Goal: Task Accomplishment & Management: Manage account settings

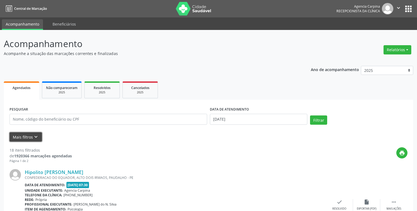
click at [35, 136] on icon "keyboard_arrow_down" at bounding box center [36, 137] width 6 height 6
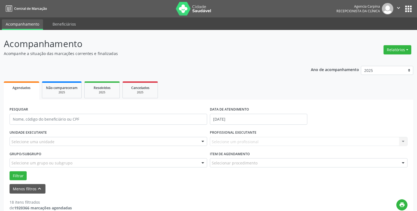
click at [202, 143] on div at bounding box center [203, 141] width 8 height 9
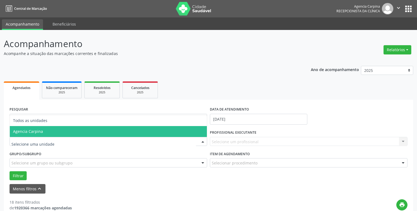
click at [124, 129] on span "Agencia Carpina" at bounding box center [108, 131] width 197 height 11
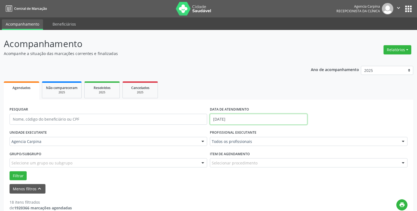
click at [228, 119] on input "[DATE]" at bounding box center [258, 119] width 97 height 11
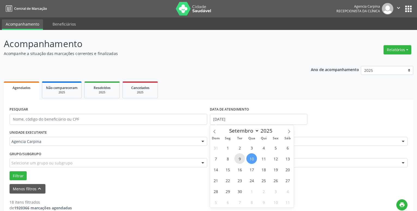
click at [239, 158] on span "9" at bounding box center [239, 158] width 11 height 11
type input "09/09/2025"
click at [239, 158] on span "9" at bounding box center [239, 158] width 11 height 11
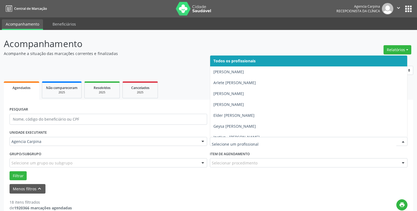
click at [404, 144] on div at bounding box center [403, 141] width 8 height 9
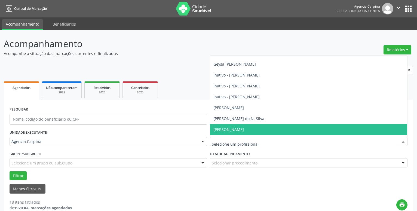
scroll to position [93, 0]
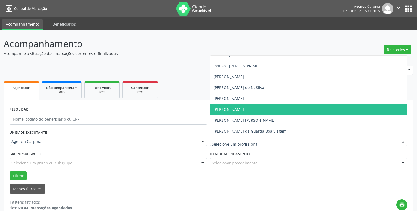
click at [256, 109] on span "[PERSON_NAME]" at bounding box center [308, 109] width 197 height 11
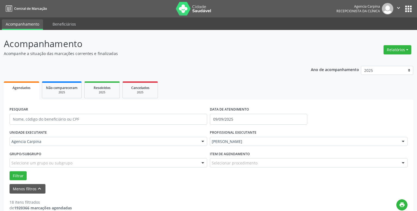
click at [403, 162] on div at bounding box center [403, 162] width 8 height 9
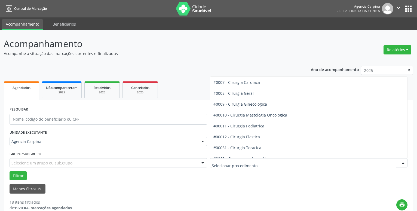
scroll to position [124, 0]
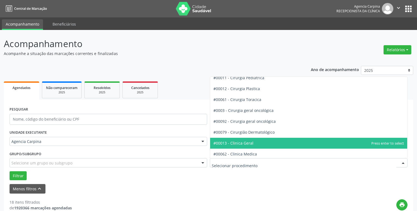
click at [256, 142] on span "#00013 - Clinica Geral" at bounding box center [308, 143] width 197 height 11
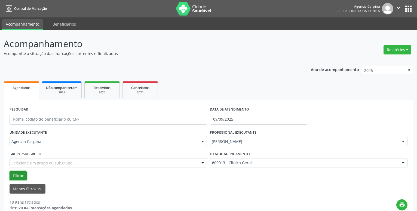
click at [20, 174] on button "Filtrar" at bounding box center [18, 175] width 17 height 9
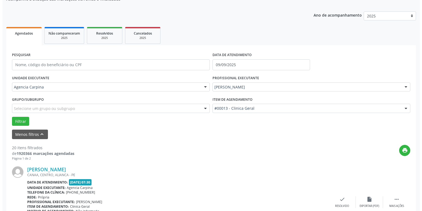
scroll to position [138, 0]
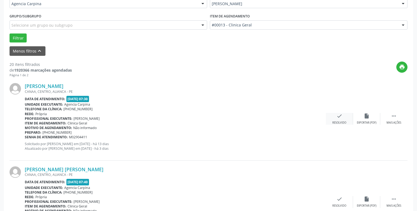
click at [336, 116] on div "check Resolvido" at bounding box center [339, 119] width 27 height 12
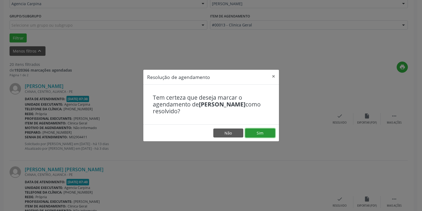
click at [261, 132] on button "Sim" at bounding box center [260, 132] width 30 height 9
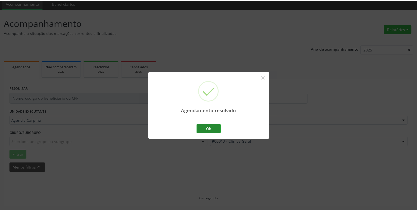
scroll to position [21, 0]
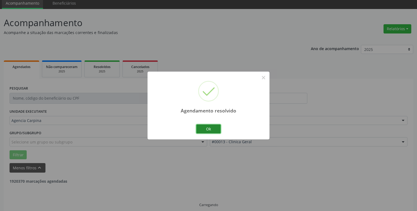
click at [203, 129] on button "Ok" at bounding box center [208, 128] width 24 height 9
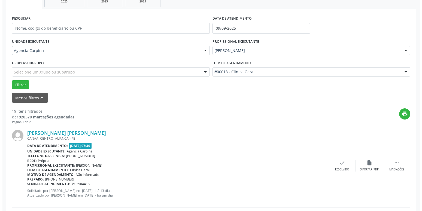
scroll to position [104, 0]
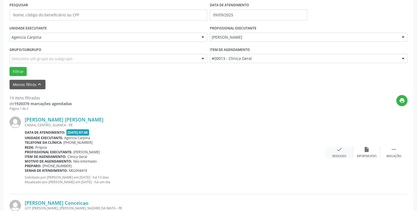
click at [339, 150] on icon "check" at bounding box center [339, 149] width 6 height 6
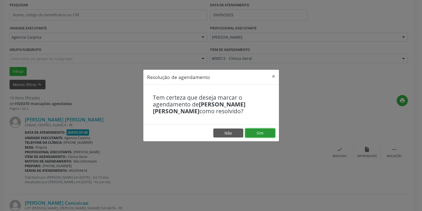
click at [260, 133] on button "Sim" at bounding box center [260, 132] width 30 height 9
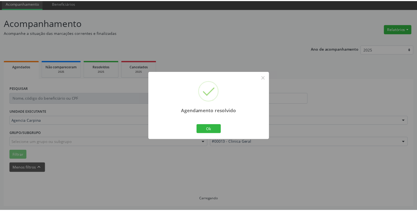
scroll to position [21, 0]
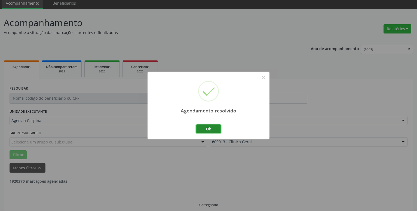
click at [211, 125] on button "Ok" at bounding box center [208, 128] width 24 height 9
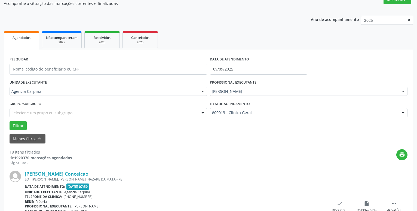
scroll to position [76, 0]
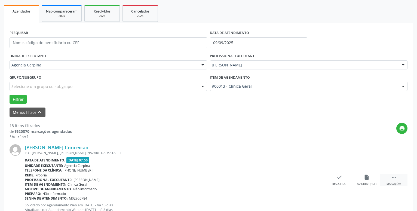
click at [392, 180] on icon "" at bounding box center [394, 177] width 6 height 6
click at [367, 180] on icon "alarm_off" at bounding box center [367, 177] width 6 height 6
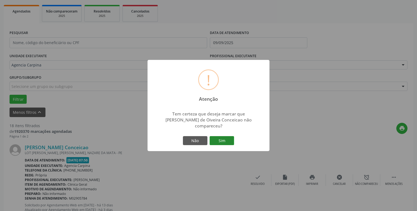
click at [223, 138] on button "Sim" at bounding box center [222, 140] width 24 height 9
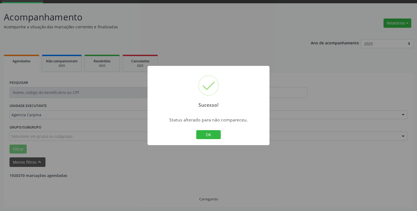
scroll to position [27, 0]
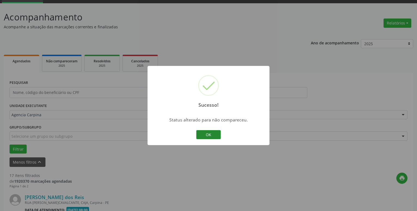
click at [210, 134] on button "OK" at bounding box center [208, 134] width 24 height 9
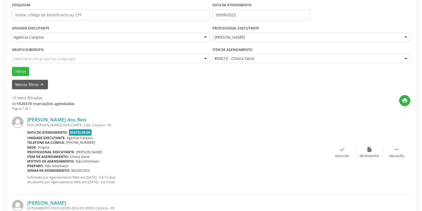
scroll to position [110, 0]
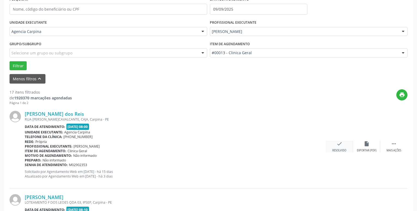
click at [340, 145] on icon "check" at bounding box center [339, 144] width 6 height 6
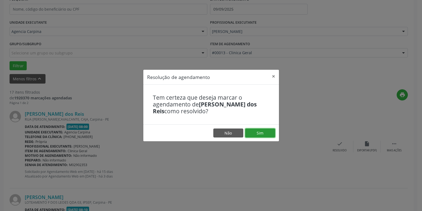
click at [257, 133] on button "Sim" at bounding box center [260, 132] width 30 height 9
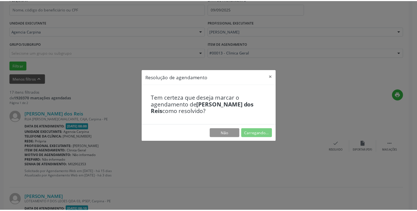
scroll to position [21, 0]
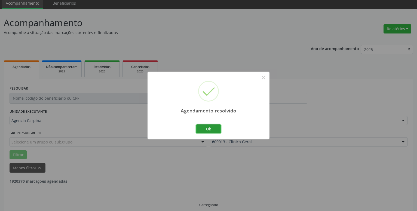
click at [207, 133] on button "Ok" at bounding box center [208, 128] width 24 height 9
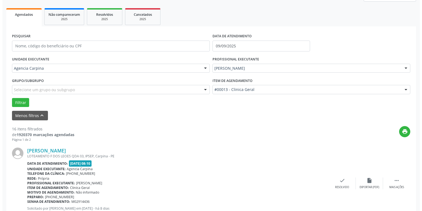
scroll to position [76, 0]
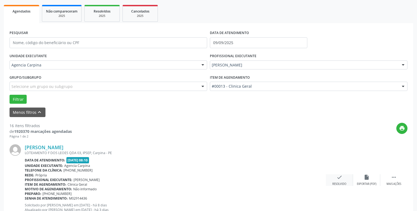
click at [341, 180] on icon "check" at bounding box center [339, 177] width 6 height 6
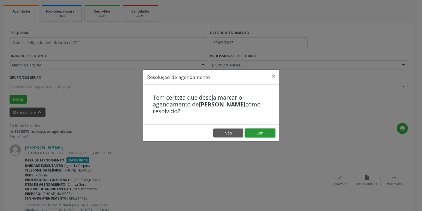
click at [257, 130] on button "Sim" at bounding box center [260, 132] width 30 height 9
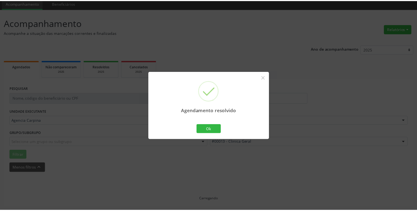
scroll to position [21, 0]
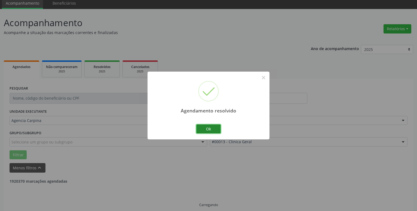
click at [217, 130] on button "Ok" at bounding box center [208, 128] width 24 height 9
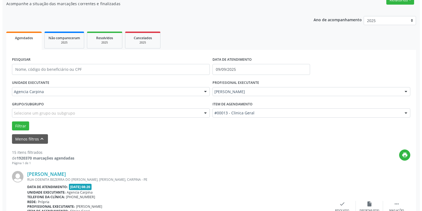
scroll to position [104, 0]
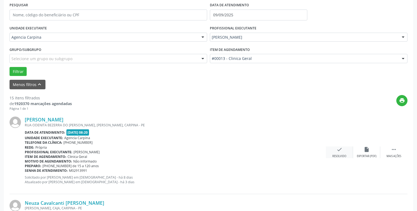
click at [340, 152] on icon "check" at bounding box center [339, 149] width 6 height 6
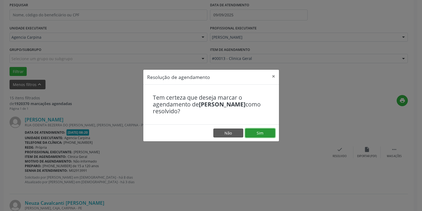
click at [256, 135] on button "Sim" at bounding box center [260, 132] width 30 height 9
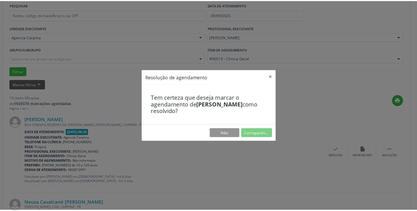
scroll to position [21, 0]
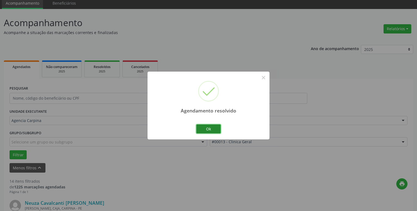
click at [204, 128] on button "Ok" at bounding box center [208, 128] width 24 height 9
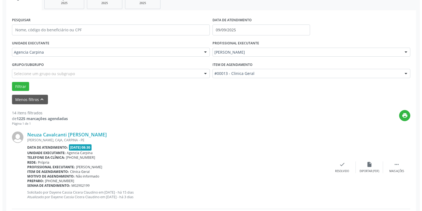
scroll to position [104, 0]
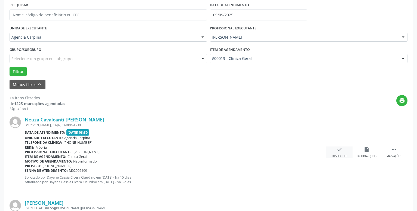
click at [337, 151] on icon "check" at bounding box center [339, 149] width 6 height 6
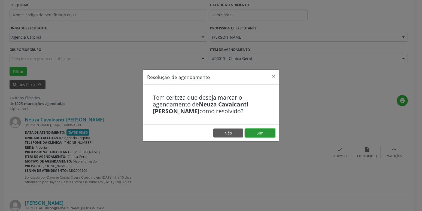
click at [259, 133] on button "Sim" at bounding box center [260, 132] width 30 height 9
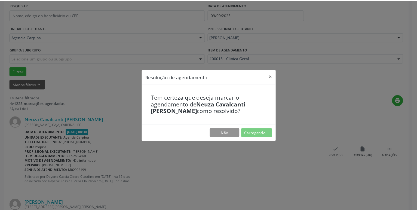
scroll to position [21, 0]
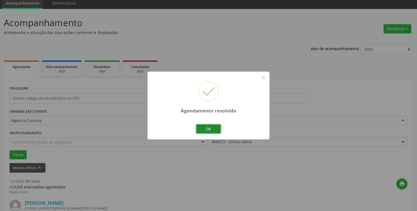
click at [210, 130] on button "Ok" at bounding box center [208, 128] width 24 height 9
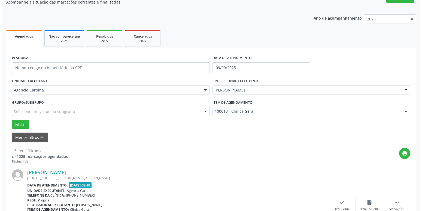
scroll to position [104, 0]
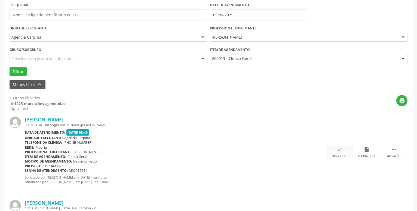
click at [340, 151] on icon "check" at bounding box center [339, 149] width 6 height 6
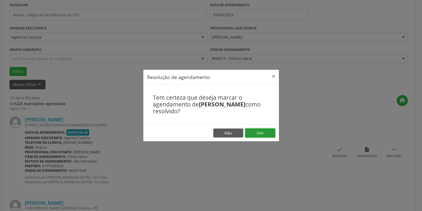
click at [264, 133] on button "Sim" at bounding box center [260, 132] width 30 height 9
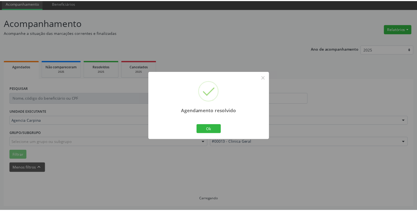
scroll to position [21, 0]
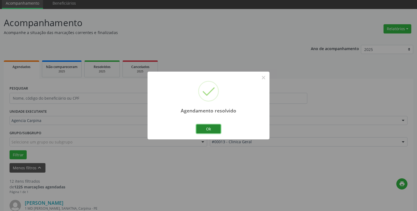
click at [211, 128] on button "Ok" at bounding box center [208, 128] width 24 height 9
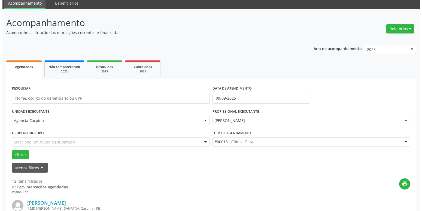
scroll to position [104, 0]
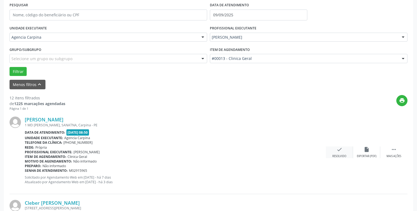
click at [338, 150] on icon "check" at bounding box center [339, 149] width 6 height 6
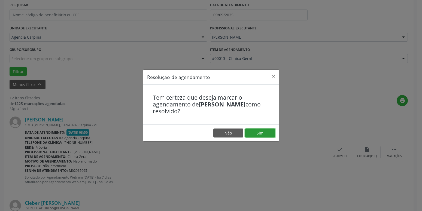
click at [266, 132] on button "Sim" at bounding box center [260, 132] width 30 height 9
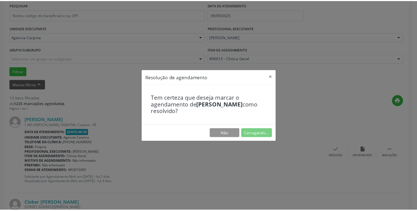
scroll to position [21, 0]
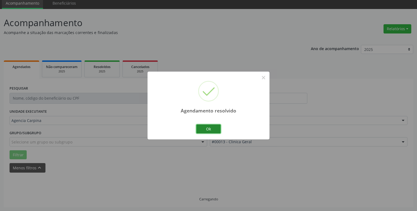
click at [212, 128] on button "Ok" at bounding box center [208, 128] width 24 height 9
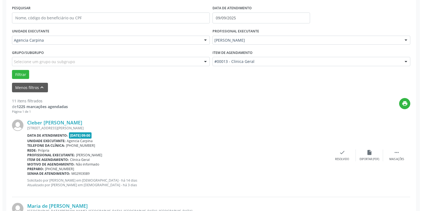
scroll to position [104, 0]
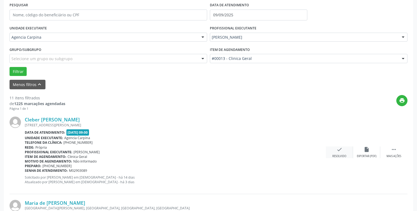
click at [340, 151] on icon "check" at bounding box center [339, 149] width 6 height 6
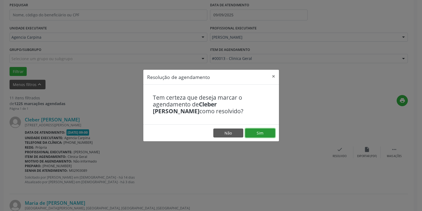
click at [257, 133] on button "Sim" at bounding box center [260, 132] width 30 height 9
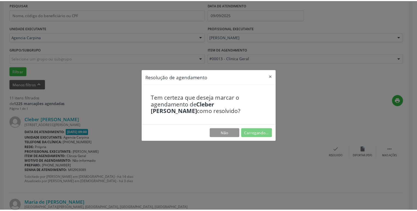
scroll to position [21, 0]
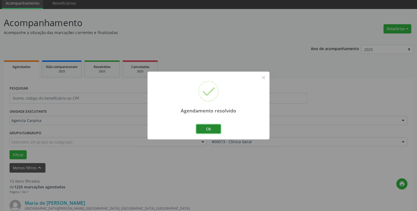
click at [210, 130] on button "Ok" at bounding box center [208, 128] width 24 height 9
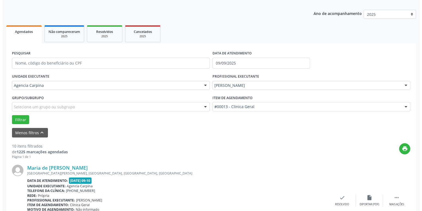
scroll to position [104, 0]
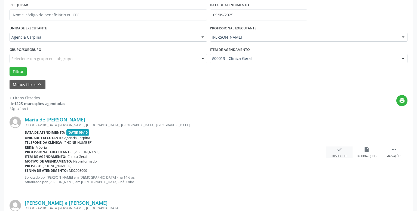
click at [340, 152] on icon "check" at bounding box center [339, 149] width 6 height 6
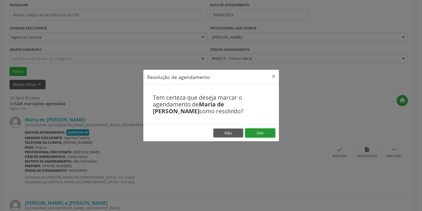
click at [261, 136] on button "Sim" at bounding box center [260, 132] width 30 height 9
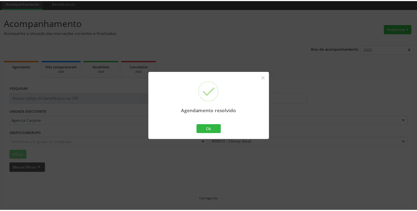
scroll to position [21, 0]
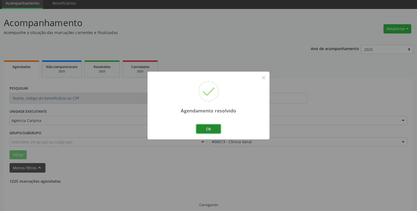
click at [210, 132] on button "Ok" at bounding box center [208, 128] width 24 height 9
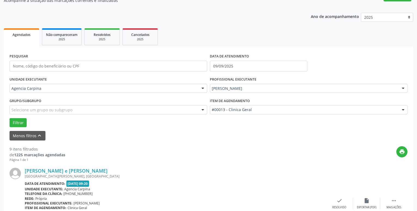
scroll to position [76, 0]
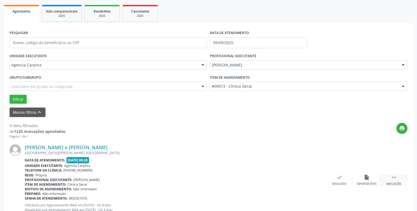
click at [392, 177] on icon "" at bounding box center [394, 177] width 6 height 6
click at [365, 176] on icon "alarm_off" at bounding box center [367, 177] width 6 height 6
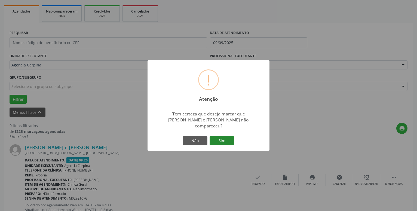
click at [226, 137] on button "Sim" at bounding box center [222, 140] width 24 height 9
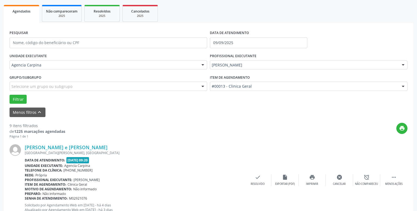
scroll to position [27, 0]
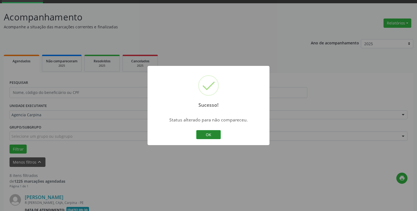
click at [207, 134] on button "OK" at bounding box center [208, 134] width 24 height 9
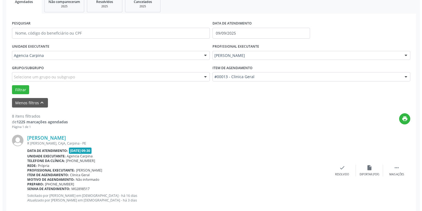
scroll to position [138, 0]
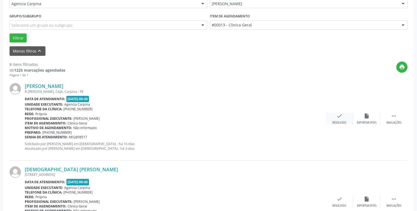
click at [338, 118] on icon "check" at bounding box center [339, 116] width 6 height 6
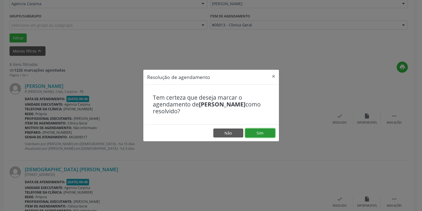
click at [262, 132] on button "Sim" at bounding box center [260, 132] width 30 height 9
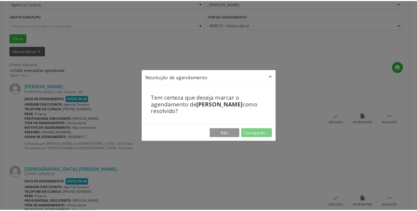
scroll to position [21, 0]
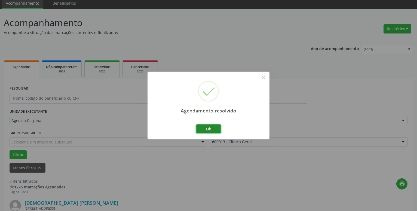
click at [216, 128] on button "Ok" at bounding box center [208, 128] width 24 height 9
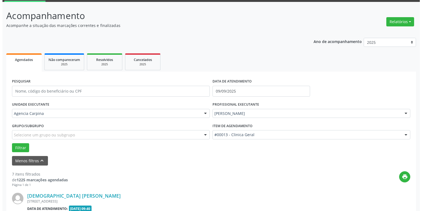
scroll to position [104, 0]
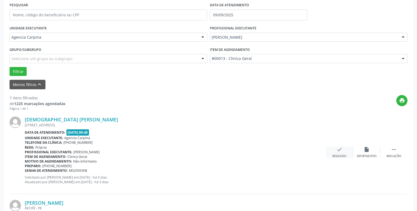
click at [340, 148] on icon "check" at bounding box center [339, 149] width 6 height 6
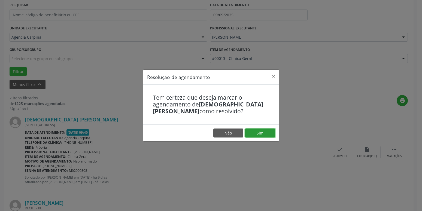
click at [269, 132] on button "Sim" at bounding box center [260, 132] width 30 height 9
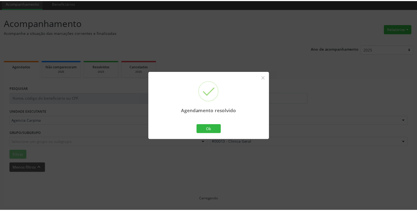
scroll to position [21, 0]
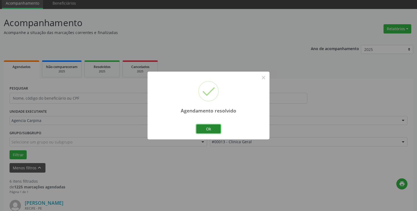
click at [214, 129] on button "Ok" at bounding box center [208, 128] width 24 height 9
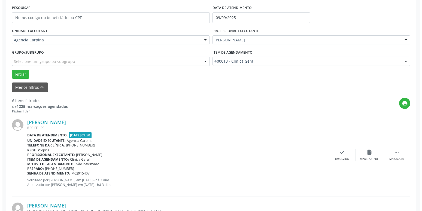
scroll to position [104, 0]
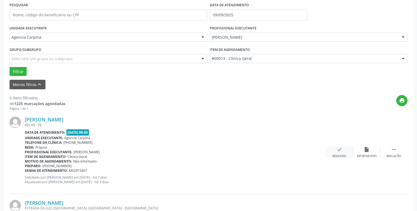
click at [339, 152] on icon "check" at bounding box center [339, 149] width 6 height 6
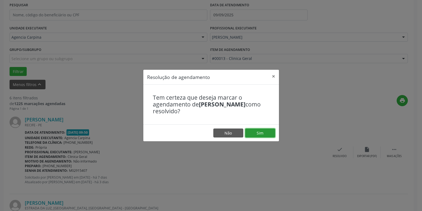
click at [265, 133] on button "Sim" at bounding box center [260, 132] width 30 height 9
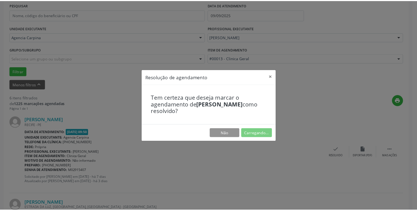
scroll to position [21, 0]
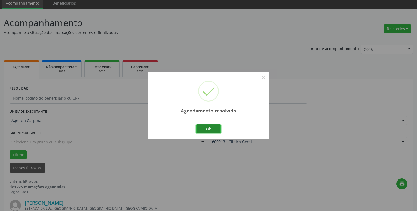
click at [206, 128] on button "Ok" at bounding box center [208, 128] width 24 height 9
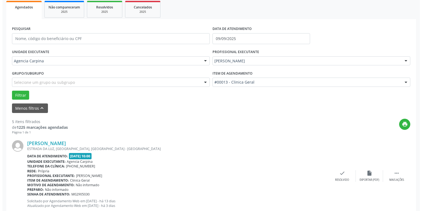
scroll to position [104, 0]
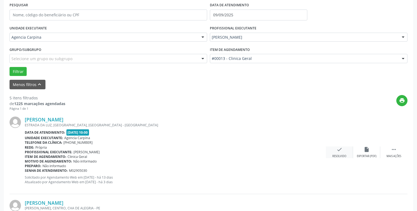
click at [339, 150] on icon "check" at bounding box center [339, 149] width 6 height 6
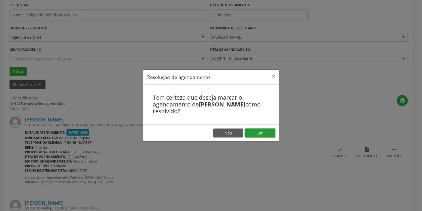
click at [268, 130] on button "Sim" at bounding box center [260, 132] width 30 height 9
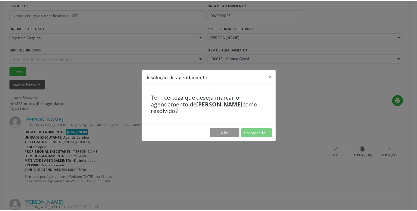
scroll to position [21, 0]
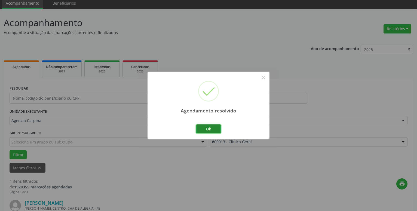
click at [213, 127] on button "Ok" at bounding box center [208, 128] width 24 height 9
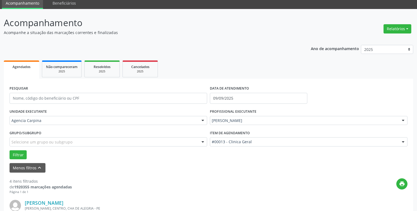
scroll to position [104, 0]
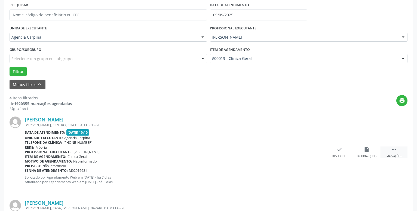
click at [393, 148] on icon "" at bounding box center [394, 149] width 6 height 6
click at [366, 152] on icon "alarm_off" at bounding box center [367, 149] width 6 height 6
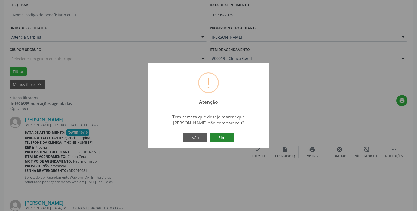
click at [229, 137] on button "Sim" at bounding box center [222, 137] width 24 height 9
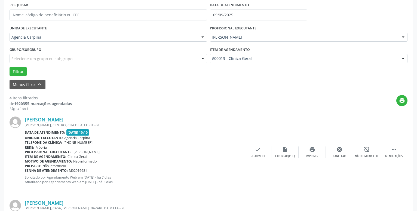
scroll to position [27, 0]
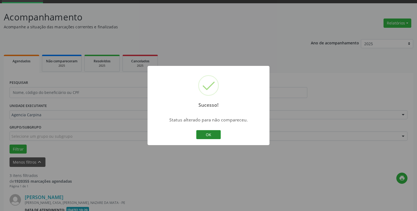
click at [210, 136] on button "OK" at bounding box center [208, 134] width 24 height 9
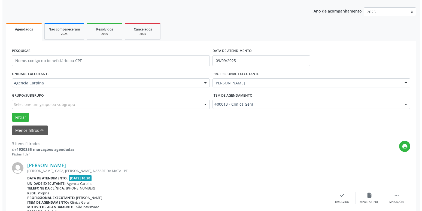
scroll to position [110, 0]
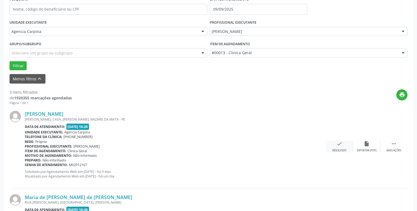
click at [341, 142] on icon "check" at bounding box center [339, 144] width 6 height 6
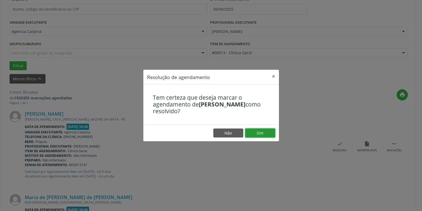
click at [263, 134] on button "Sim" at bounding box center [260, 132] width 30 height 9
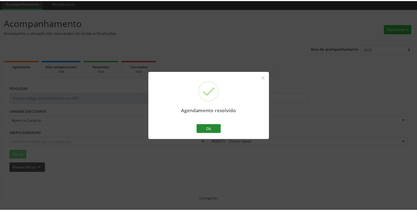
scroll to position [21, 0]
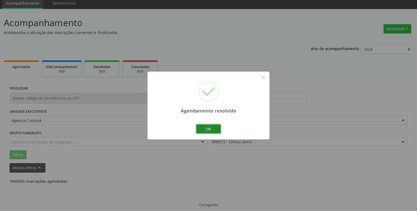
click at [208, 128] on button "Ok" at bounding box center [208, 128] width 24 height 9
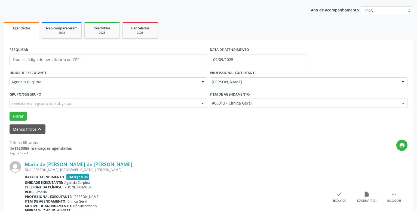
scroll to position [76, 0]
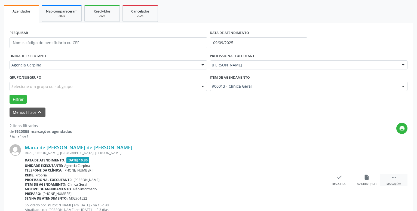
click at [392, 176] on icon "" at bounding box center [394, 177] width 6 height 6
click at [364, 178] on icon "alarm_off" at bounding box center [367, 177] width 6 height 6
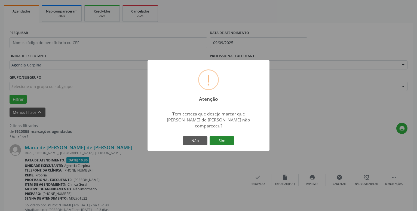
click at [218, 140] on button "Sim" at bounding box center [222, 140] width 24 height 9
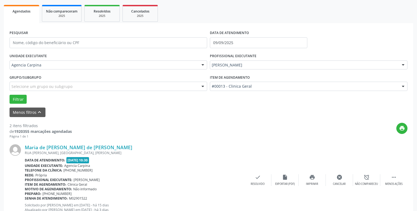
scroll to position [27, 0]
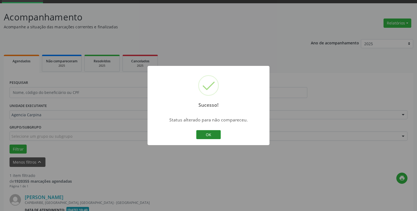
click at [209, 133] on button "OK" at bounding box center [208, 134] width 24 height 9
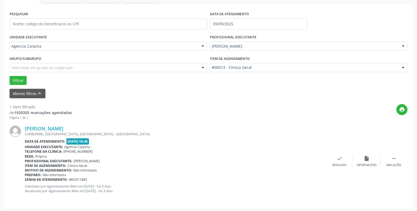
scroll to position [97, 0]
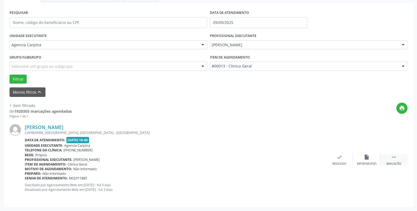
click at [398, 157] on div " Mais ações" at bounding box center [393, 160] width 27 height 12
click at [362, 160] on div "alarm_off Não compareceu" at bounding box center [366, 160] width 27 height 12
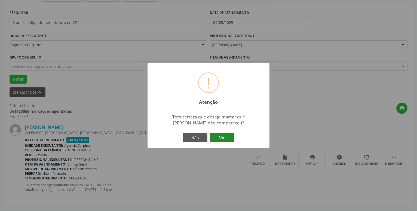
click at [222, 136] on button "Sim" at bounding box center [222, 137] width 24 height 9
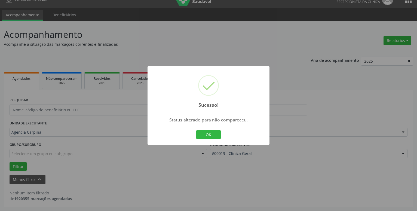
scroll to position [9, 0]
click at [219, 135] on button "OK" at bounding box center [208, 134] width 24 height 9
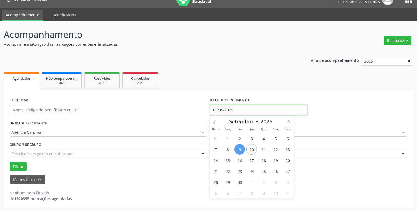
click at [241, 107] on input "09/09/2025" at bounding box center [258, 109] width 97 height 11
click at [227, 150] on span "8" at bounding box center [227, 149] width 11 height 11
type input "[DATE]"
click at [227, 150] on span "8" at bounding box center [227, 149] width 11 height 11
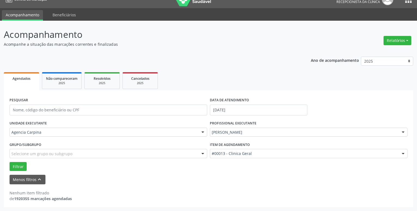
click at [402, 134] on div at bounding box center [403, 132] width 8 height 9
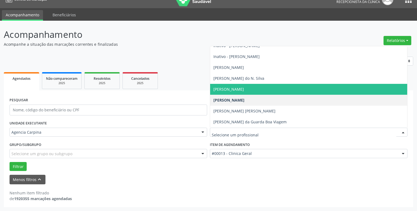
click at [280, 90] on span "[PERSON_NAME]" at bounding box center [308, 89] width 197 height 11
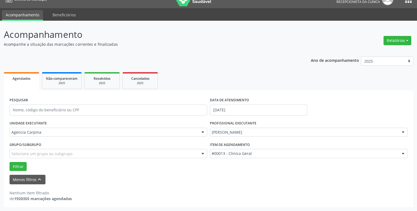
click at [403, 154] on div at bounding box center [403, 153] width 8 height 9
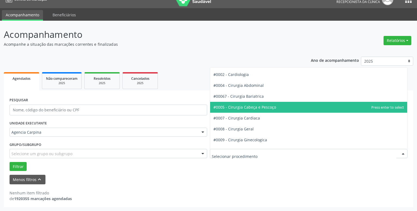
scroll to position [0, 0]
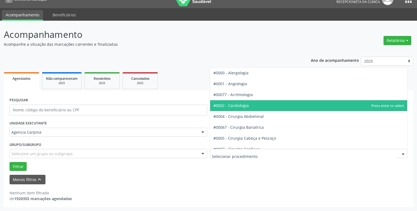
click at [280, 106] on span "#0002 - Cardiologia" at bounding box center [308, 105] width 197 height 11
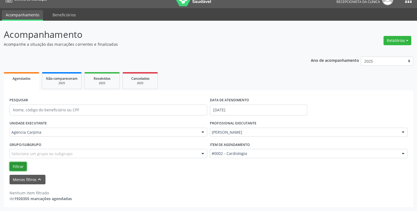
click at [21, 166] on button "Filtrar" at bounding box center [18, 166] width 17 height 9
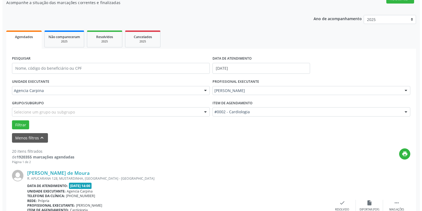
scroll to position [65, 0]
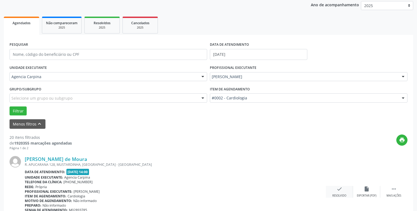
click at [338, 188] on icon "check" at bounding box center [339, 189] width 6 height 6
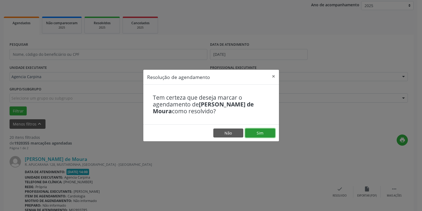
click at [259, 128] on button "Sim" at bounding box center [260, 132] width 30 height 9
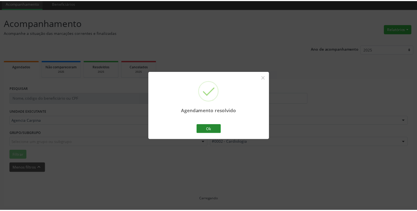
scroll to position [21, 0]
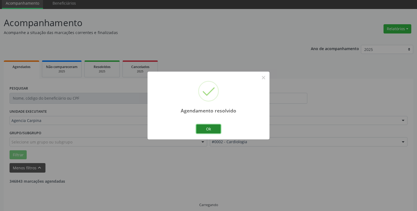
click at [206, 128] on button "Ok" at bounding box center [208, 128] width 24 height 9
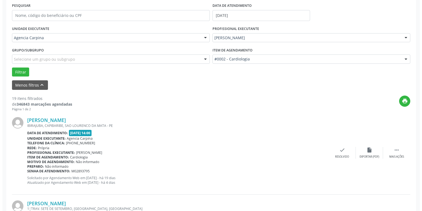
scroll to position [104, 0]
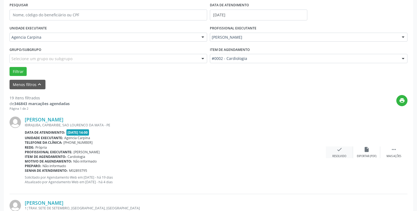
click at [337, 148] on icon "check" at bounding box center [339, 149] width 6 height 6
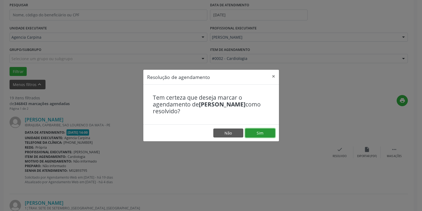
click at [270, 130] on button "Sim" at bounding box center [260, 132] width 30 height 9
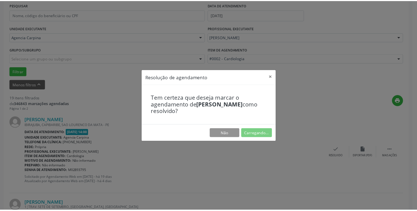
scroll to position [21, 0]
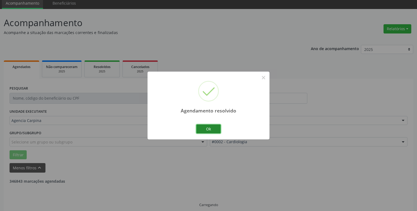
click at [218, 129] on button "Ok" at bounding box center [208, 128] width 24 height 9
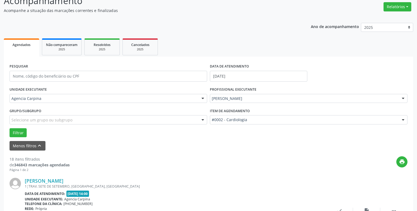
scroll to position [76, 0]
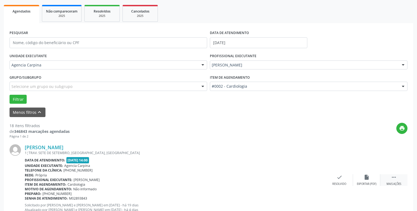
click at [392, 179] on icon "" at bounding box center [394, 177] width 6 height 6
click at [366, 180] on icon "alarm_off" at bounding box center [367, 177] width 6 height 6
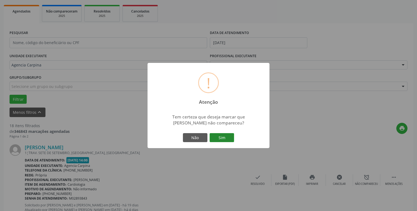
click at [222, 133] on button "Sim" at bounding box center [222, 137] width 24 height 9
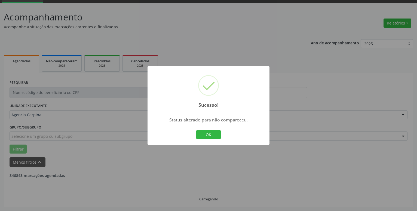
scroll to position [27, 0]
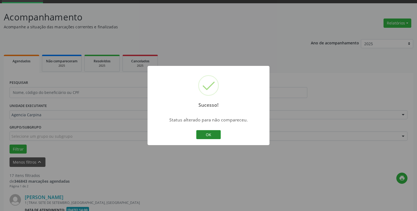
click at [211, 135] on button "OK" at bounding box center [208, 134] width 24 height 9
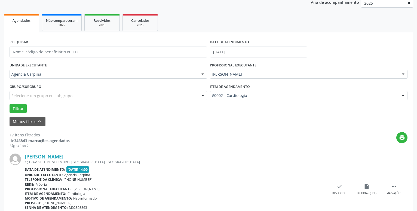
scroll to position [110, 0]
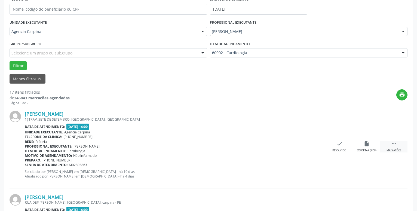
drag, startPoint x: 395, startPoint y: 147, endPoint x: 382, endPoint y: 143, distance: 14.1
click at [395, 147] on icon "" at bounding box center [394, 144] width 6 height 6
click at [369, 150] on div "Não compareceu" at bounding box center [366, 151] width 23 height 4
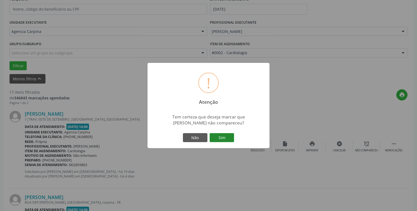
click at [223, 134] on button "Sim" at bounding box center [222, 137] width 24 height 9
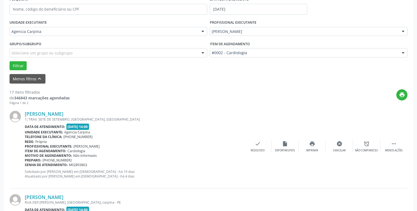
scroll to position [27, 0]
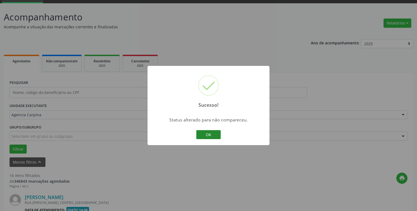
click at [207, 133] on button "OK" at bounding box center [208, 134] width 24 height 9
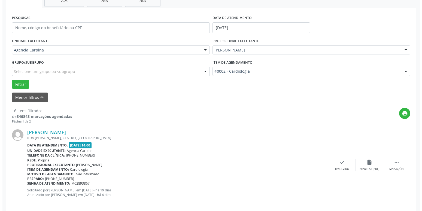
scroll to position [110, 0]
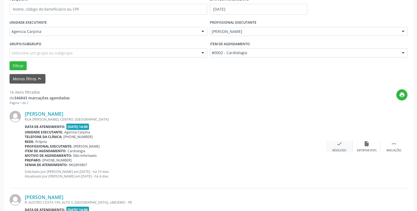
click at [341, 143] on icon "check" at bounding box center [339, 144] width 6 height 6
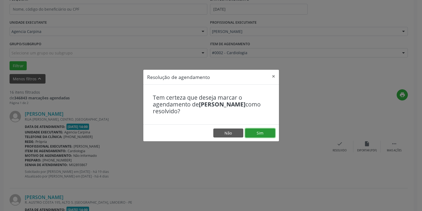
click at [261, 133] on button "Sim" at bounding box center [260, 132] width 30 height 9
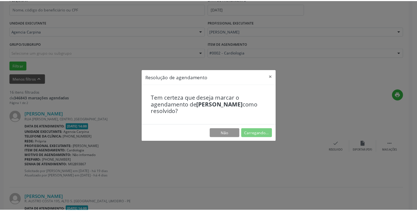
scroll to position [21, 0]
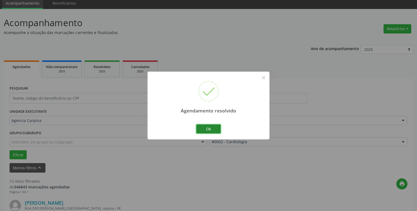
click at [215, 125] on button "Ok" at bounding box center [208, 128] width 24 height 9
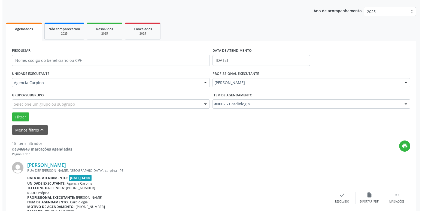
scroll to position [104, 0]
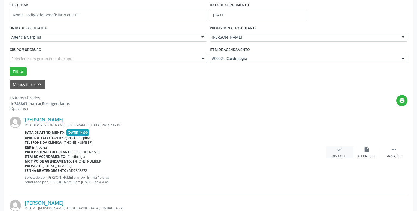
click at [338, 152] on icon "check" at bounding box center [339, 149] width 6 height 6
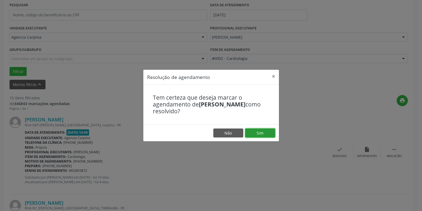
click at [269, 131] on button "Sim" at bounding box center [260, 132] width 30 height 9
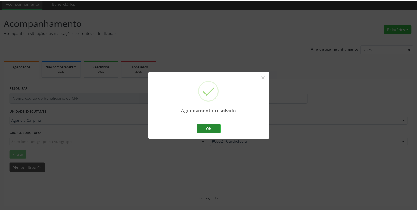
scroll to position [21, 0]
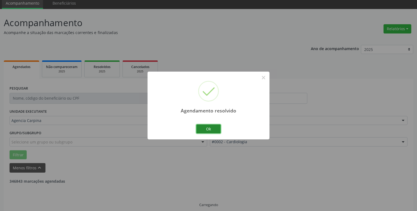
click at [206, 128] on button "Ok" at bounding box center [208, 128] width 24 height 9
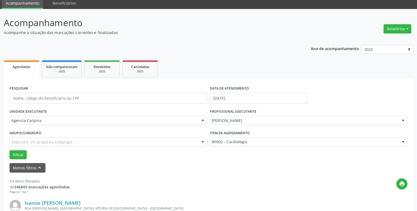
scroll to position [76, 0]
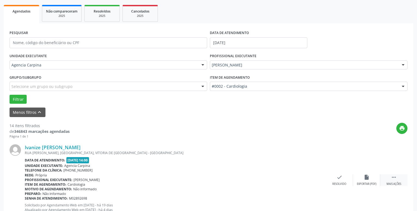
click at [395, 180] on icon "" at bounding box center [394, 177] width 6 height 6
click at [370, 177] on div "alarm_off Não compareceu" at bounding box center [366, 180] width 27 height 12
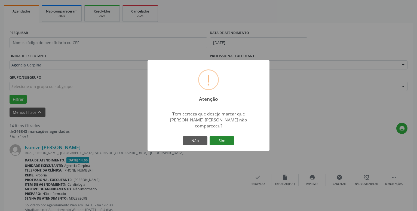
click at [223, 138] on button "Sim" at bounding box center [222, 140] width 24 height 9
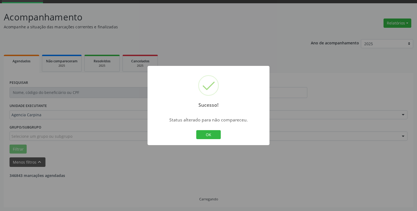
scroll to position [27, 0]
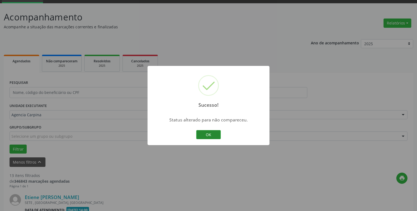
click at [212, 137] on button "OK" at bounding box center [208, 134] width 24 height 9
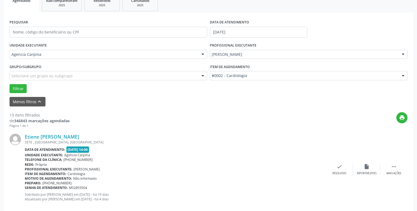
scroll to position [110, 0]
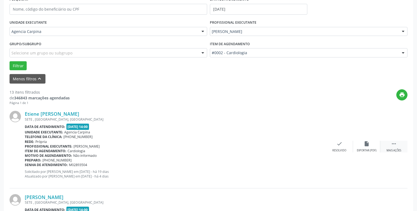
click at [394, 145] on icon "" at bounding box center [394, 144] width 6 height 6
click at [365, 143] on icon "alarm_off" at bounding box center [367, 144] width 6 height 6
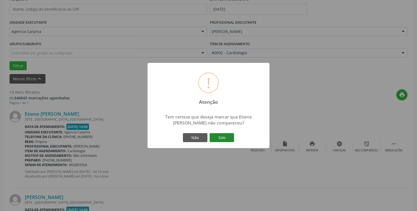
click at [228, 137] on button "Sim" at bounding box center [222, 137] width 24 height 9
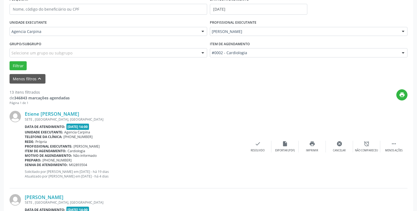
scroll to position [27, 0]
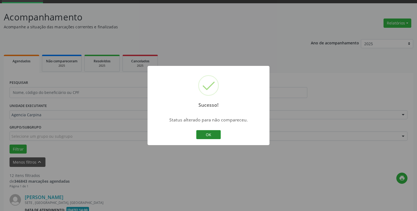
click at [205, 133] on button "OK" at bounding box center [208, 134] width 24 height 9
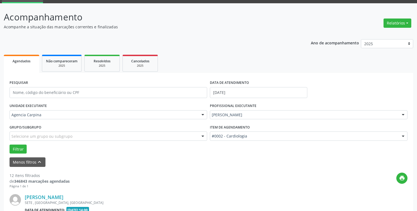
scroll to position [110, 0]
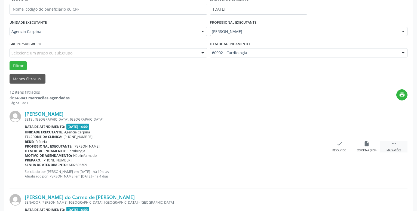
click at [394, 146] on icon "" at bounding box center [394, 144] width 6 height 6
click at [368, 144] on icon "alarm_off" at bounding box center [367, 144] width 6 height 6
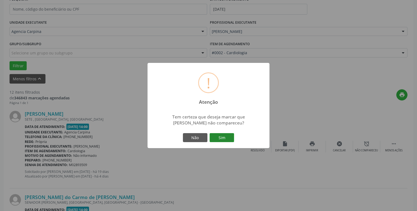
click at [224, 137] on button "Sim" at bounding box center [222, 137] width 24 height 9
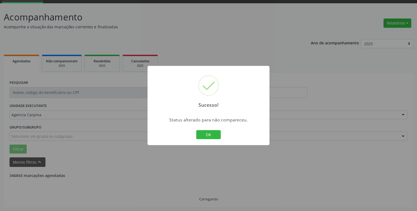
scroll to position [27, 0]
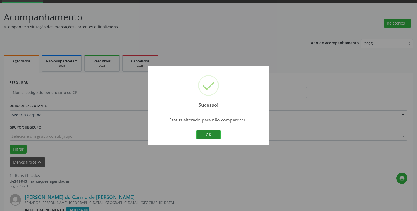
click at [216, 135] on button "OK" at bounding box center [208, 134] width 24 height 9
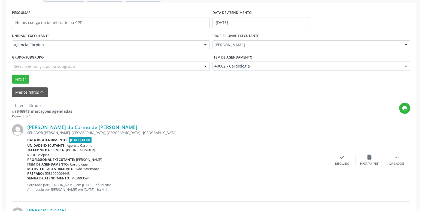
scroll to position [110, 0]
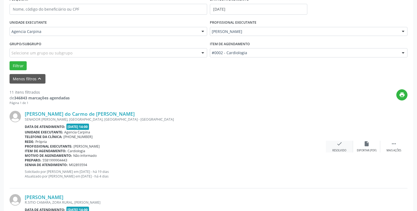
click at [340, 148] on div "check Resolvido" at bounding box center [339, 147] width 27 height 12
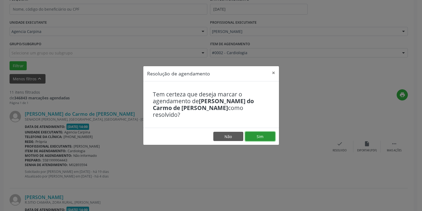
click at [269, 132] on button "Sim" at bounding box center [260, 136] width 30 height 9
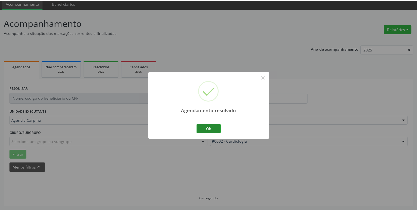
scroll to position [21, 0]
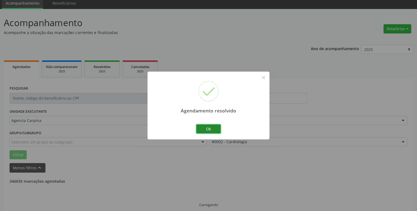
click at [212, 129] on button "Ok" at bounding box center [208, 128] width 24 height 9
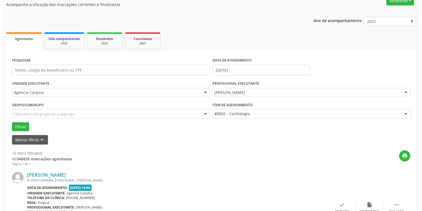
scroll to position [76, 0]
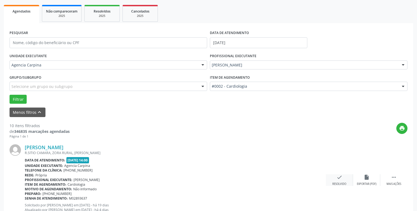
click at [338, 177] on icon "check" at bounding box center [339, 177] width 6 height 6
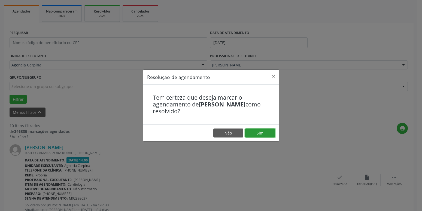
click at [261, 134] on button "Sim" at bounding box center [260, 132] width 30 height 9
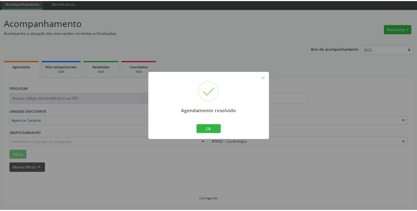
scroll to position [21, 0]
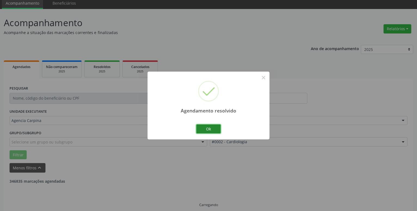
click at [213, 130] on button "Ok" at bounding box center [208, 128] width 24 height 9
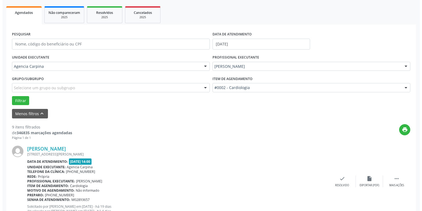
scroll to position [76, 0]
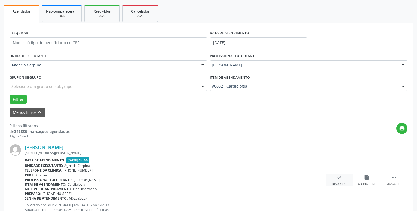
click at [338, 180] on icon "check" at bounding box center [339, 177] width 6 height 6
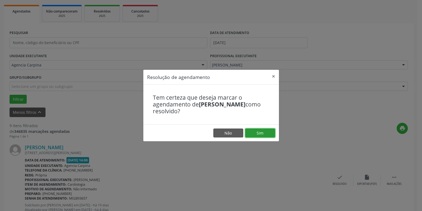
click at [257, 130] on button "Sim" at bounding box center [260, 132] width 30 height 9
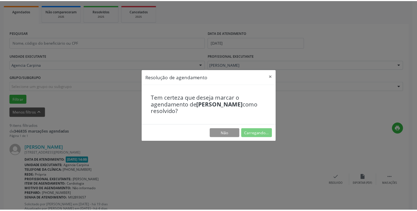
scroll to position [21, 0]
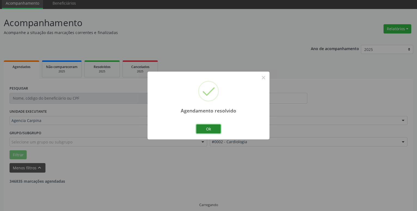
click at [202, 129] on button "Ok" at bounding box center [208, 128] width 24 height 9
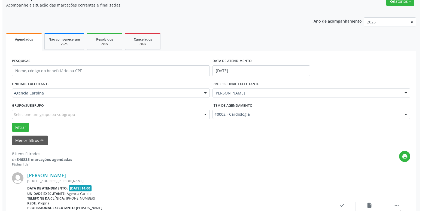
scroll to position [76, 0]
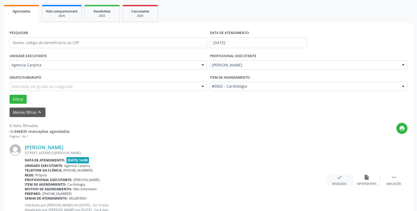
click at [341, 178] on icon "check" at bounding box center [339, 177] width 6 height 6
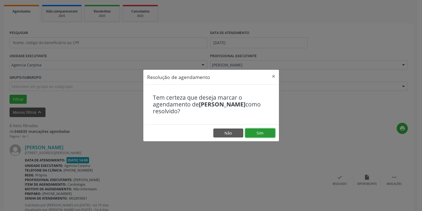
click at [263, 134] on button "Sim" at bounding box center [260, 132] width 30 height 9
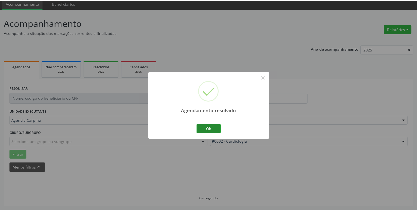
scroll to position [21, 0]
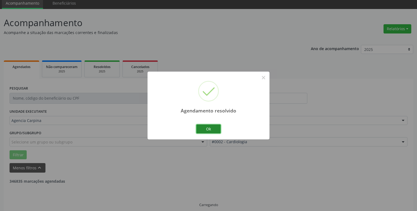
click at [211, 130] on button "Ok" at bounding box center [208, 128] width 24 height 9
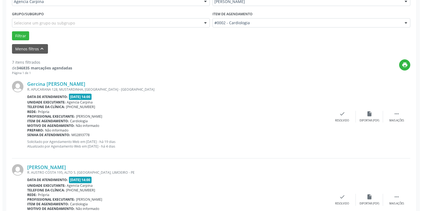
scroll to position [160, 0]
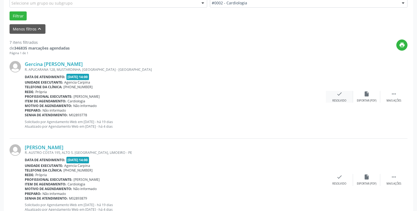
click at [340, 97] on icon "check" at bounding box center [339, 94] width 6 height 6
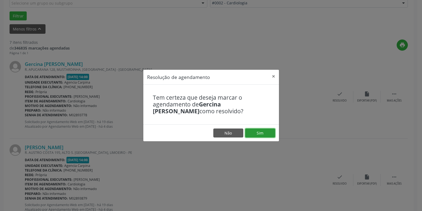
click at [263, 132] on button "Sim" at bounding box center [260, 132] width 30 height 9
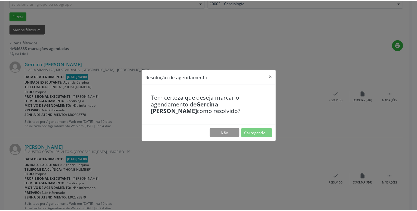
scroll to position [21, 0]
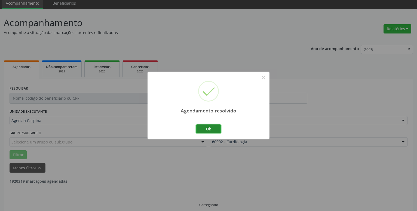
click at [214, 129] on button "Ok" at bounding box center [208, 128] width 24 height 9
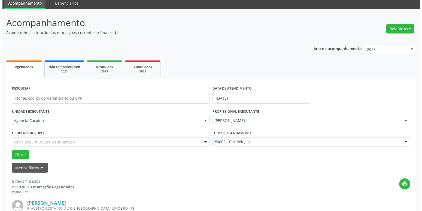
scroll to position [76, 0]
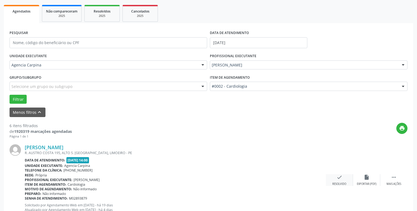
click at [340, 179] on icon "check" at bounding box center [339, 177] width 6 height 6
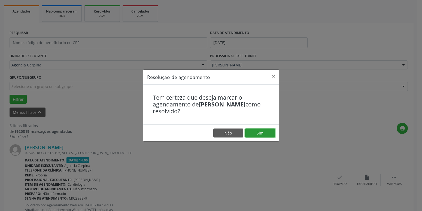
click at [256, 132] on button "Sim" at bounding box center [260, 132] width 30 height 9
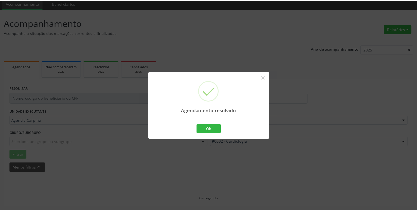
scroll to position [21, 0]
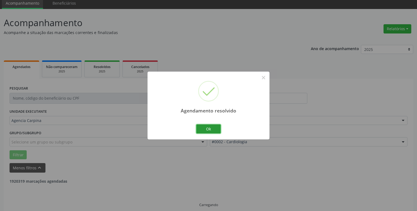
click at [214, 129] on button "Ok" at bounding box center [208, 128] width 24 height 9
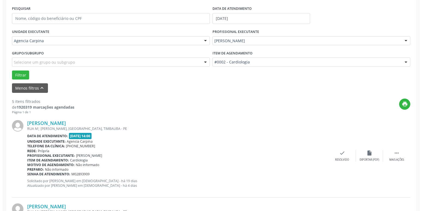
scroll to position [104, 0]
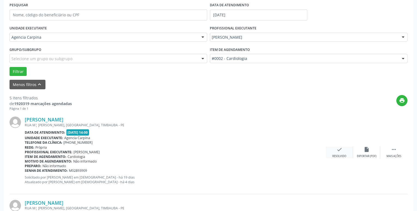
click at [338, 148] on icon "check" at bounding box center [339, 149] width 6 height 6
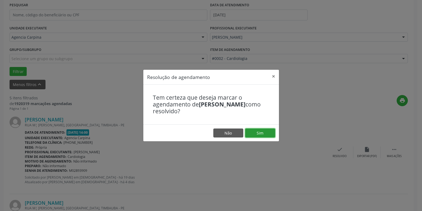
click at [268, 133] on button "Sim" at bounding box center [260, 132] width 30 height 9
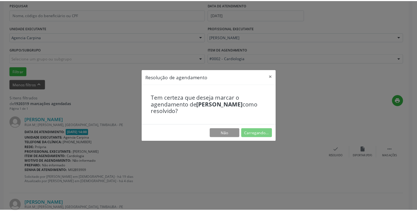
scroll to position [21, 0]
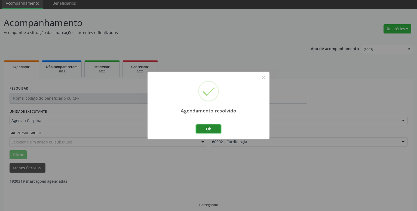
click at [216, 130] on button "Ok" at bounding box center [208, 128] width 24 height 9
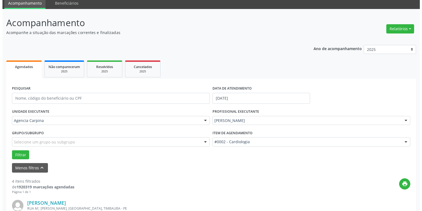
scroll to position [104, 0]
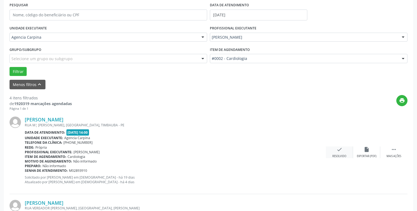
click at [340, 155] on div "Resolvido" at bounding box center [339, 156] width 14 height 4
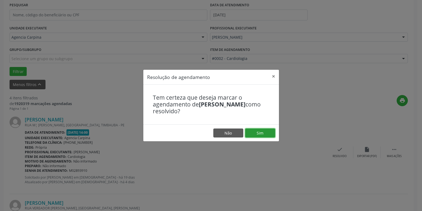
click at [268, 133] on button "Sim" at bounding box center [260, 132] width 30 height 9
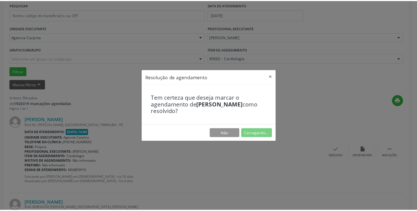
scroll to position [21, 0]
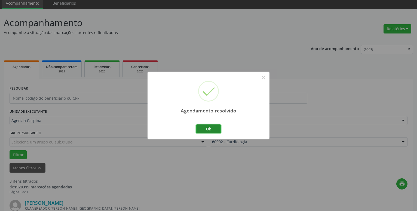
click at [212, 128] on button "Ok" at bounding box center [208, 128] width 24 height 9
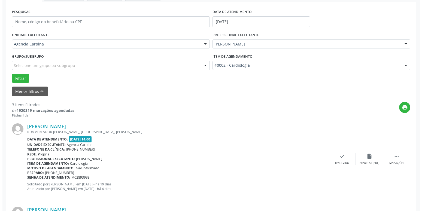
scroll to position [104, 0]
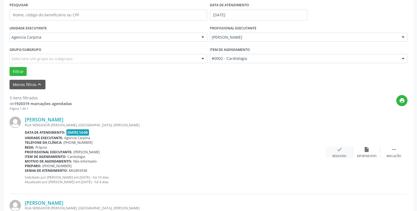
click at [334, 149] on div "check Resolvido" at bounding box center [339, 152] width 27 height 12
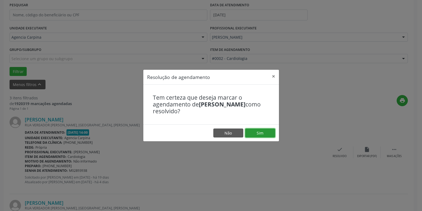
click at [264, 134] on button "Sim" at bounding box center [260, 132] width 30 height 9
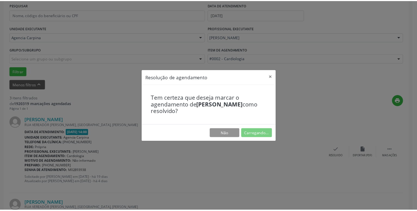
scroll to position [21, 0]
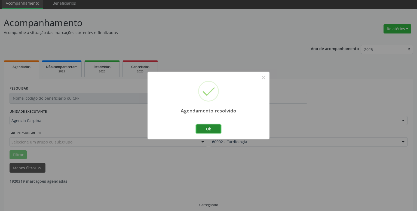
click at [214, 129] on button "Ok" at bounding box center [208, 128] width 24 height 9
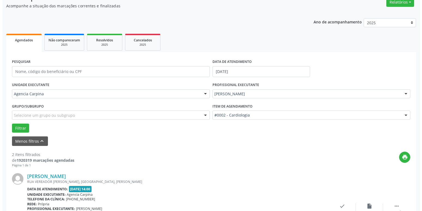
scroll to position [76, 0]
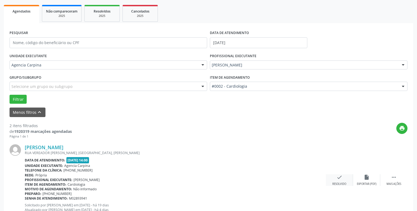
click at [339, 179] on icon "check" at bounding box center [339, 177] width 6 height 6
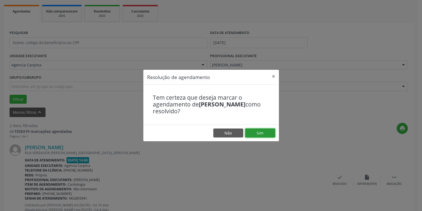
click at [254, 131] on button "Sim" at bounding box center [260, 132] width 30 height 9
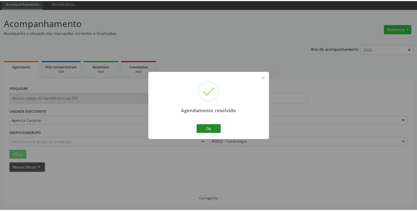
scroll to position [21, 0]
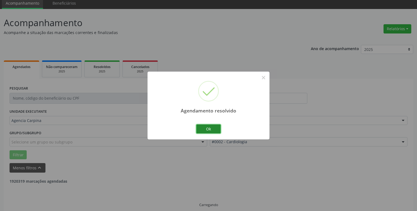
click at [213, 130] on button "Ok" at bounding box center [208, 128] width 24 height 9
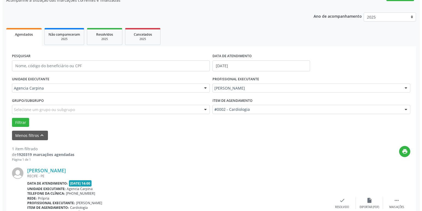
scroll to position [97, 0]
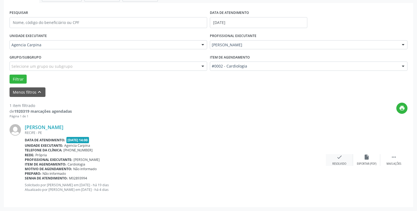
click at [339, 160] on icon "check" at bounding box center [339, 157] width 6 height 6
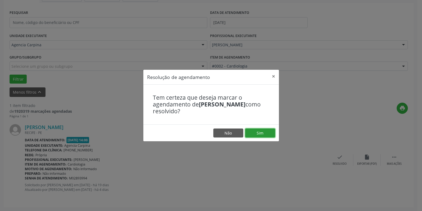
click at [263, 134] on button "Sim" at bounding box center [260, 132] width 30 height 9
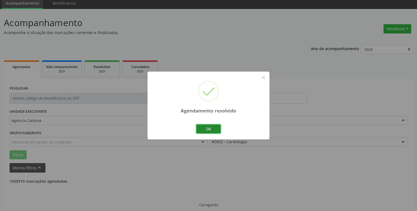
click at [211, 127] on button "Ok" at bounding box center [208, 128] width 24 height 9
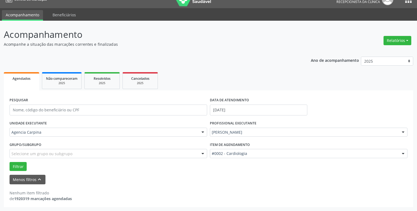
scroll to position [9, 0]
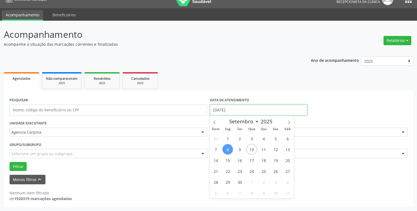
click at [240, 108] on input "[DATE]" at bounding box center [258, 109] width 97 height 11
click at [263, 136] on span "4" at bounding box center [263, 138] width 11 height 11
type input "04/09/2025"
click at [263, 136] on span "4" at bounding box center [263, 138] width 11 height 11
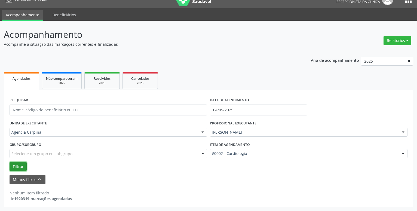
click at [17, 167] on button "Filtrar" at bounding box center [18, 166] width 17 height 9
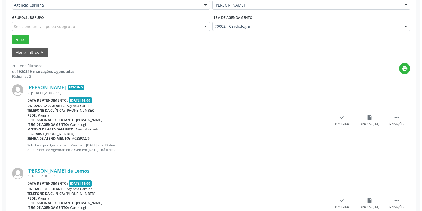
scroll to position [139, 0]
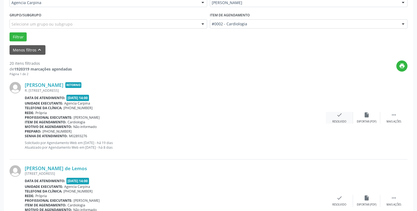
click at [337, 118] on icon "check" at bounding box center [339, 115] width 6 height 6
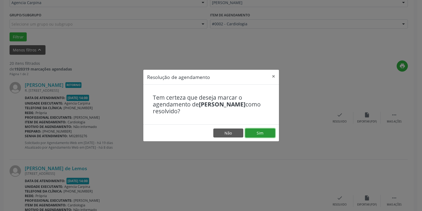
click at [259, 131] on button "Sim" at bounding box center [260, 132] width 30 height 9
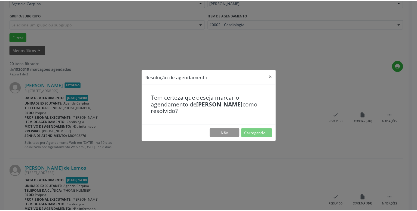
scroll to position [21, 0]
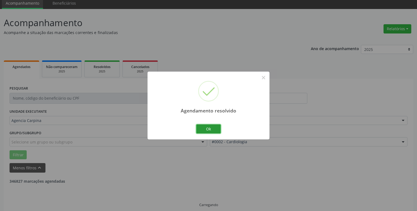
click at [217, 128] on button "Ok" at bounding box center [208, 128] width 24 height 9
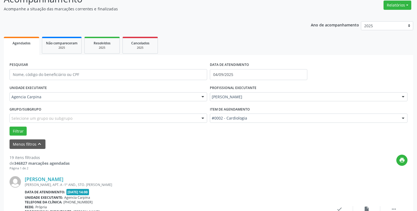
scroll to position [76, 0]
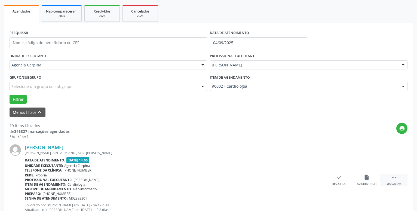
click at [395, 180] on icon "" at bounding box center [394, 177] width 6 height 6
click at [363, 180] on div "alarm_off Não compareceu" at bounding box center [366, 180] width 27 height 12
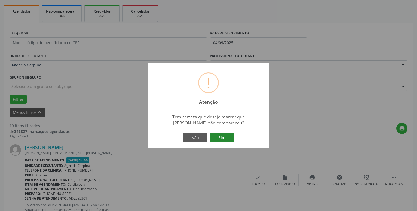
click at [215, 140] on button "Sim" at bounding box center [222, 137] width 24 height 9
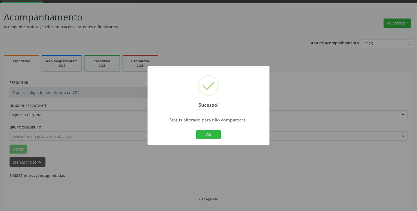
scroll to position [27, 0]
click at [203, 136] on button "OK" at bounding box center [208, 134] width 24 height 9
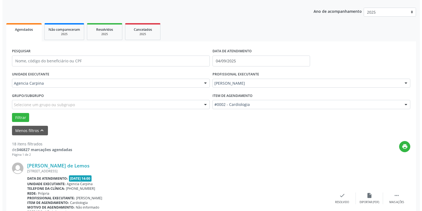
scroll to position [82, 0]
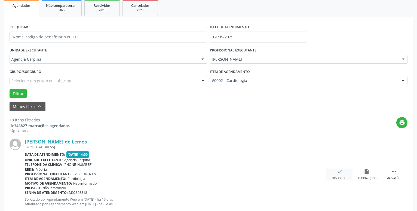
click at [337, 173] on icon "check" at bounding box center [339, 171] width 6 height 6
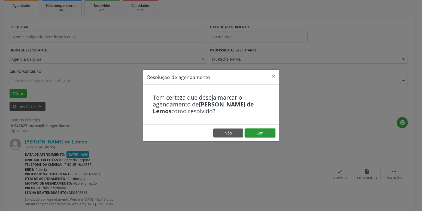
click at [264, 130] on button "Sim" at bounding box center [260, 132] width 30 height 9
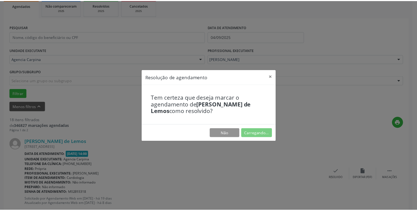
scroll to position [21, 0]
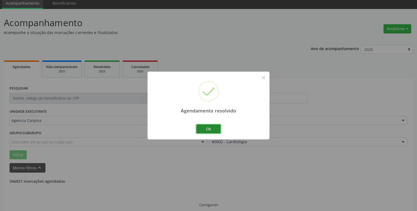
click at [212, 129] on button "Ok" at bounding box center [208, 128] width 24 height 9
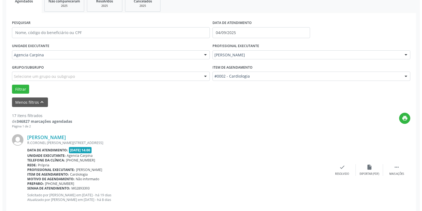
scroll to position [104, 0]
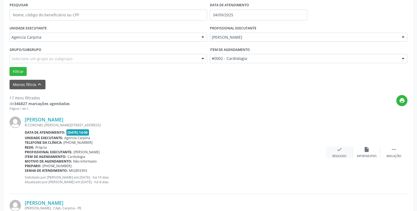
click at [340, 152] on icon "check" at bounding box center [339, 149] width 6 height 6
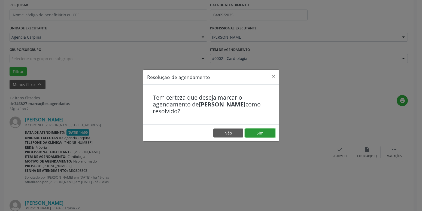
click at [264, 132] on button "Sim" at bounding box center [260, 132] width 30 height 9
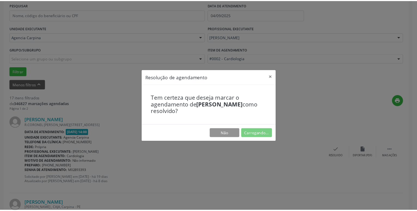
scroll to position [21, 0]
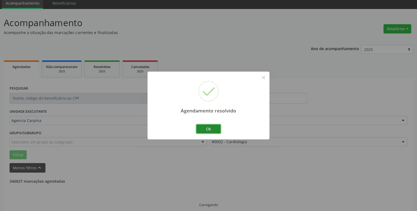
click at [212, 130] on button "Ok" at bounding box center [208, 128] width 24 height 9
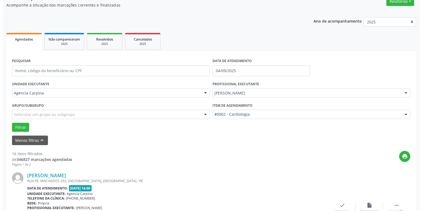
scroll to position [76, 0]
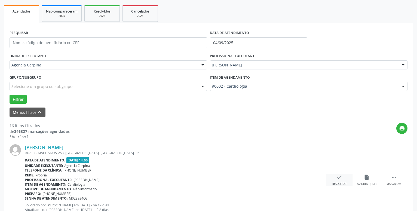
click at [337, 180] on icon "check" at bounding box center [339, 177] width 6 height 6
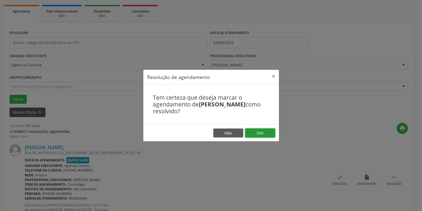
click at [257, 132] on button "Sim" at bounding box center [260, 132] width 30 height 9
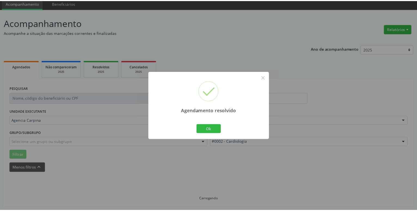
scroll to position [21, 0]
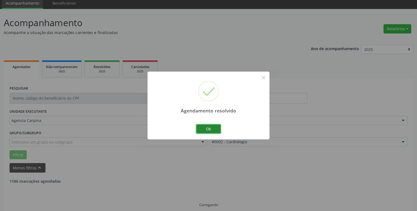
click at [216, 128] on button "Ok" at bounding box center [208, 128] width 24 height 9
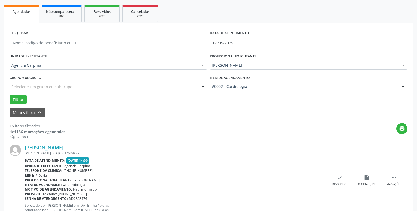
scroll to position [76, 0]
click at [394, 180] on icon "" at bounding box center [394, 177] width 6 height 6
click at [365, 177] on icon "alarm_off" at bounding box center [367, 177] width 6 height 6
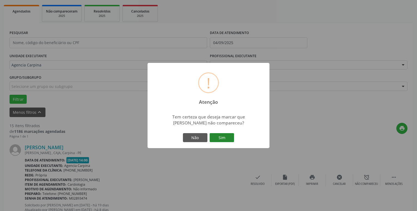
click at [219, 141] on button "Sim" at bounding box center [222, 137] width 24 height 9
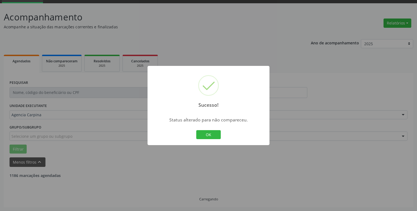
scroll to position [27, 0]
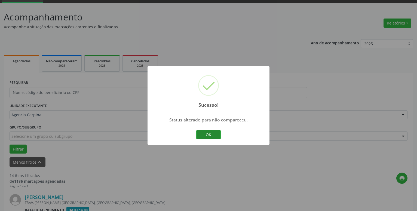
click at [213, 133] on button "OK" at bounding box center [208, 134] width 24 height 9
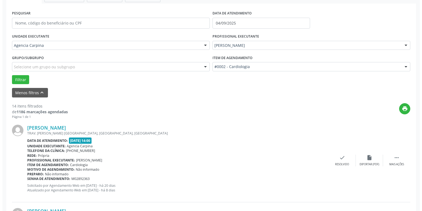
scroll to position [110, 0]
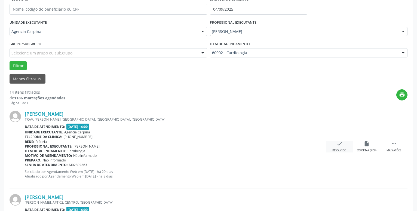
click at [338, 149] on div "check Resolvido" at bounding box center [339, 147] width 27 height 12
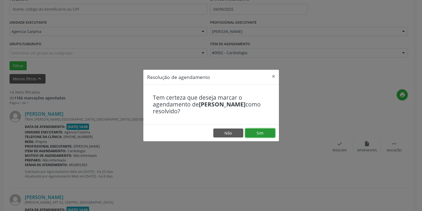
click at [267, 133] on button "Sim" at bounding box center [260, 132] width 30 height 9
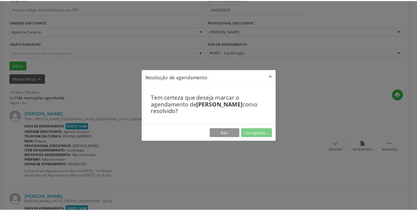
scroll to position [21, 0]
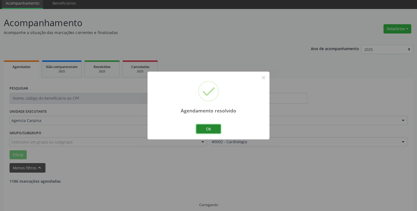
click at [216, 129] on button "Ok" at bounding box center [208, 128] width 24 height 9
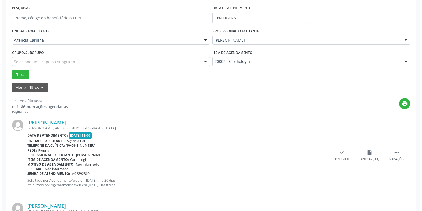
scroll to position [104, 0]
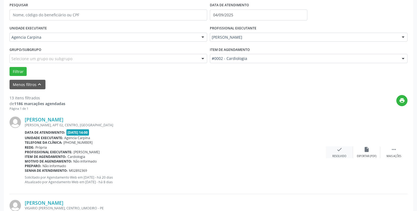
click at [340, 152] on icon "check" at bounding box center [339, 149] width 6 height 6
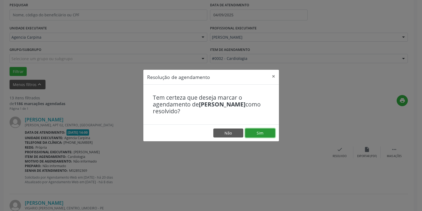
click at [266, 134] on button "Sim" at bounding box center [260, 132] width 30 height 9
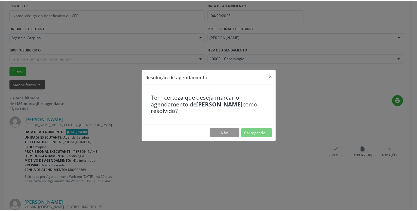
scroll to position [21, 0]
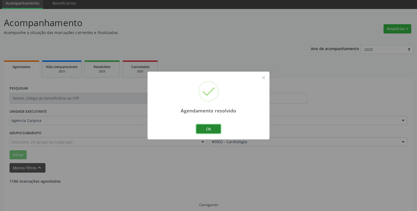
click at [204, 128] on button "Ok" at bounding box center [208, 128] width 24 height 9
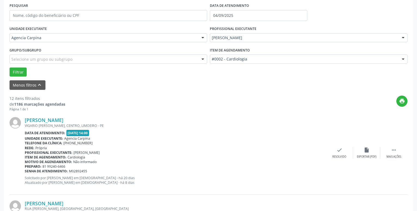
scroll to position [104, 0]
click at [391, 150] on icon "" at bounding box center [394, 149] width 6 height 6
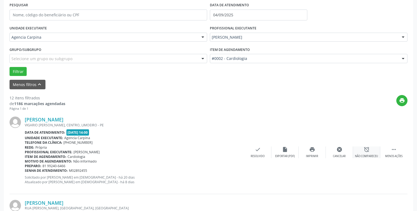
click at [364, 152] on icon "alarm_off" at bounding box center [367, 149] width 6 height 6
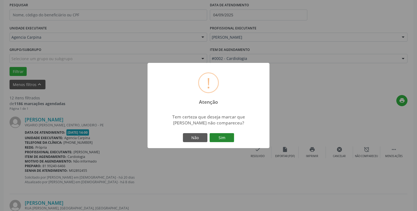
click at [219, 136] on button "Sim" at bounding box center [222, 137] width 24 height 9
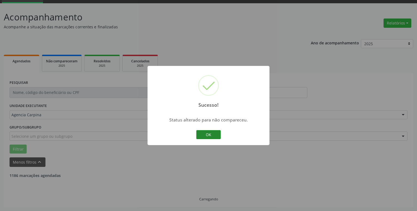
scroll to position [27, 0]
click at [202, 134] on button "OK" at bounding box center [208, 134] width 24 height 9
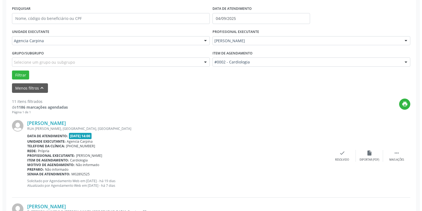
scroll to position [110, 0]
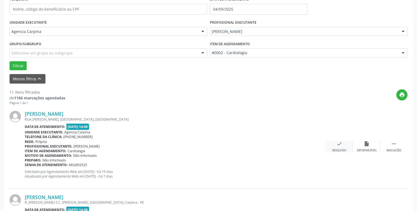
click at [340, 146] on icon "check" at bounding box center [339, 144] width 6 height 6
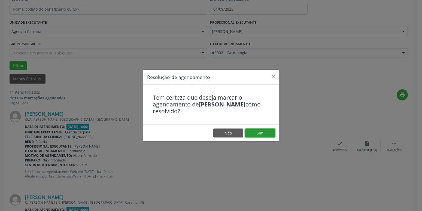
click at [272, 134] on button "Sim" at bounding box center [260, 132] width 30 height 9
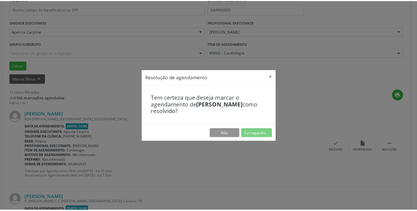
scroll to position [21, 0]
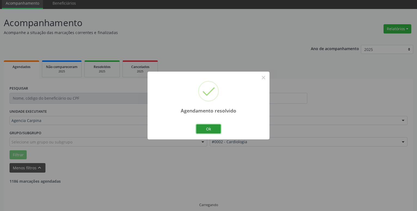
click at [219, 129] on button "Ok" at bounding box center [208, 128] width 24 height 9
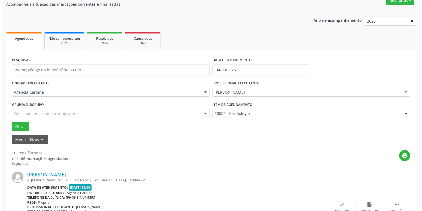
scroll to position [76, 0]
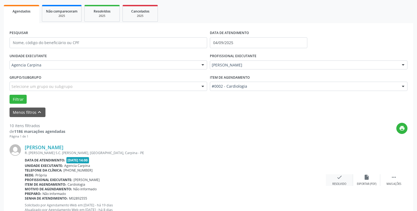
click at [337, 180] on icon "check" at bounding box center [339, 177] width 6 height 6
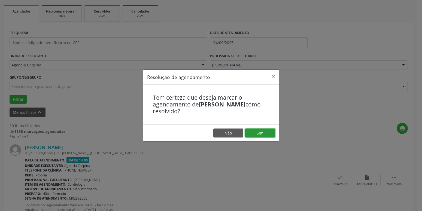
click at [269, 135] on button "Sim" at bounding box center [260, 132] width 30 height 9
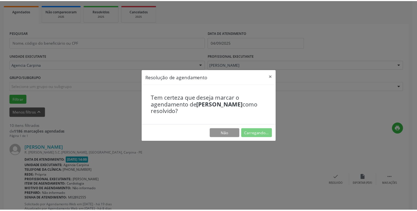
scroll to position [21, 0]
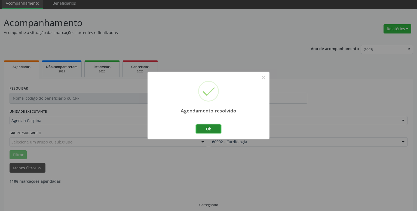
click at [207, 129] on button "Ok" at bounding box center [208, 128] width 24 height 9
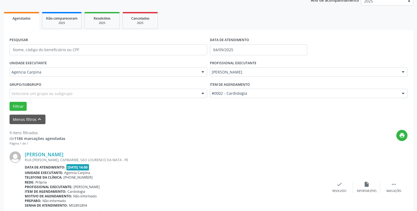
scroll to position [104, 0]
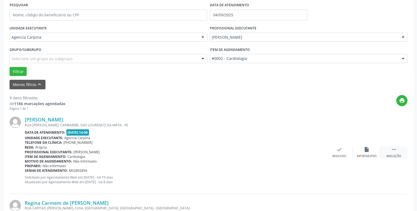
click at [391, 152] on icon "" at bounding box center [394, 149] width 6 height 6
click at [366, 152] on icon "alarm_off" at bounding box center [367, 149] width 6 height 6
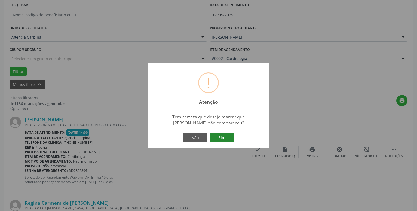
click at [226, 139] on button "Sim" at bounding box center [222, 137] width 24 height 9
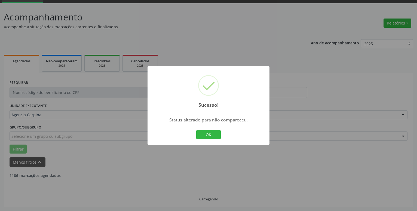
scroll to position [27, 0]
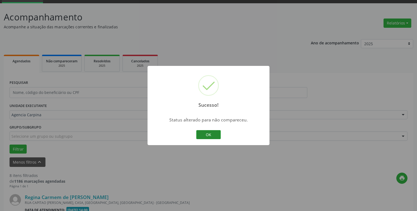
click at [210, 134] on button "OK" at bounding box center [208, 134] width 24 height 9
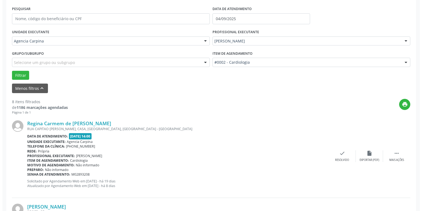
scroll to position [110, 0]
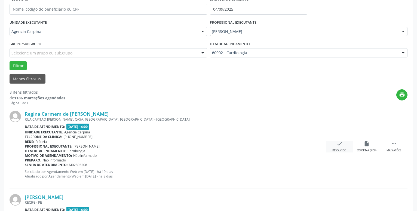
click at [339, 145] on icon "check" at bounding box center [339, 144] width 6 height 6
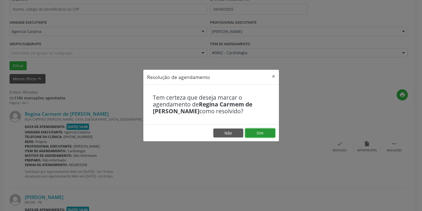
click at [260, 132] on button "Sim" at bounding box center [260, 132] width 30 height 9
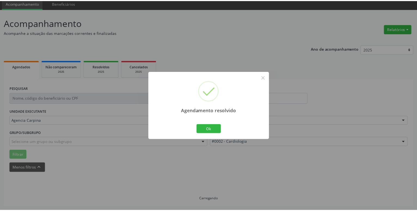
scroll to position [21, 0]
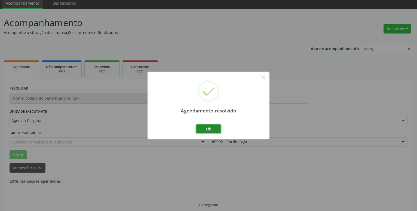
click at [211, 130] on button "Ok" at bounding box center [208, 128] width 24 height 9
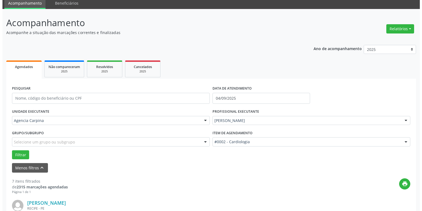
scroll to position [104, 0]
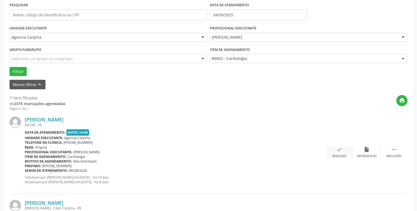
click at [338, 152] on icon "check" at bounding box center [339, 149] width 6 height 6
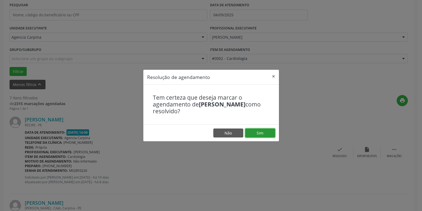
click at [264, 131] on button "Sim" at bounding box center [260, 132] width 30 height 9
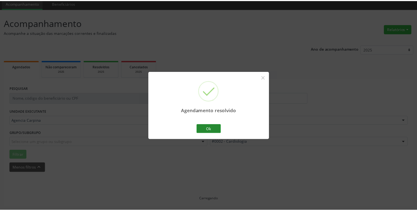
scroll to position [21, 0]
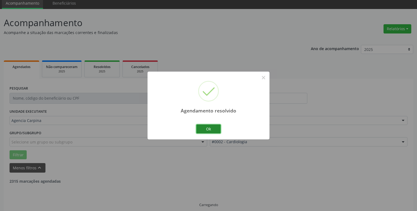
click at [207, 129] on button "Ok" at bounding box center [208, 128] width 24 height 9
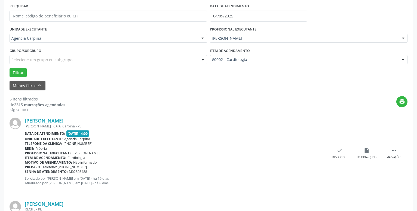
scroll to position [132, 0]
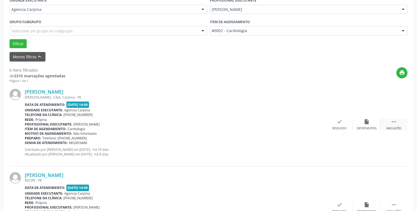
click at [391, 123] on icon "" at bounding box center [394, 122] width 6 height 6
click at [366, 124] on icon "alarm_off" at bounding box center [367, 122] width 6 height 6
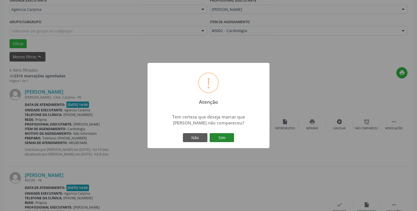
click at [222, 137] on button "Sim" at bounding box center [222, 137] width 24 height 9
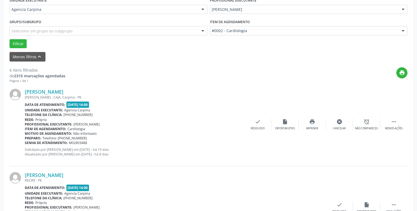
scroll to position [27, 0]
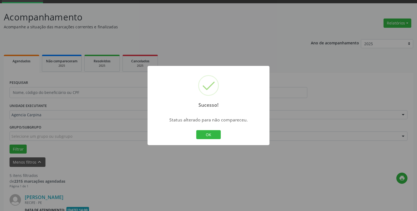
click at [214, 134] on button "OK" at bounding box center [208, 134] width 24 height 9
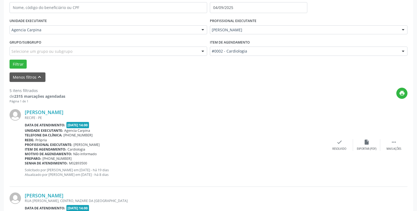
scroll to position [138, 0]
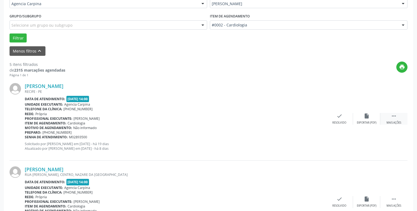
click at [394, 119] on icon "" at bounding box center [394, 116] width 6 height 6
click at [364, 121] on div "alarm_off Não compareceu" at bounding box center [366, 119] width 27 height 12
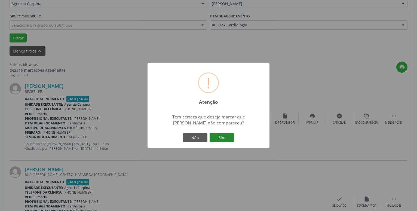
click at [227, 140] on button "Sim" at bounding box center [222, 137] width 24 height 9
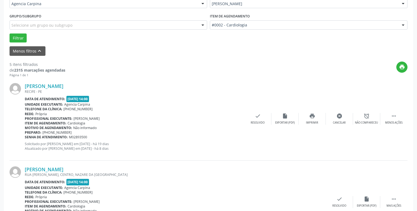
scroll to position [27, 0]
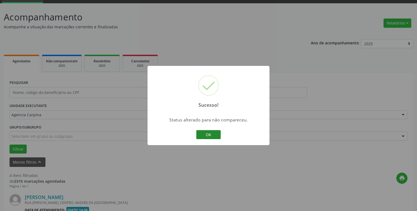
click at [207, 131] on button "OK" at bounding box center [208, 134] width 24 height 9
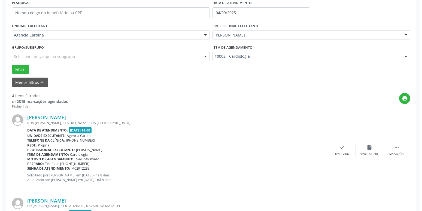
scroll to position [110, 0]
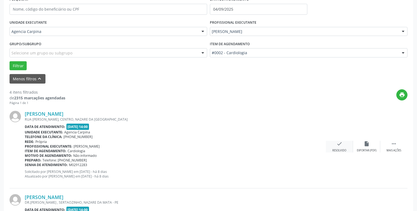
click at [343, 145] on div "check Resolvido" at bounding box center [339, 147] width 27 height 12
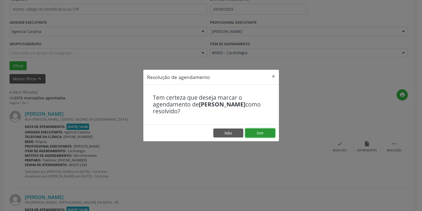
click at [268, 131] on button "Sim" at bounding box center [260, 132] width 30 height 9
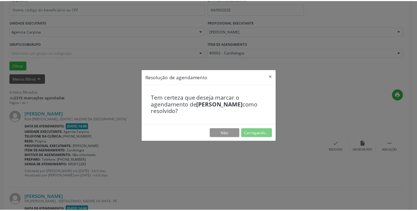
scroll to position [21, 0]
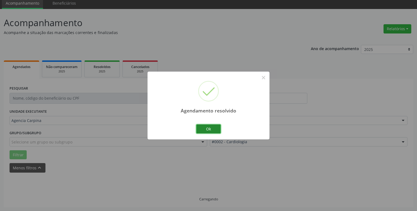
click at [210, 125] on button "Ok" at bounding box center [208, 128] width 24 height 9
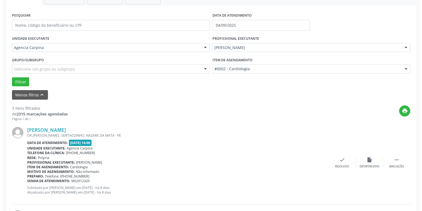
scroll to position [104, 0]
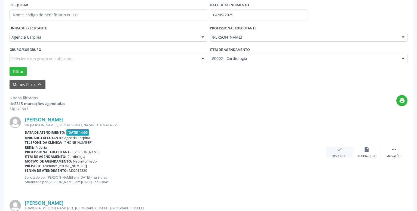
click at [338, 150] on icon "check" at bounding box center [339, 149] width 6 height 6
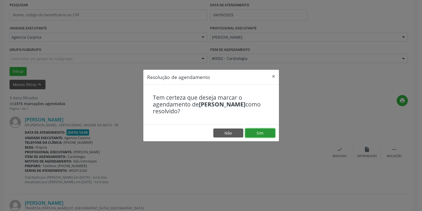
click at [271, 130] on button "Sim" at bounding box center [260, 132] width 30 height 9
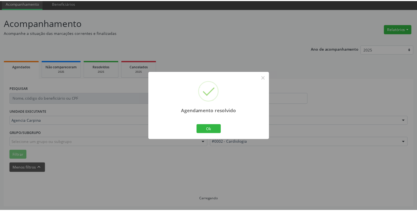
scroll to position [21, 0]
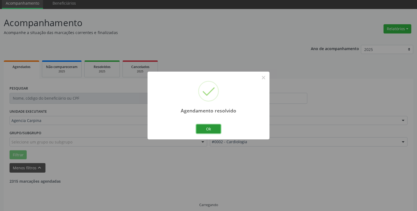
click at [217, 129] on button "Ok" at bounding box center [208, 128] width 24 height 9
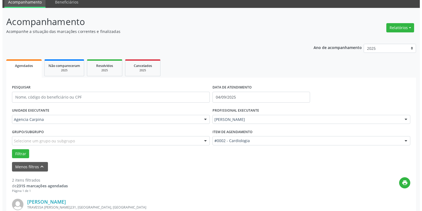
scroll to position [104, 0]
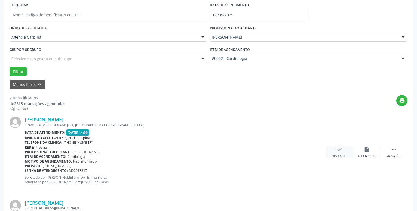
click at [339, 152] on icon "check" at bounding box center [339, 149] width 6 height 6
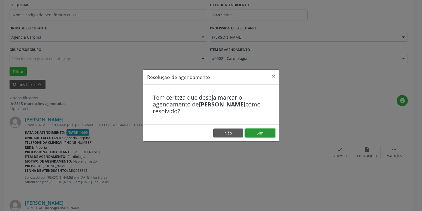
click at [262, 134] on button "Sim" at bounding box center [260, 132] width 30 height 9
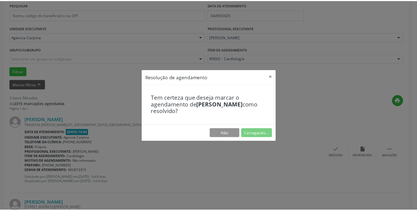
scroll to position [21, 0]
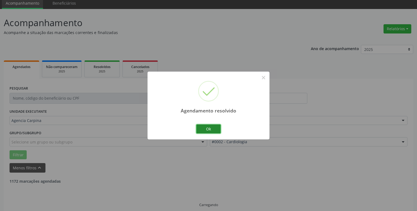
click at [215, 127] on button "Ok" at bounding box center [208, 128] width 24 height 9
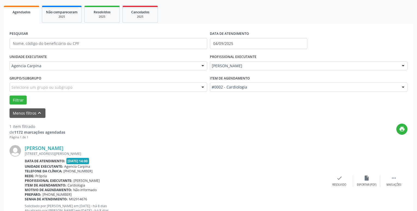
scroll to position [76, 0]
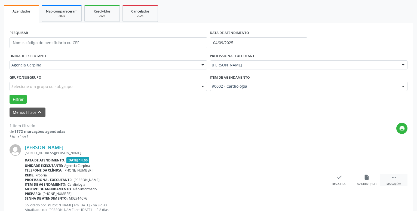
click at [391, 180] on icon "" at bounding box center [394, 177] width 6 height 6
click at [361, 180] on div "alarm_off Não compareceu" at bounding box center [366, 180] width 27 height 12
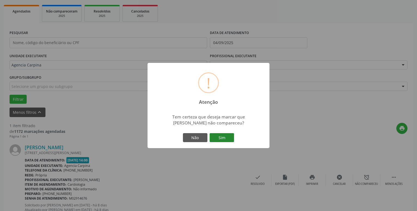
click at [224, 137] on button "Sim" at bounding box center [222, 137] width 24 height 9
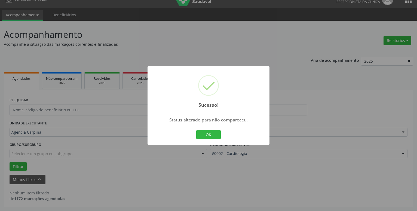
scroll to position [9, 0]
click at [216, 133] on button "OK" at bounding box center [208, 134] width 24 height 9
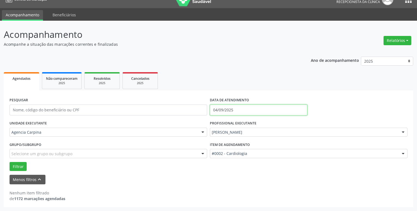
click at [242, 106] on input "04/09/2025" at bounding box center [258, 109] width 97 height 11
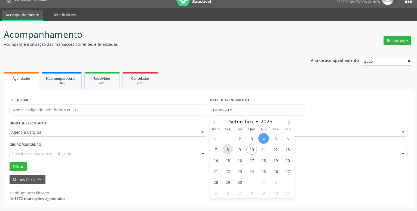
click at [230, 149] on span "8" at bounding box center [227, 149] width 11 height 11
type input "[DATE]"
click at [230, 149] on span "8" at bounding box center [227, 149] width 11 height 11
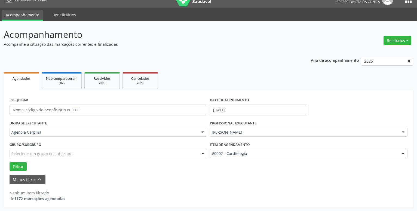
click at [405, 134] on div at bounding box center [403, 132] width 8 height 9
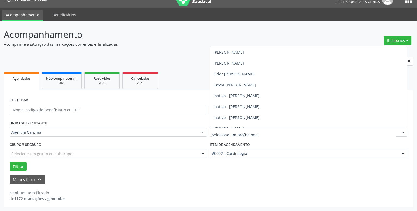
scroll to position [31, 0]
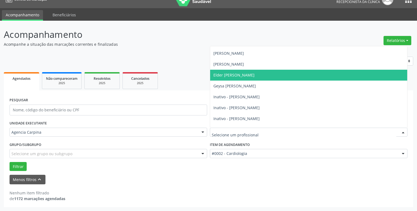
click at [309, 79] on span "Elder [PERSON_NAME]" at bounding box center [308, 75] width 197 height 11
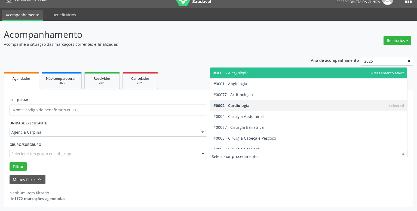
drag, startPoint x: 403, startPoint y: 153, endPoint x: 312, endPoint y: 141, distance: 91.8
click at [402, 153] on div at bounding box center [403, 153] width 8 height 9
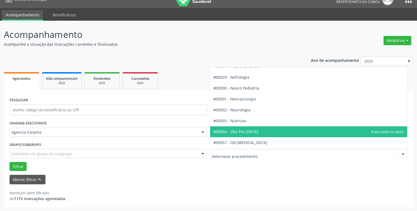
scroll to position [527, 0]
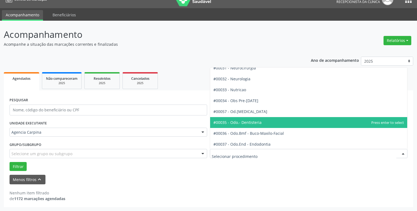
click at [308, 124] on span "#00035 - Odo.- Dentisteria" at bounding box center [308, 122] width 197 height 11
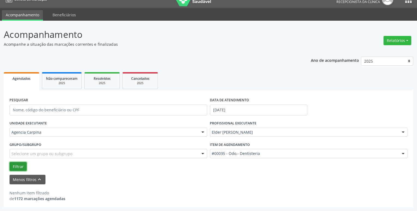
click at [21, 165] on button "Filtrar" at bounding box center [18, 166] width 17 height 9
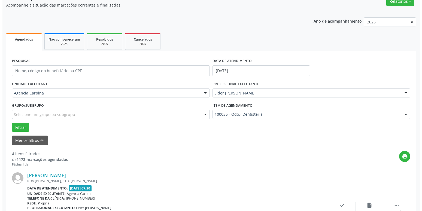
scroll to position [93, 0]
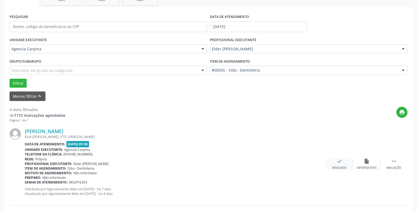
click at [337, 164] on icon "check" at bounding box center [339, 161] width 6 height 6
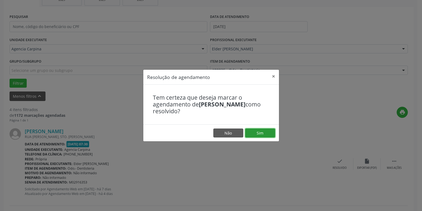
click at [268, 133] on button "Sim" at bounding box center [260, 132] width 30 height 9
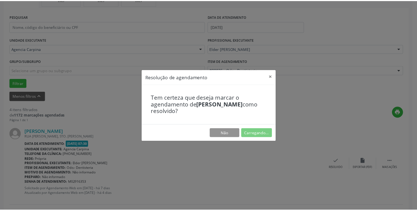
scroll to position [21, 0]
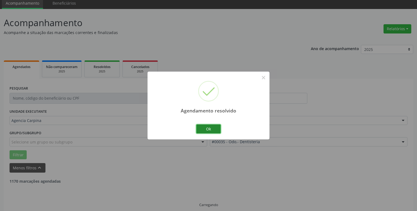
click at [206, 130] on button "Ok" at bounding box center [208, 128] width 24 height 9
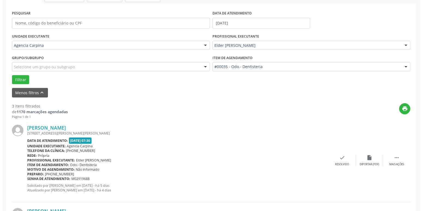
scroll to position [104, 0]
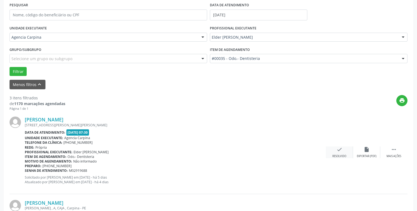
click at [336, 150] on icon "check" at bounding box center [339, 149] width 6 height 6
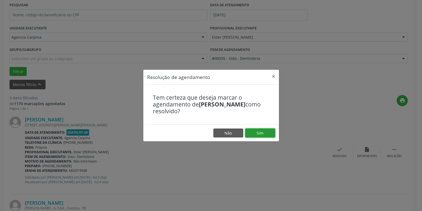
click at [268, 132] on button "Sim" at bounding box center [260, 132] width 30 height 9
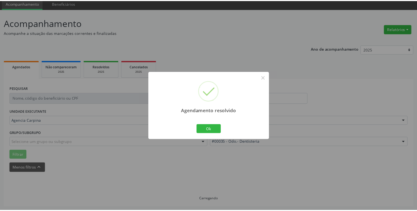
scroll to position [21, 0]
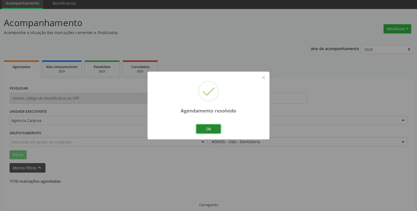
click at [203, 126] on button "Ok" at bounding box center [208, 128] width 24 height 9
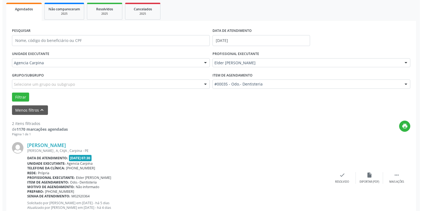
scroll to position [104, 0]
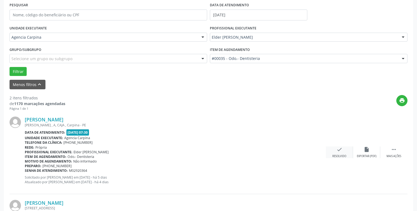
click at [339, 156] on div "Resolvido" at bounding box center [339, 156] width 14 height 4
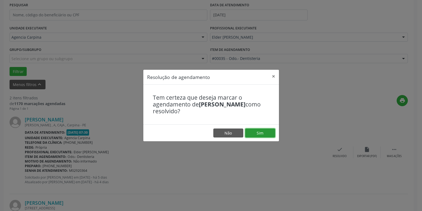
click at [258, 133] on button "Sim" at bounding box center [260, 132] width 30 height 9
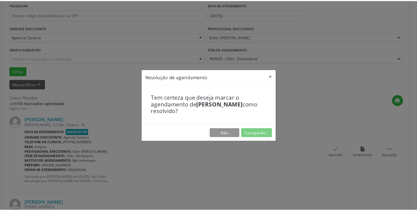
scroll to position [21, 0]
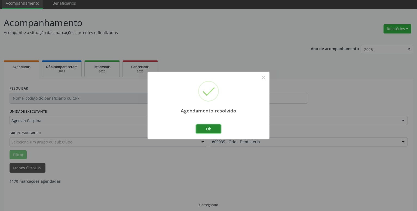
click at [205, 131] on button "Ok" at bounding box center [208, 128] width 24 height 9
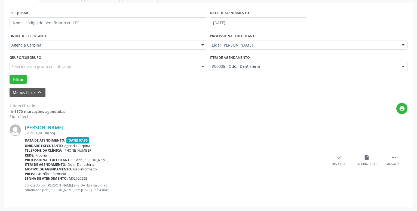
scroll to position [97, 0]
click at [393, 160] on icon "" at bounding box center [394, 157] width 6 height 6
click at [366, 160] on icon "alarm_off" at bounding box center [367, 157] width 6 height 6
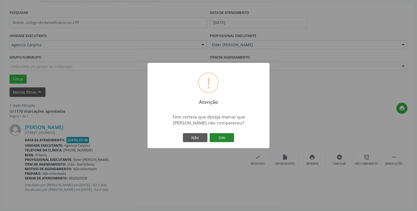
click at [219, 139] on button "Sim" at bounding box center [222, 137] width 24 height 9
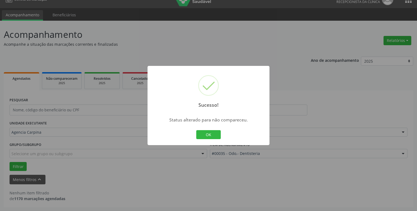
scroll to position [9, 0]
click at [204, 135] on button "OK" at bounding box center [208, 134] width 24 height 9
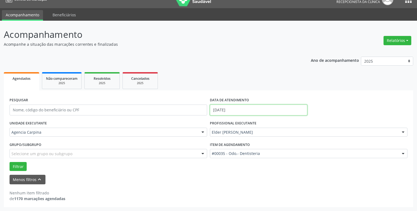
click at [243, 112] on input "[DATE]" at bounding box center [258, 109] width 97 height 11
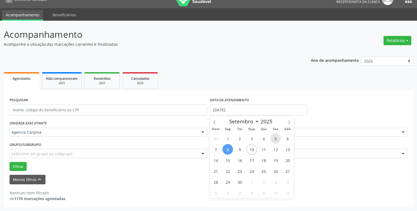
click at [273, 139] on span "5" at bounding box center [275, 138] width 11 height 11
type input "05/09/2025"
click at [273, 139] on span "5" at bounding box center [275, 138] width 11 height 11
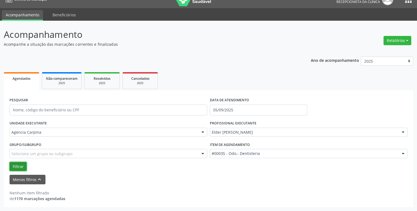
click at [22, 164] on button "Filtrar" at bounding box center [18, 166] width 17 height 9
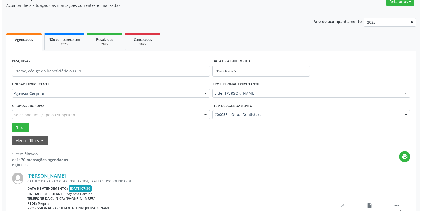
scroll to position [93, 0]
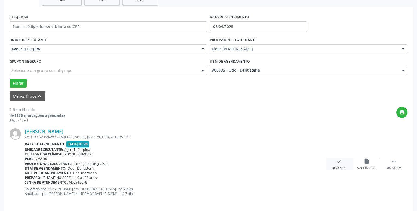
click at [337, 161] on icon "check" at bounding box center [339, 161] width 6 height 6
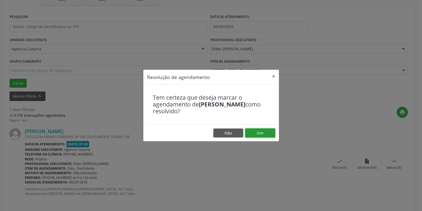
click at [268, 131] on button "Sim" at bounding box center [260, 132] width 30 height 9
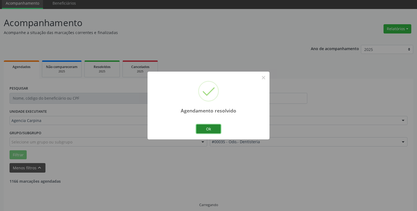
click at [211, 126] on button "Ok" at bounding box center [208, 128] width 24 height 9
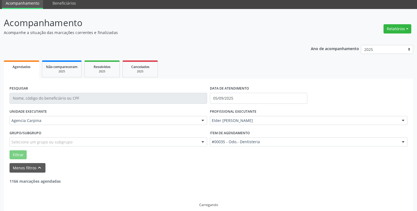
scroll to position [9, 0]
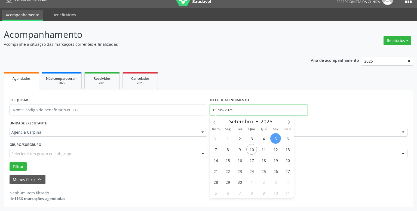
click at [237, 108] on input "05/09/2025" at bounding box center [258, 109] width 97 height 11
click at [214, 123] on icon at bounding box center [215, 122] width 4 height 4
select select "7"
click at [265, 183] on span "28" at bounding box center [263, 182] width 11 height 11
type input "[DATE]"
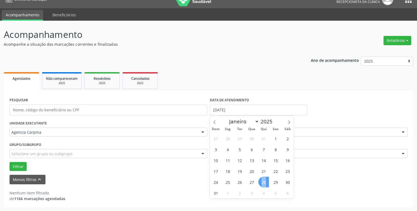
click at [265, 183] on span "28" at bounding box center [263, 182] width 11 height 11
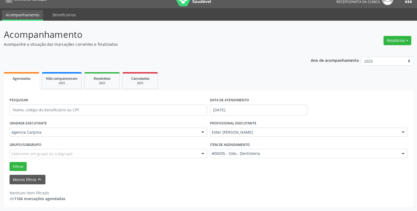
click at [404, 132] on div at bounding box center [403, 132] width 8 height 9
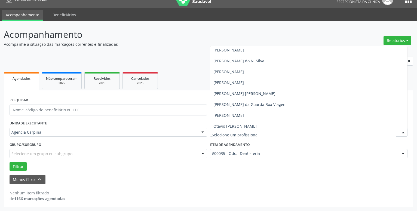
scroll to position [124, 0]
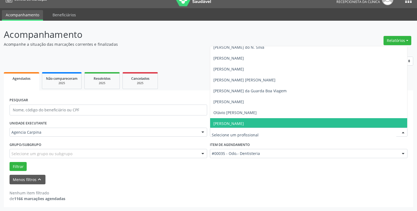
click at [296, 122] on span "[PERSON_NAME]" at bounding box center [308, 123] width 197 height 11
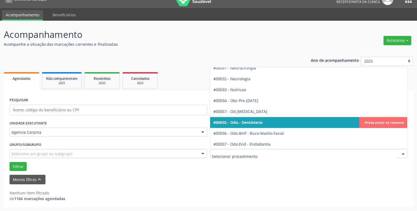
scroll to position [527, 0]
click at [402, 155] on div at bounding box center [403, 153] width 8 height 9
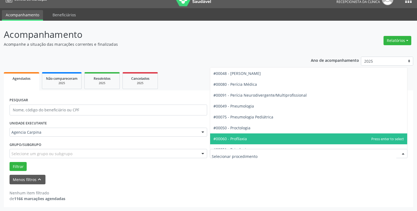
scroll to position [869, 0]
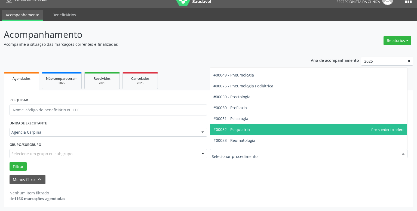
click at [258, 129] on span "#00052 - Psiquiatria" at bounding box center [308, 129] width 197 height 11
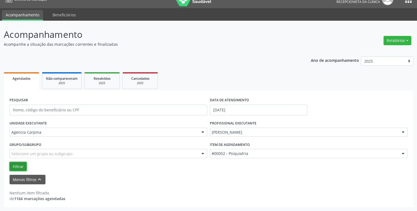
click at [20, 162] on button "Filtrar" at bounding box center [18, 166] width 17 height 9
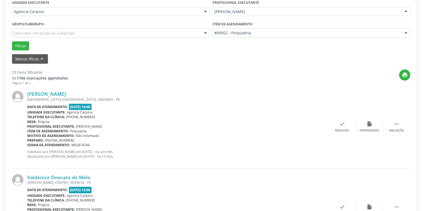
scroll to position [176, 0]
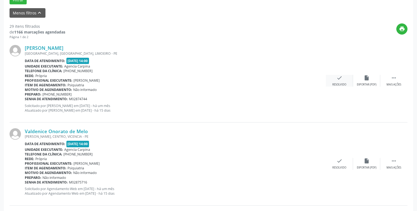
click at [336, 78] on div "check Resolvido" at bounding box center [339, 81] width 27 height 12
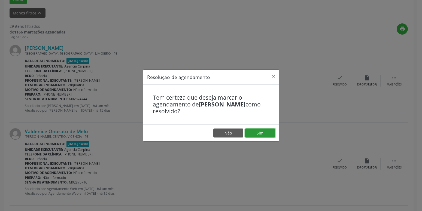
click at [262, 133] on button "Sim" at bounding box center [260, 132] width 30 height 9
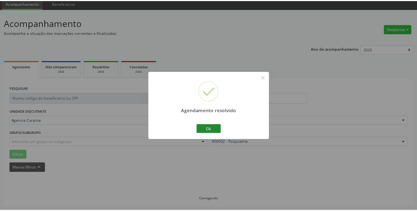
scroll to position [21, 0]
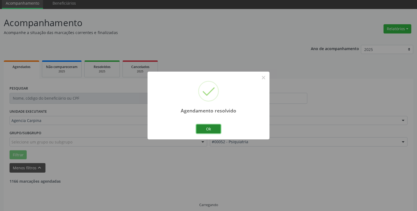
click at [210, 129] on button "Ok" at bounding box center [208, 128] width 24 height 9
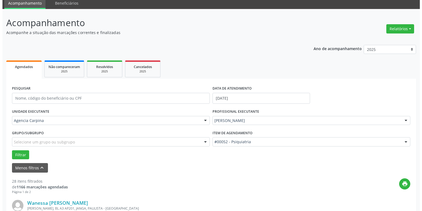
scroll to position [104, 0]
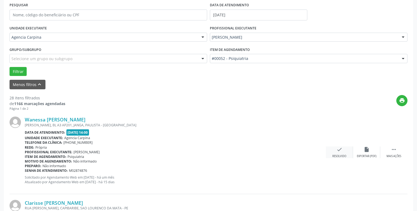
click at [338, 150] on icon "check" at bounding box center [339, 149] width 6 height 6
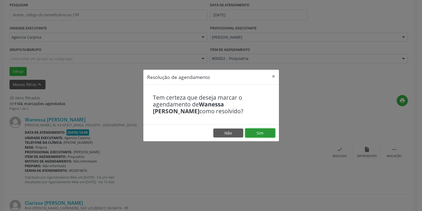
click at [260, 132] on button "Sim" at bounding box center [260, 132] width 30 height 9
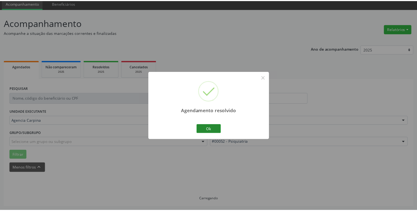
scroll to position [21, 0]
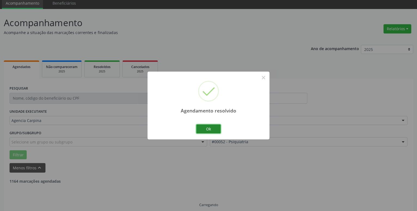
click at [216, 130] on button "Ok" at bounding box center [208, 128] width 24 height 9
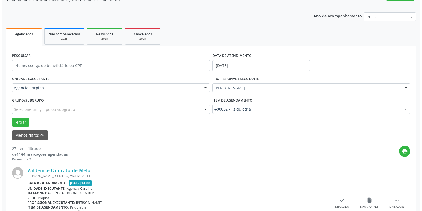
scroll to position [76, 0]
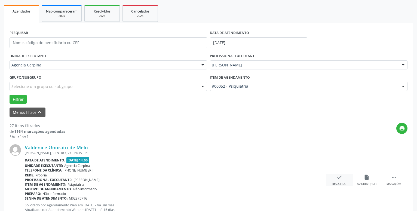
click at [340, 183] on div "Resolvido" at bounding box center [339, 184] width 14 height 4
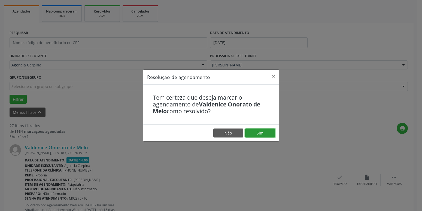
click at [267, 136] on button "Sim" at bounding box center [260, 132] width 30 height 9
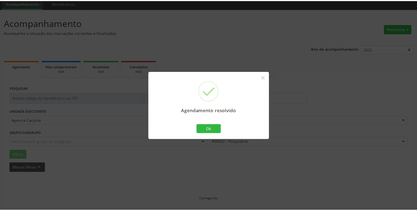
scroll to position [21, 0]
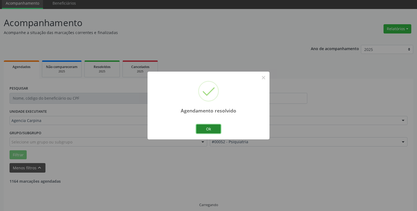
click at [216, 129] on button "Ok" at bounding box center [208, 128] width 24 height 9
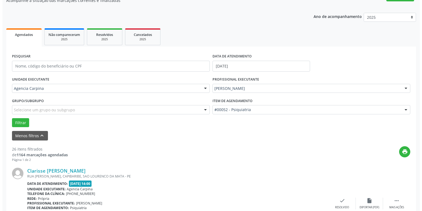
scroll to position [76, 0]
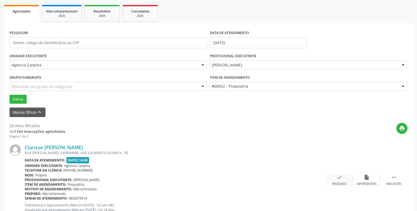
click at [338, 178] on icon "check" at bounding box center [339, 177] width 6 height 6
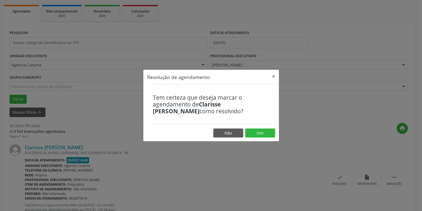
click at [257, 128] on footer "Não Sim" at bounding box center [211, 132] width 136 height 17
click at [257, 134] on button "Sim" at bounding box center [260, 132] width 30 height 9
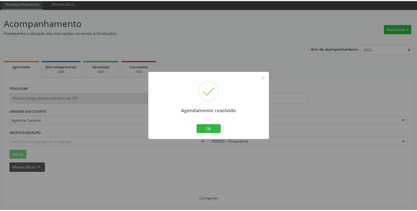
scroll to position [21, 0]
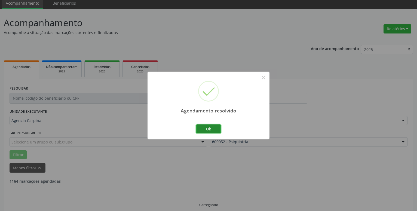
click at [211, 130] on button "Ok" at bounding box center [208, 128] width 24 height 9
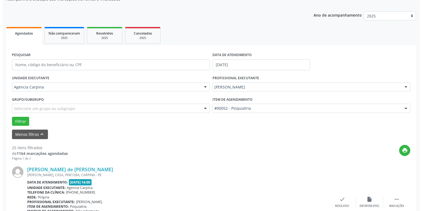
scroll to position [76, 0]
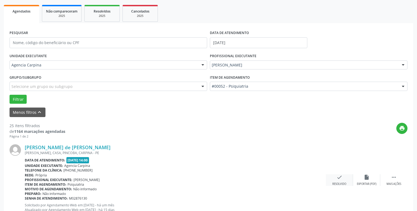
click at [336, 178] on icon "check" at bounding box center [339, 177] width 6 height 6
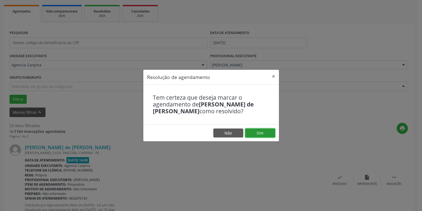
click at [266, 131] on button "Sim" at bounding box center [260, 132] width 30 height 9
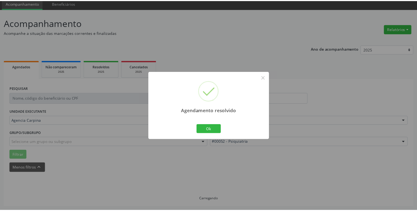
scroll to position [21, 0]
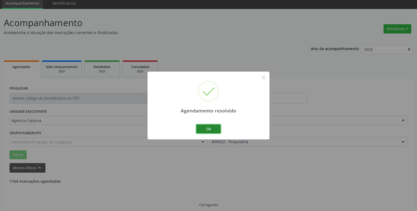
click at [217, 128] on button "Ok" at bounding box center [208, 128] width 24 height 9
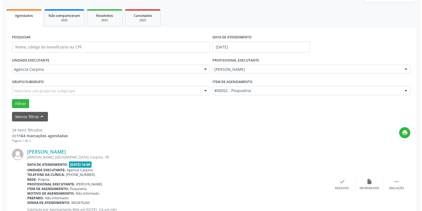
scroll to position [132, 0]
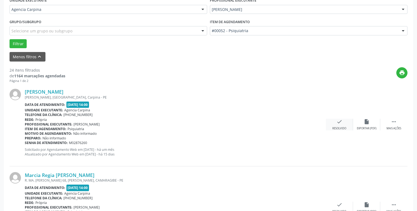
click at [339, 123] on icon "check" at bounding box center [339, 122] width 6 height 6
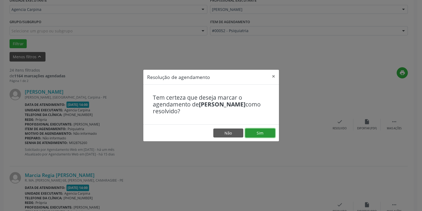
click at [270, 133] on button "Sim" at bounding box center [260, 132] width 30 height 9
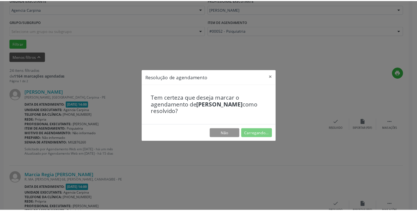
scroll to position [21, 0]
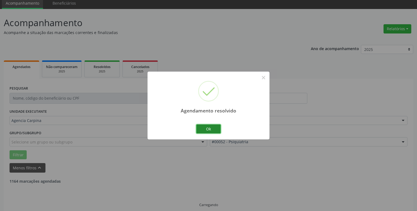
click at [210, 129] on button "Ok" at bounding box center [208, 128] width 24 height 9
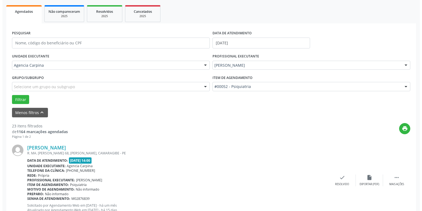
scroll to position [76, 0]
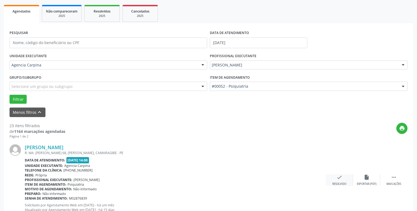
click at [339, 180] on icon "check" at bounding box center [339, 177] width 6 height 6
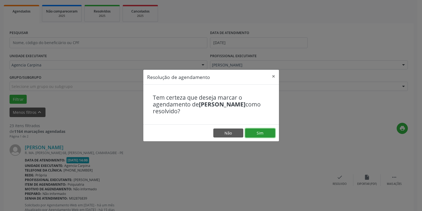
click at [264, 132] on button "Sim" at bounding box center [260, 132] width 30 height 9
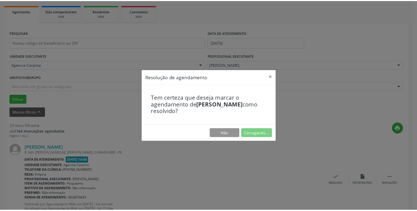
scroll to position [21, 0]
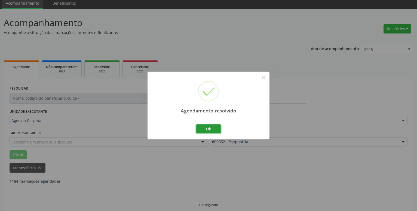
click at [217, 129] on button "Ok" at bounding box center [208, 128] width 24 height 9
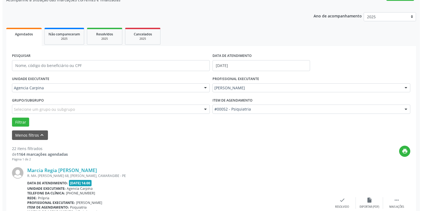
scroll to position [132, 0]
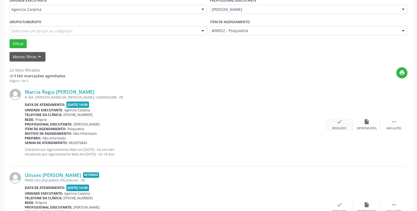
click at [337, 121] on icon "check" at bounding box center [339, 122] width 6 height 6
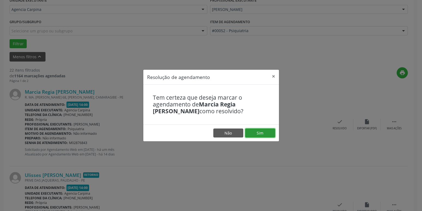
click at [264, 132] on button "Sim" at bounding box center [260, 132] width 30 height 9
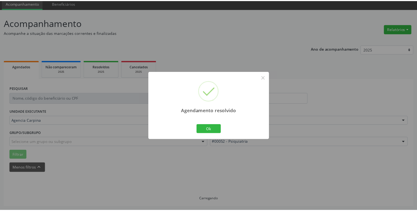
scroll to position [21, 0]
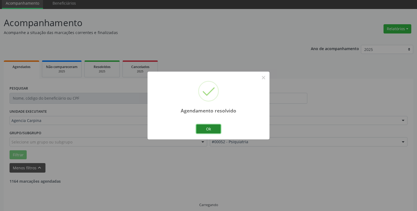
click at [213, 126] on button "Ok" at bounding box center [208, 128] width 24 height 9
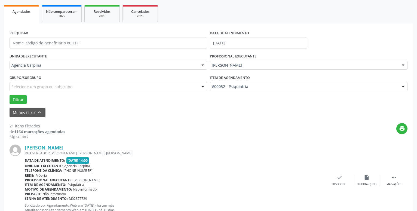
scroll to position [76, 0]
drag, startPoint x: 392, startPoint y: 180, endPoint x: 383, endPoint y: 170, distance: 13.3
click at [392, 179] on icon "" at bounding box center [394, 177] width 6 height 6
click at [366, 180] on icon "alarm_off" at bounding box center [367, 177] width 6 height 6
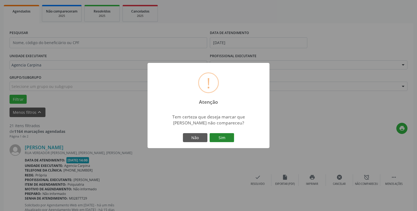
click at [227, 136] on button "Sim" at bounding box center [222, 137] width 24 height 9
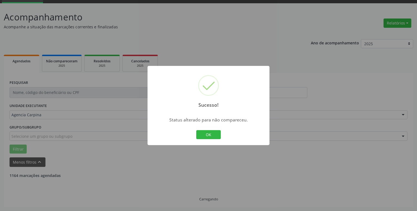
scroll to position [27, 0]
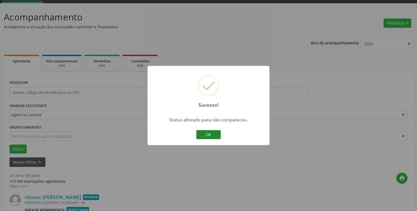
click at [214, 135] on button "OK" at bounding box center [208, 134] width 24 height 9
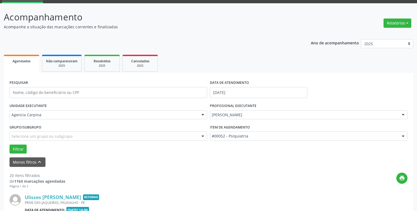
scroll to position [82, 0]
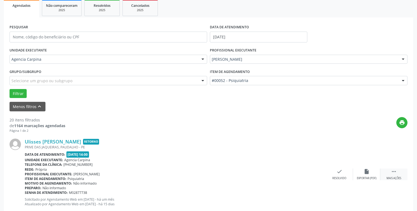
click at [393, 177] on div "Mais ações" at bounding box center [393, 178] width 15 height 4
click at [370, 172] on div "alarm_off Não compareceu" at bounding box center [366, 174] width 27 height 12
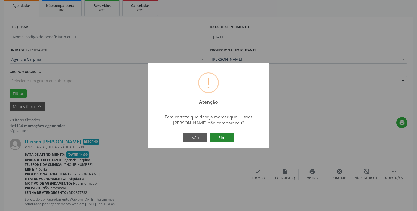
click at [224, 135] on button "Sim" at bounding box center [222, 137] width 24 height 9
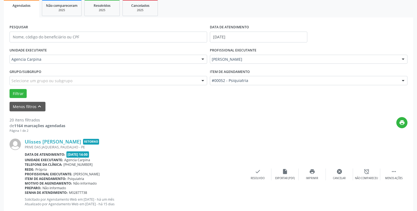
scroll to position [27, 0]
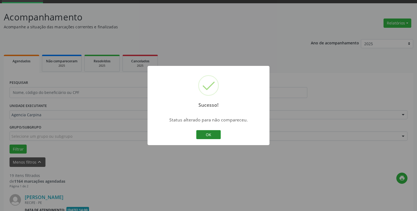
click at [213, 131] on button "OK" at bounding box center [208, 134] width 24 height 9
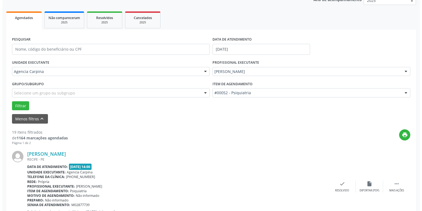
scroll to position [138, 0]
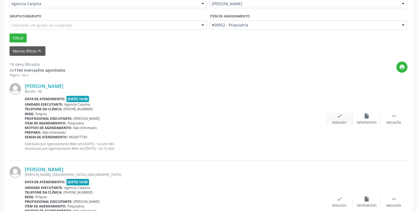
click at [341, 118] on icon "check" at bounding box center [339, 116] width 6 height 6
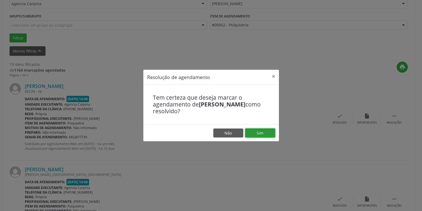
click at [260, 133] on button "Sim" at bounding box center [260, 132] width 30 height 9
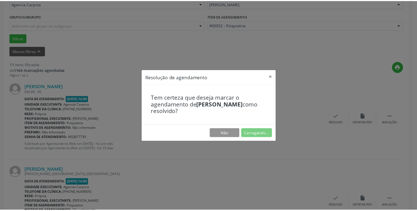
scroll to position [21, 0]
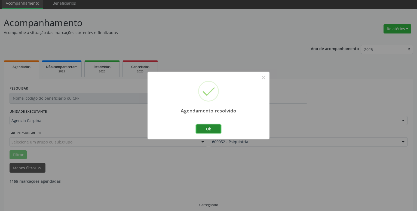
click at [207, 130] on button "Ok" at bounding box center [208, 128] width 24 height 9
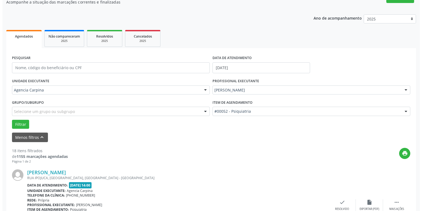
scroll to position [76, 0]
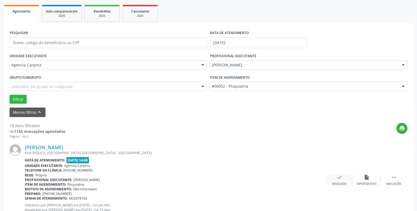
click at [338, 180] on icon "check" at bounding box center [339, 177] width 6 height 6
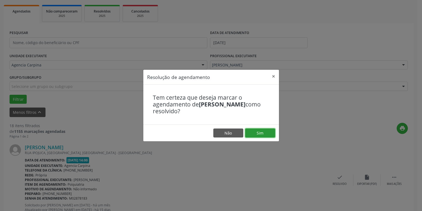
click at [262, 133] on button "Sim" at bounding box center [260, 132] width 30 height 9
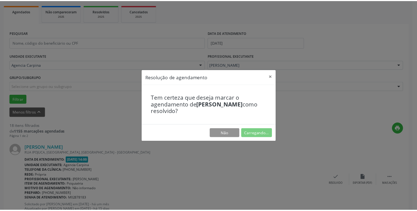
scroll to position [21, 0]
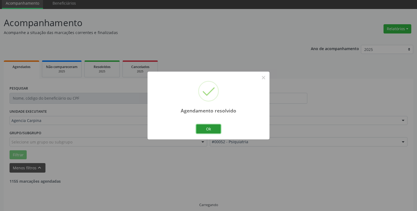
click at [213, 130] on button "Ok" at bounding box center [208, 128] width 24 height 9
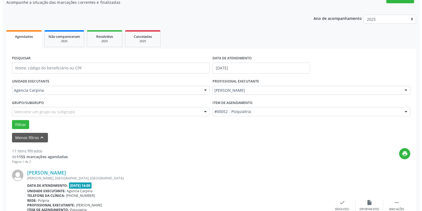
scroll to position [76, 0]
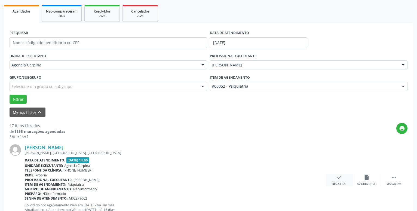
click at [336, 179] on icon "check" at bounding box center [339, 177] width 6 height 6
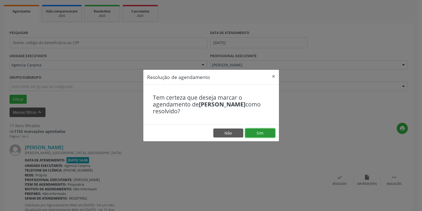
click at [260, 133] on button "Sim" at bounding box center [260, 132] width 30 height 9
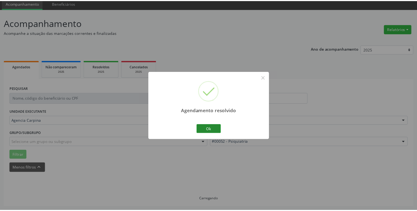
scroll to position [21, 0]
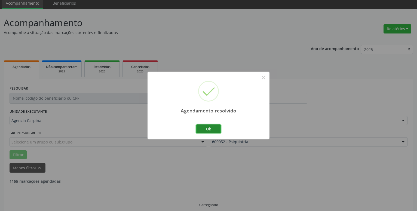
click at [215, 128] on button "Ok" at bounding box center [208, 128] width 24 height 9
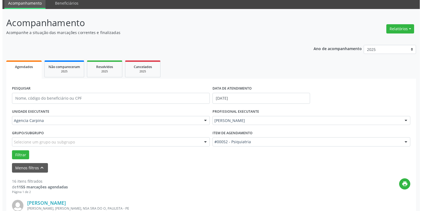
scroll to position [76, 0]
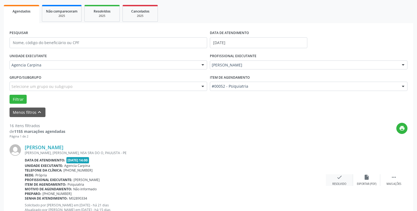
click at [337, 177] on icon "check" at bounding box center [339, 177] width 6 height 6
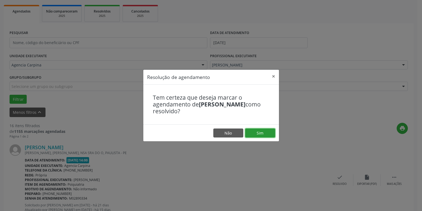
click at [257, 131] on button "Sim" at bounding box center [260, 132] width 30 height 9
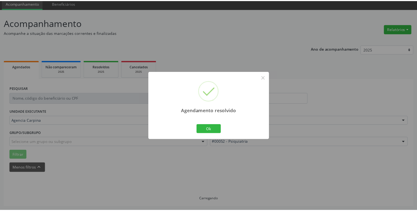
scroll to position [21, 0]
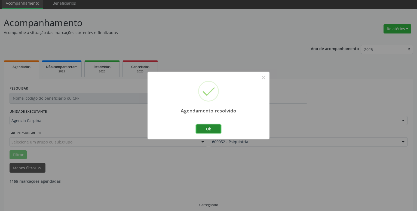
click at [218, 128] on button "Ok" at bounding box center [208, 128] width 24 height 9
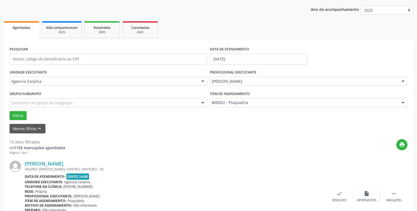
scroll to position [104, 0]
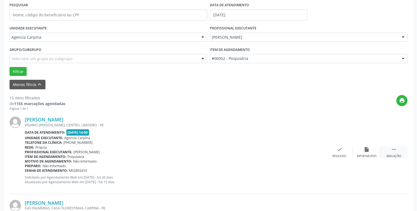
click at [391, 152] on icon "" at bounding box center [394, 149] width 6 height 6
click at [367, 152] on icon "alarm_off" at bounding box center [367, 149] width 6 height 6
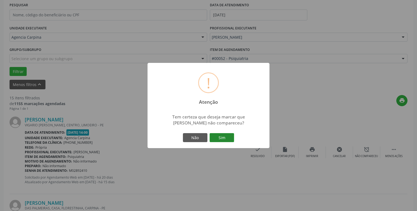
click at [224, 140] on button "Sim" at bounding box center [222, 137] width 24 height 9
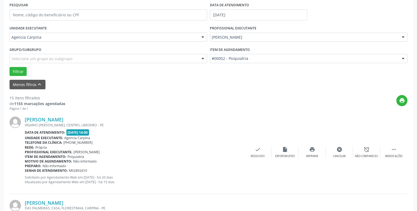
scroll to position [27, 0]
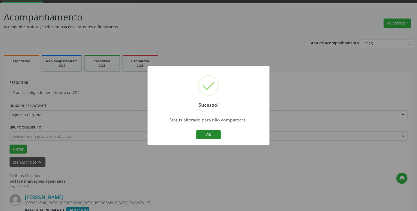
click at [215, 134] on button "OK" at bounding box center [208, 134] width 24 height 9
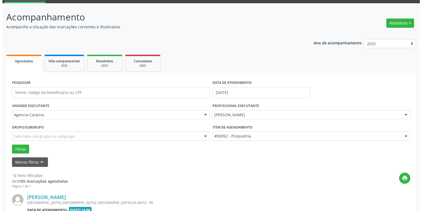
scroll to position [110, 0]
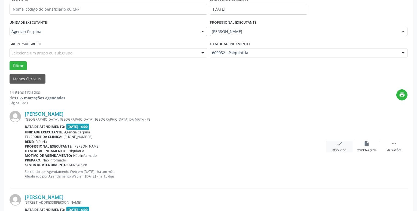
click at [339, 145] on icon "check" at bounding box center [339, 144] width 6 height 6
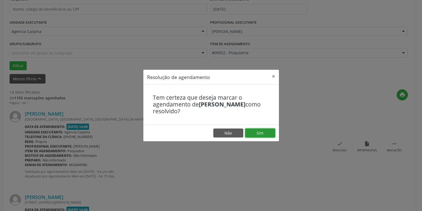
click at [254, 132] on button "Sim" at bounding box center [260, 132] width 30 height 9
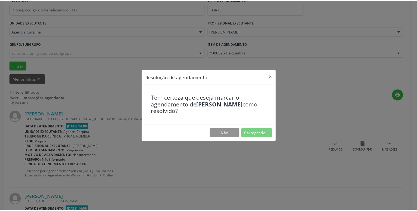
scroll to position [21, 0]
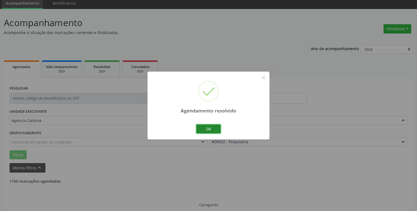
click at [208, 130] on button "Ok" at bounding box center [208, 128] width 24 height 9
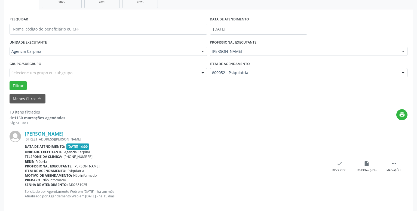
scroll to position [104, 0]
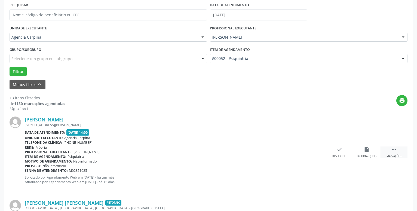
click at [397, 151] on div " Mais ações" at bounding box center [393, 152] width 27 height 12
click at [366, 152] on icon "alarm_off" at bounding box center [367, 149] width 6 height 6
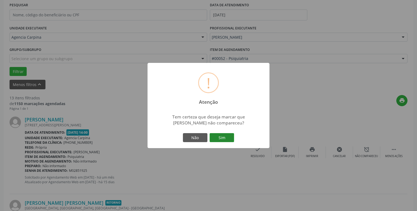
click at [223, 140] on button "Sim" at bounding box center [222, 137] width 24 height 9
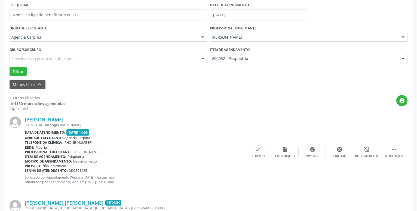
scroll to position [27, 0]
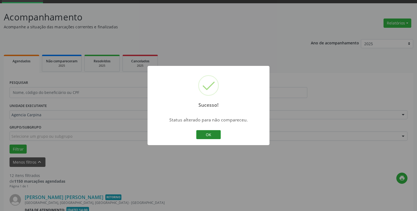
click at [217, 136] on button "OK" at bounding box center [208, 134] width 24 height 9
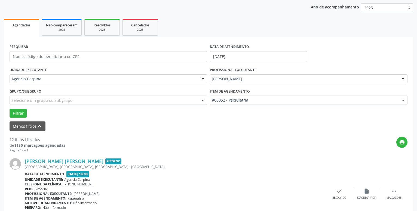
scroll to position [110, 0]
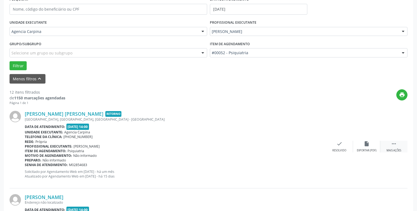
click at [393, 146] on icon "" at bounding box center [394, 144] width 6 height 6
click at [365, 149] on div "Não compareceu" at bounding box center [366, 151] width 23 height 4
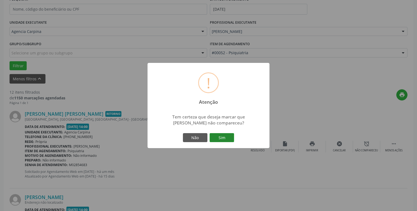
click at [215, 136] on button "Sim" at bounding box center [222, 137] width 24 height 9
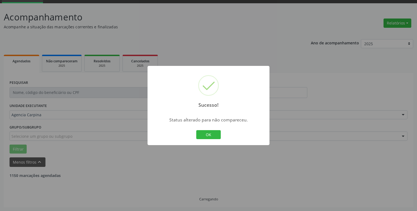
scroll to position [27, 0]
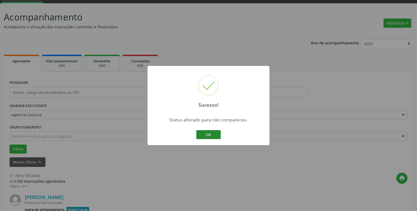
click at [215, 135] on button "OK" at bounding box center [208, 134] width 24 height 9
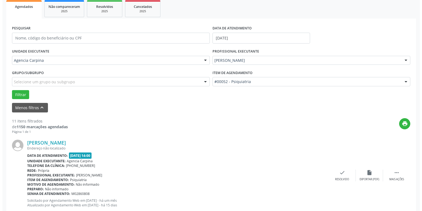
scroll to position [82, 0]
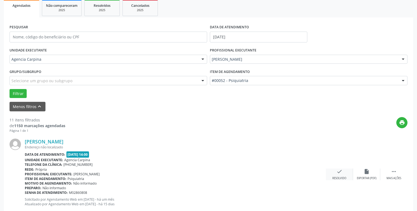
click at [334, 172] on div "check Resolvido" at bounding box center [339, 174] width 27 height 12
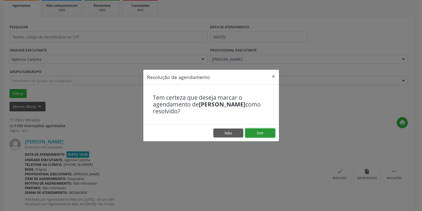
click at [262, 131] on button "Sim" at bounding box center [260, 132] width 30 height 9
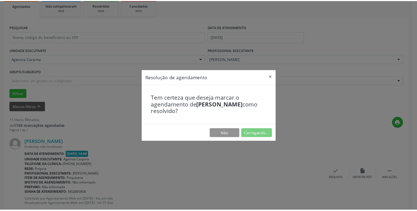
scroll to position [21, 0]
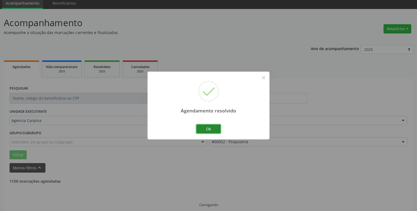
click at [216, 128] on button "Ok" at bounding box center [208, 128] width 24 height 9
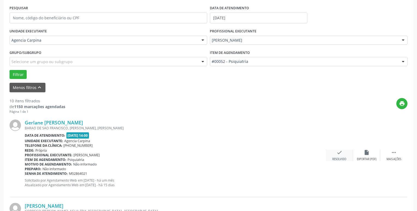
scroll to position [104, 0]
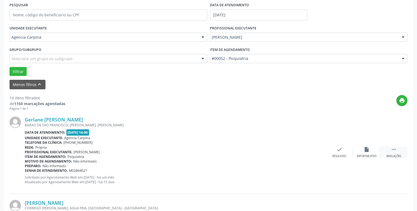
click at [396, 149] on icon "" at bounding box center [394, 149] width 6 height 6
click at [370, 155] on div "Não compareceu" at bounding box center [366, 156] width 23 height 4
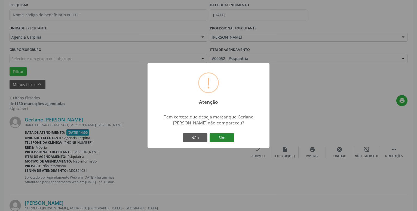
click at [222, 133] on button "Sim" at bounding box center [222, 137] width 24 height 9
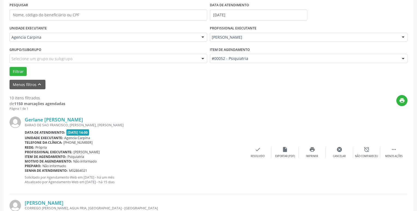
scroll to position [27, 0]
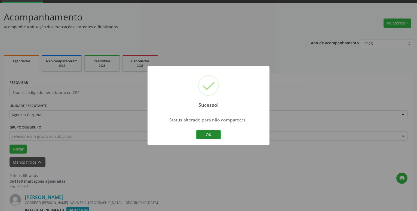
click at [213, 133] on button "OK" at bounding box center [208, 134] width 24 height 9
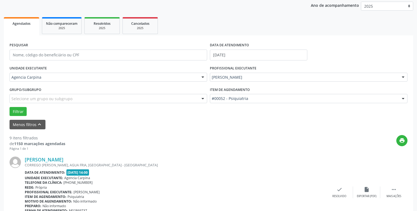
scroll to position [110, 0]
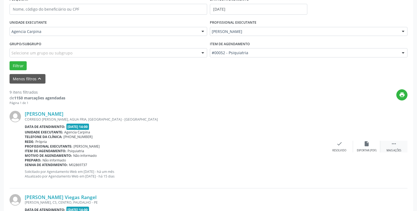
click at [390, 149] on div " Mais ações" at bounding box center [393, 147] width 27 height 12
click at [368, 145] on icon "alarm_off" at bounding box center [367, 144] width 6 height 6
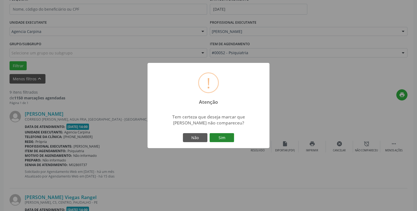
click at [216, 142] on button "Sim" at bounding box center [222, 137] width 24 height 9
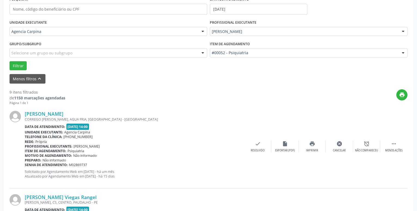
scroll to position [27, 0]
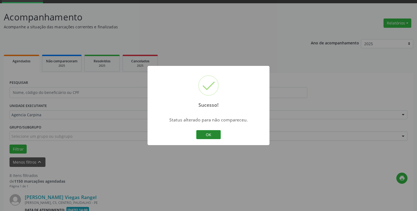
click at [207, 135] on button "OK" at bounding box center [208, 134] width 24 height 9
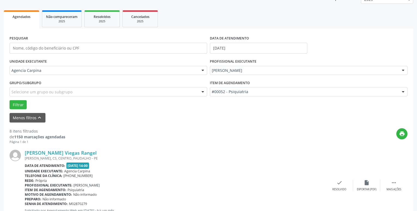
scroll to position [110, 0]
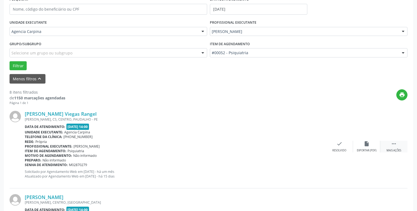
click at [395, 144] on icon "" at bounding box center [394, 144] width 6 height 6
click at [361, 147] on div "alarm_off Não compareceu" at bounding box center [366, 147] width 27 height 12
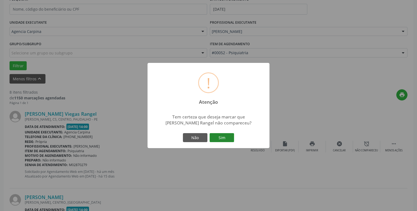
click at [228, 138] on button "Sim" at bounding box center [222, 137] width 24 height 9
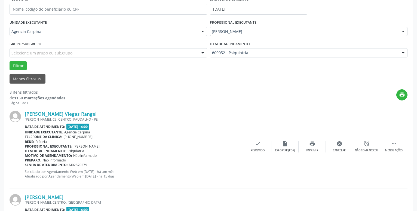
scroll to position [27, 0]
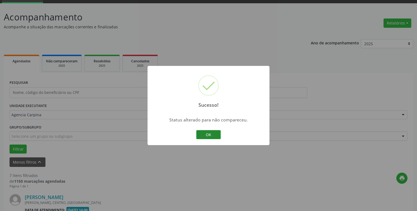
click at [211, 133] on button "OK" at bounding box center [208, 134] width 24 height 9
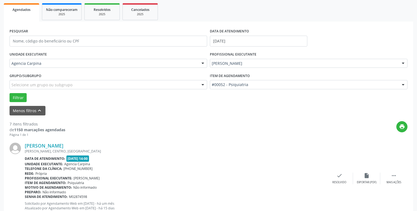
scroll to position [82, 0]
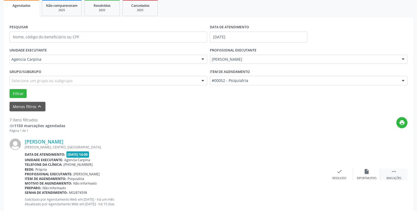
click at [392, 174] on icon "" at bounding box center [394, 171] width 6 height 6
click at [369, 174] on icon "alarm_off" at bounding box center [367, 171] width 6 height 6
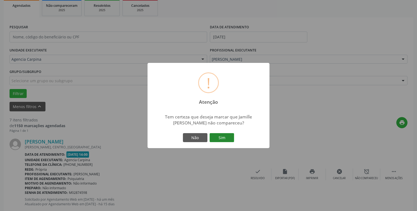
click at [225, 137] on button "Sim" at bounding box center [222, 137] width 24 height 9
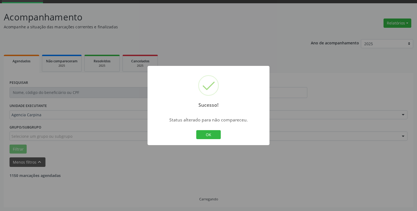
scroll to position [27, 0]
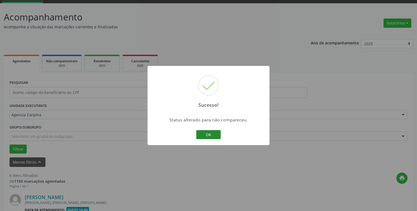
click at [204, 133] on button "OK" at bounding box center [208, 134] width 24 height 9
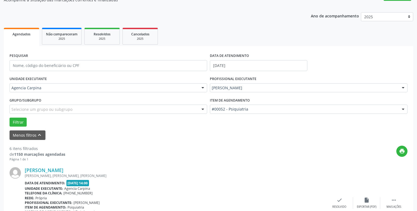
scroll to position [82, 0]
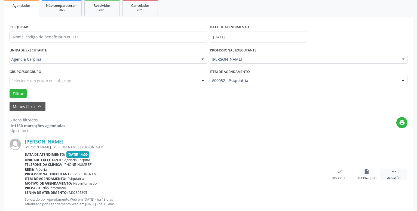
click at [395, 174] on icon "" at bounding box center [394, 171] width 6 height 6
click at [367, 172] on icon "alarm_off" at bounding box center [367, 171] width 6 height 6
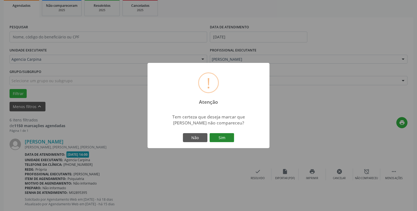
click at [226, 138] on button "Sim" at bounding box center [222, 137] width 24 height 9
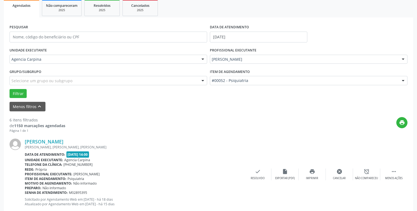
scroll to position [27, 0]
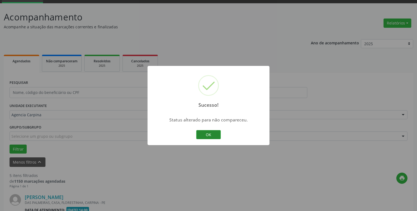
click at [210, 134] on button "OK" at bounding box center [208, 134] width 24 height 9
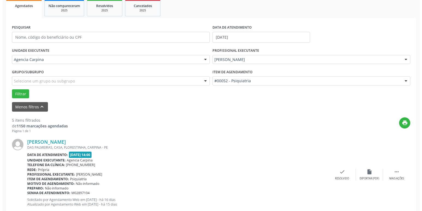
scroll to position [82, 0]
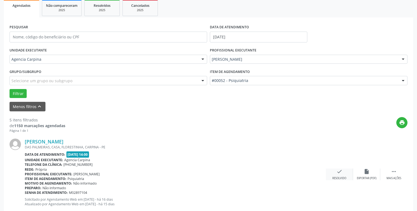
click at [339, 171] on icon "check" at bounding box center [339, 171] width 6 height 6
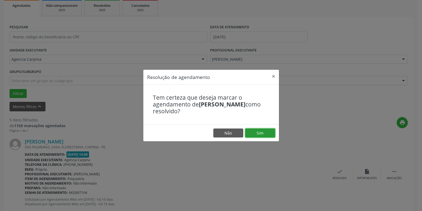
click at [262, 133] on button "Sim" at bounding box center [260, 132] width 30 height 9
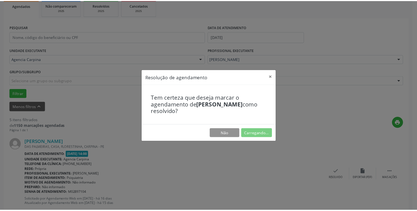
scroll to position [21, 0]
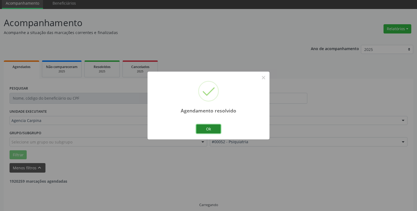
click at [212, 125] on button "Ok" at bounding box center [208, 128] width 24 height 9
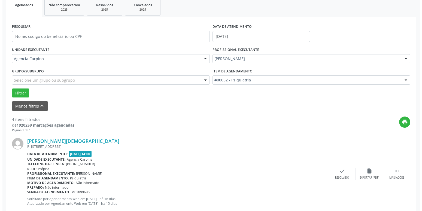
scroll to position [132, 0]
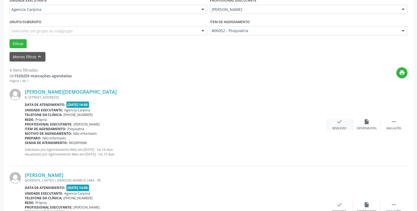
click at [336, 124] on icon "check" at bounding box center [339, 122] width 6 height 6
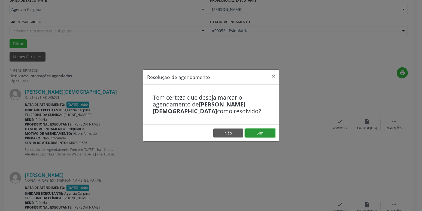
click at [261, 131] on button "Sim" at bounding box center [260, 132] width 30 height 9
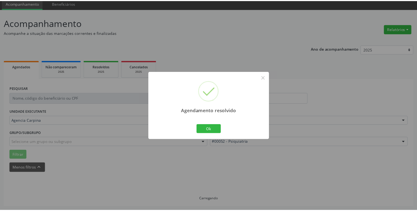
scroll to position [21, 0]
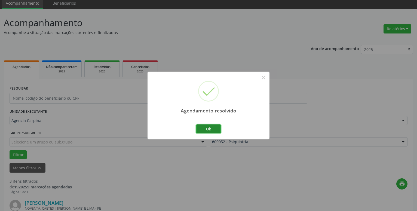
click at [214, 129] on button "Ok" at bounding box center [208, 128] width 24 height 9
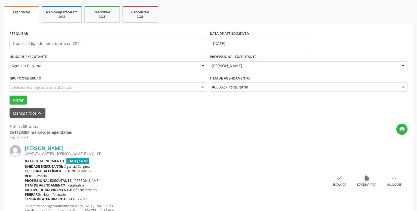
scroll to position [76, 0]
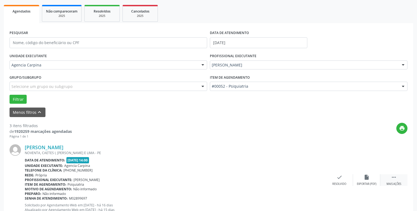
click at [392, 180] on icon "" at bounding box center [394, 177] width 6 height 6
click at [366, 179] on icon "alarm_off" at bounding box center [367, 177] width 6 height 6
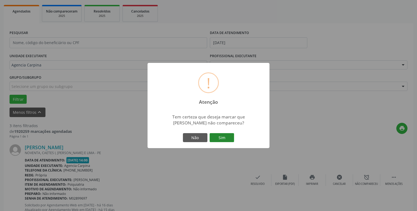
click at [220, 137] on button "Sim" at bounding box center [222, 137] width 24 height 9
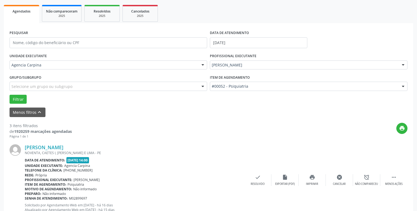
scroll to position [27, 0]
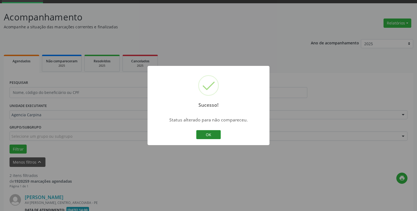
click at [211, 134] on button "OK" at bounding box center [208, 134] width 24 height 9
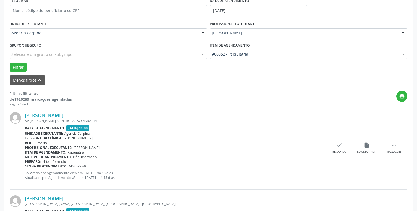
scroll to position [110, 0]
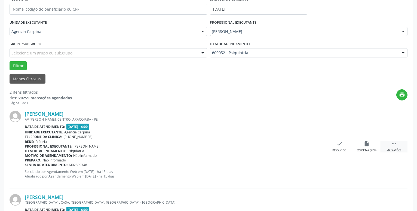
click at [395, 146] on icon "" at bounding box center [394, 144] width 6 height 6
click at [361, 145] on div "alarm_off Não compareceu" at bounding box center [366, 147] width 27 height 12
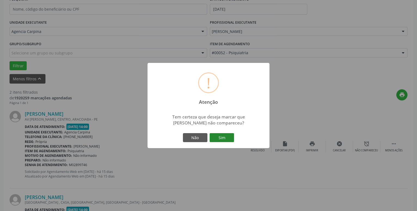
click at [219, 142] on button "Sim" at bounding box center [222, 137] width 24 height 9
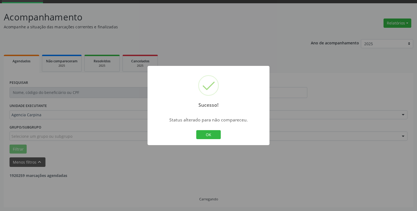
scroll to position [27, 0]
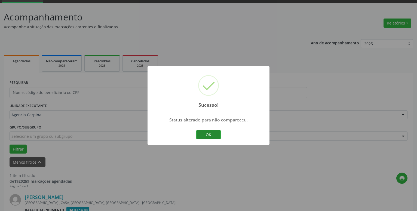
click at [214, 132] on button "OK" at bounding box center [208, 134] width 24 height 9
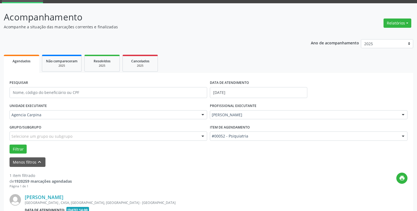
scroll to position [97, 0]
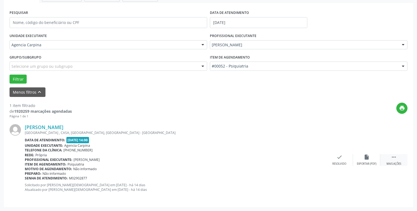
click at [393, 156] on icon "" at bounding box center [394, 157] width 6 height 6
click at [367, 159] on icon "alarm_off" at bounding box center [367, 157] width 6 height 6
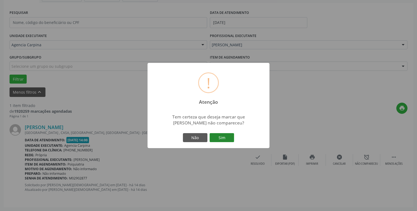
click at [225, 137] on button "Sim" at bounding box center [222, 137] width 24 height 9
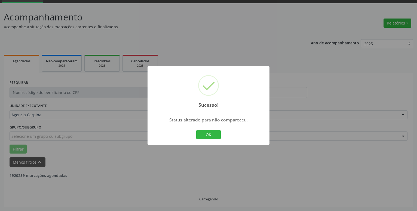
scroll to position [9, 0]
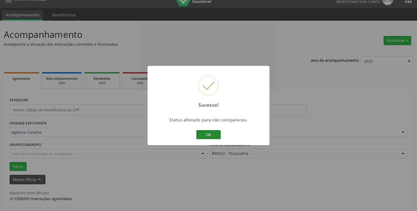
click at [214, 133] on button "OK" at bounding box center [208, 134] width 24 height 9
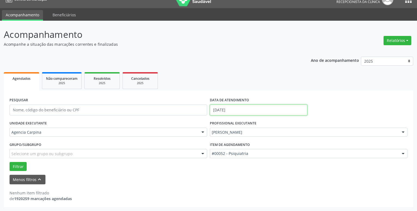
click at [238, 109] on input "[DATE]" at bounding box center [258, 109] width 97 height 11
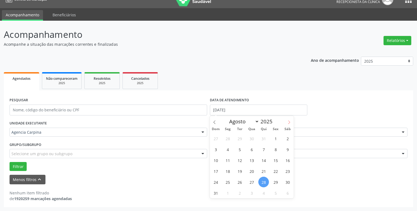
click at [290, 122] on icon at bounding box center [289, 122] width 4 height 4
select select "8"
click at [228, 149] on span "8" at bounding box center [227, 149] width 11 height 11
type input "[DATE]"
click at [228, 149] on span "8" at bounding box center [227, 149] width 11 height 11
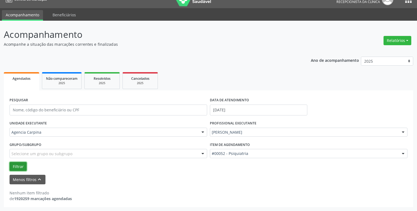
click at [14, 166] on button "Filtrar" at bounding box center [18, 166] width 17 height 9
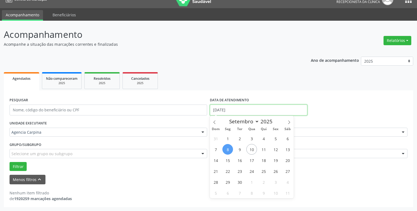
click at [239, 108] on input "[DATE]" at bounding box center [258, 109] width 97 height 11
click at [264, 139] on span "4" at bounding box center [263, 138] width 11 height 11
type input "04/09/2025"
click at [264, 139] on span "4" at bounding box center [263, 138] width 11 height 11
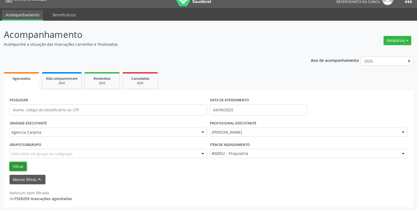
click at [19, 167] on button "Filtrar" at bounding box center [18, 166] width 17 height 9
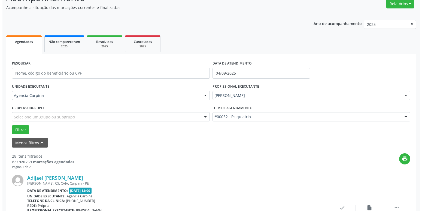
scroll to position [93, 0]
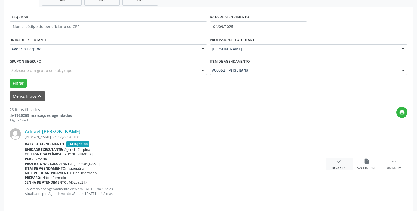
click at [337, 162] on icon "check" at bounding box center [339, 161] width 6 height 6
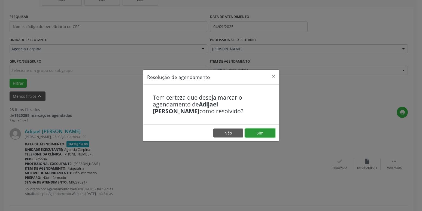
click at [256, 133] on button "Sim" at bounding box center [260, 132] width 30 height 9
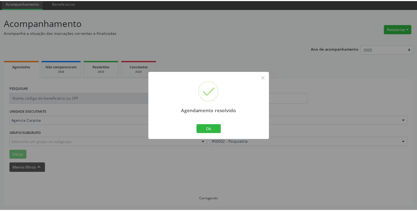
scroll to position [21, 0]
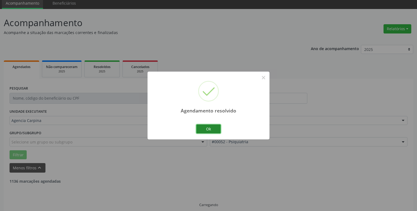
click at [206, 128] on button "Ok" at bounding box center [208, 128] width 24 height 9
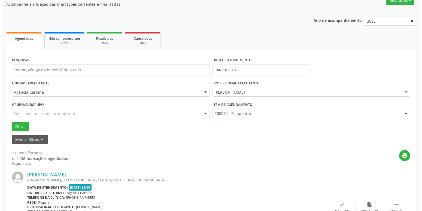
scroll to position [76, 0]
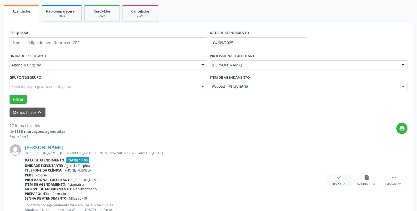
click at [338, 180] on icon "check" at bounding box center [339, 177] width 6 height 6
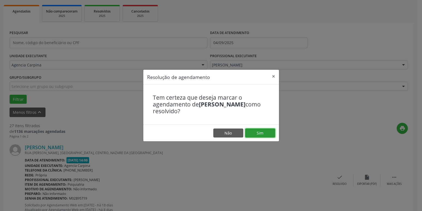
click at [262, 132] on button "Sim" at bounding box center [260, 132] width 30 height 9
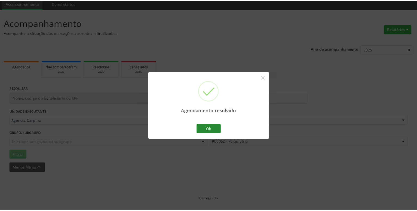
scroll to position [21, 0]
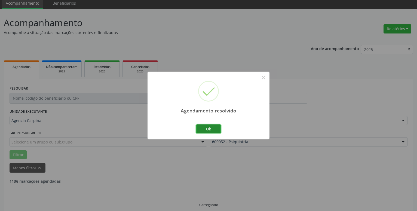
click at [208, 126] on button "Ok" at bounding box center [208, 128] width 24 height 9
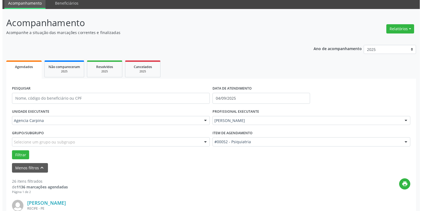
scroll to position [76, 0]
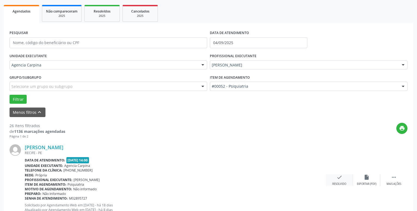
click at [338, 178] on icon "check" at bounding box center [339, 177] width 6 height 6
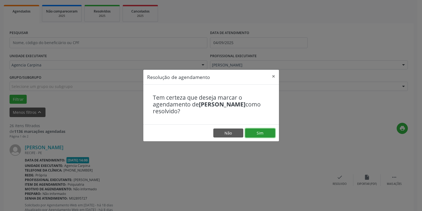
click at [266, 132] on button "Sim" at bounding box center [260, 132] width 30 height 9
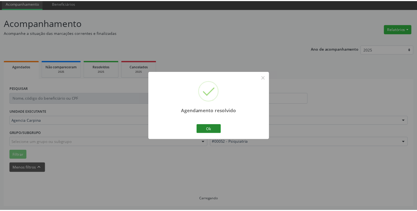
scroll to position [21, 0]
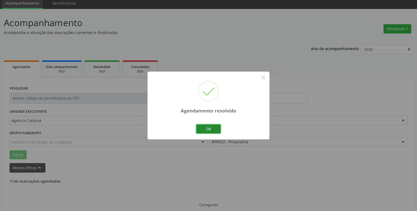
click at [206, 128] on button "Ok" at bounding box center [208, 128] width 24 height 9
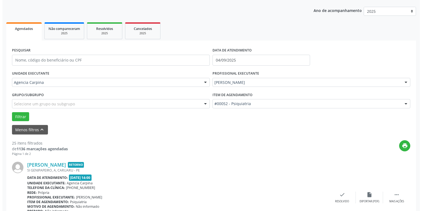
scroll to position [104, 0]
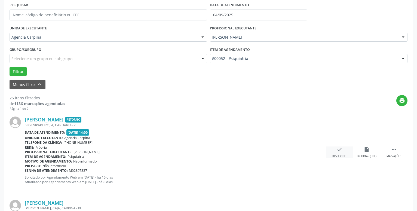
click at [340, 151] on icon "check" at bounding box center [339, 149] width 6 height 6
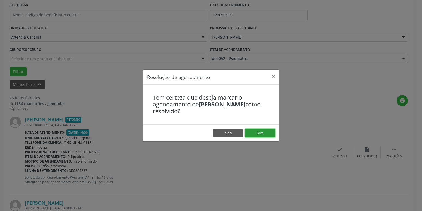
click at [272, 133] on button "Sim" at bounding box center [260, 132] width 30 height 9
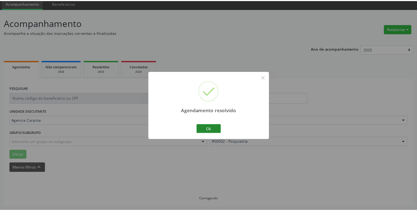
scroll to position [21, 0]
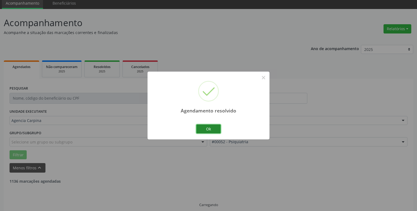
click at [215, 127] on button "Ok" at bounding box center [208, 128] width 24 height 9
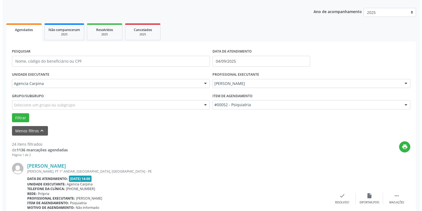
scroll to position [104, 0]
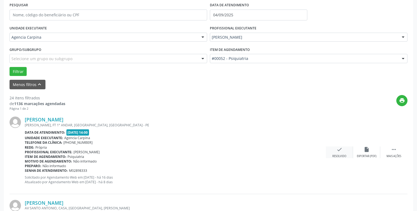
click at [337, 154] on div "check Resolvido" at bounding box center [339, 152] width 27 height 12
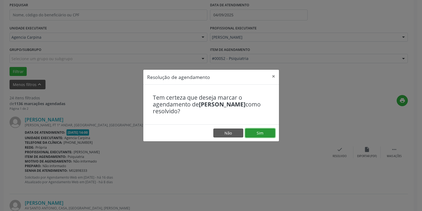
click at [269, 134] on button "Sim" at bounding box center [260, 132] width 30 height 9
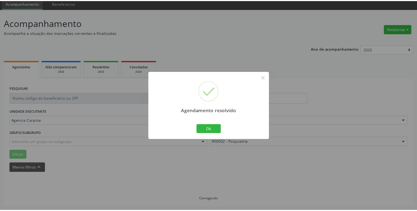
scroll to position [21, 0]
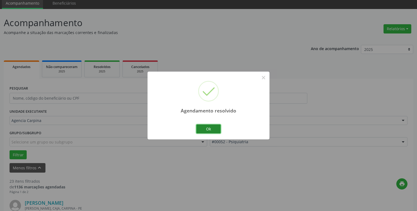
click at [210, 128] on button "Ok" at bounding box center [208, 128] width 24 height 9
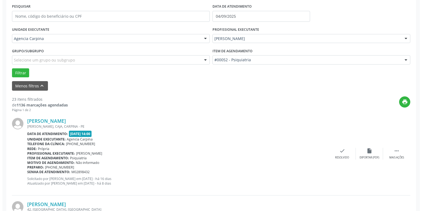
scroll to position [104, 0]
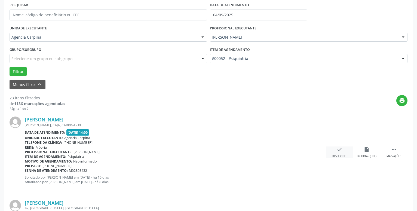
click at [338, 152] on icon "check" at bounding box center [339, 149] width 6 height 6
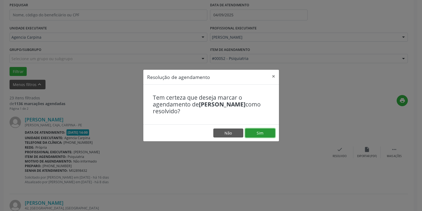
click at [257, 136] on button "Sim" at bounding box center [260, 132] width 30 height 9
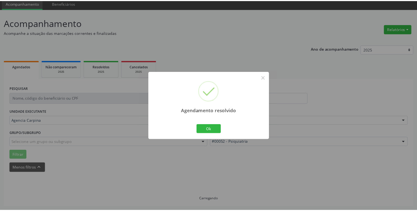
scroll to position [21, 0]
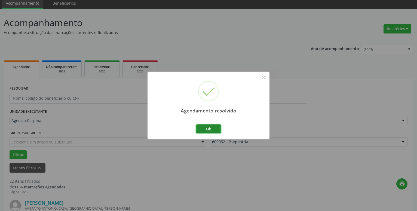
click at [212, 128] on button "Ok" at bounding box center [208, 128] width 24 height 9
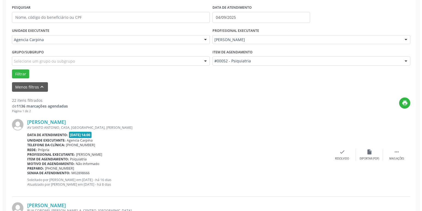
scroll to position [104, 0]
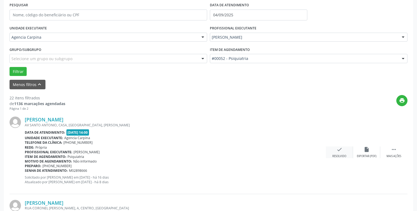
click at [339, 150] on icon "check" at bounding box center [339, 149] width 6 height 6
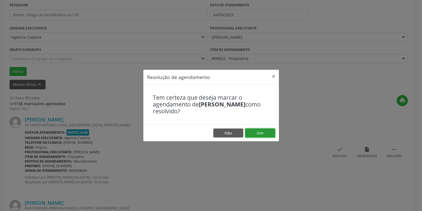
click at [269, 135] on button "Sim" at bounding box center [260, 132] width 30 height 9
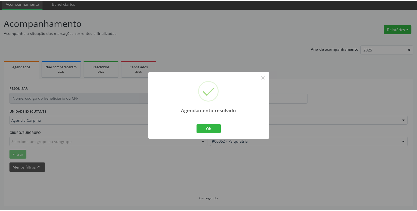
scroll to position [21, 0]
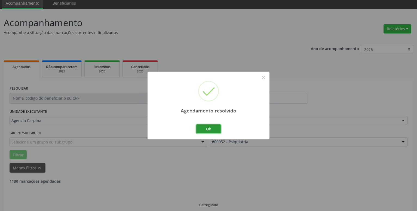
click at [214, 128] on button "Ok" at bounding box center [208, 128] width 24 height 9
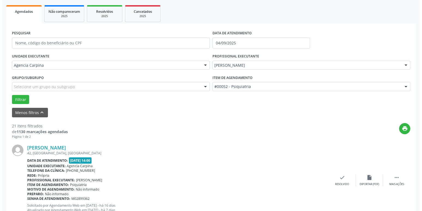
scroll to position [76, 0]
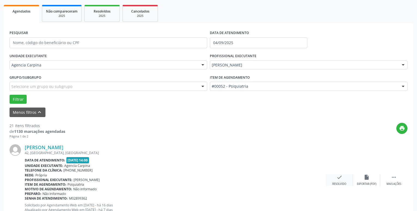
click at [333, 178] on div "check Resolvido" at bounding box center [339, 180] width 27 height 12
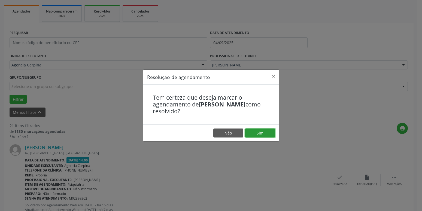
click at [256, 128] on button "Sim" at bounding box center [260, 132] width 30 height 9
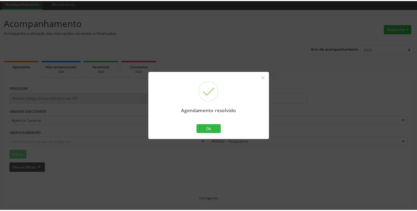
scroll to position [21, 0]
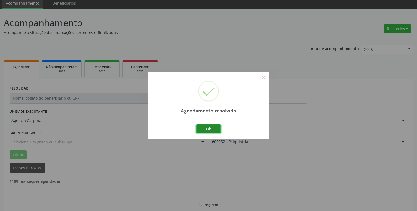
click at [214, 128] on button "Ok" at bounding box center [208, 128] width 24 height 9
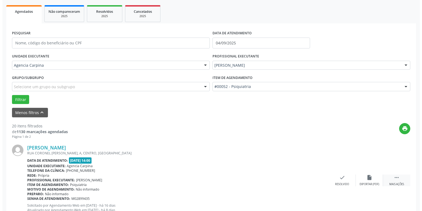
scroll to position [76, 0]
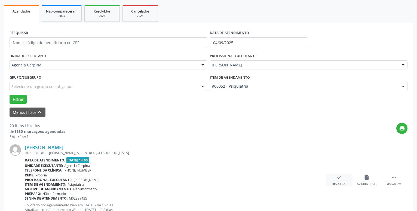
click at [336, 180] on div "check Resolvido" at bounding box center [339, 180] width 27 height 12
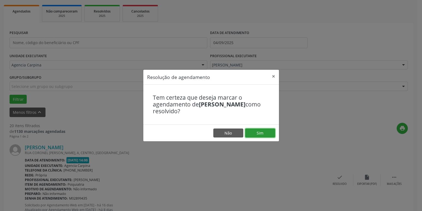
click at [267, 133] on button "Sim" at bounding box center [260, 132] width 30 height 9
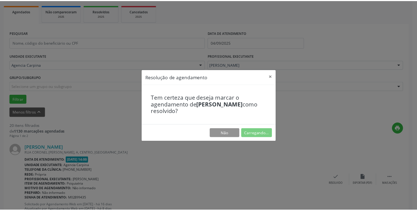
scroll to position [21, 0]
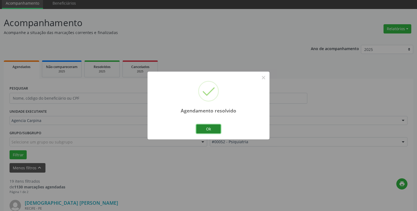
click at [214, 129] on button "Ok" at bounding box center [208, 128] width 24 height 9
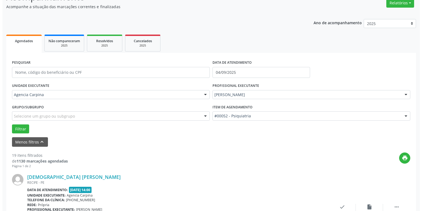
scroll to position [76, 0]
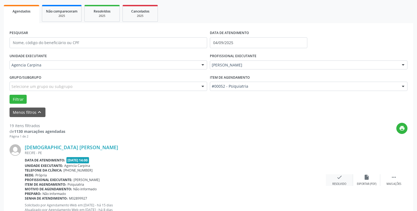
click at [338, 178] on icon "check" at bounding box center [339, 177] width 6 height 6
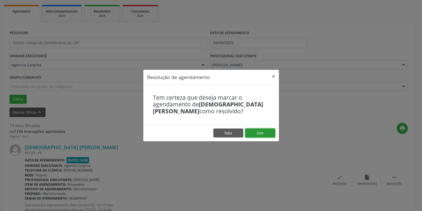
click at [266, 131] on button "Sim" at bounding box center [260, 132] width 30 height 9
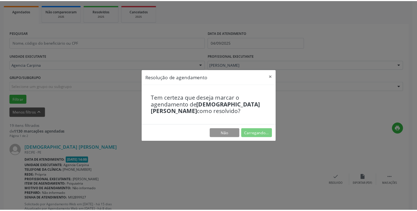
scroll to position [21, 0]
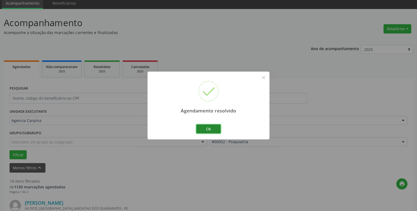
click at [210, 127] on button "Ok" at bounding box center [208, 128] width 24 height 9
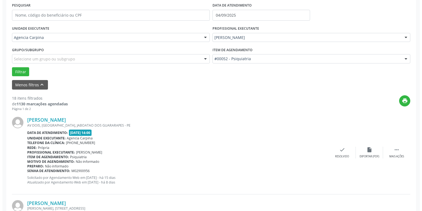
scroll to position [104, 0]
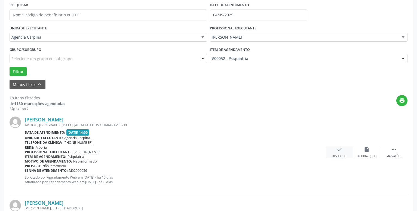
click at [339, 150] on icon "check" at bounding box center [339, 149] width 6 height 6
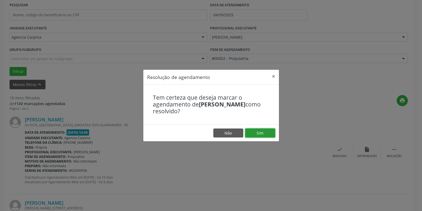
click at [260, 131] on button "Sim" at bounding box center [260, 132] width 30 height 9
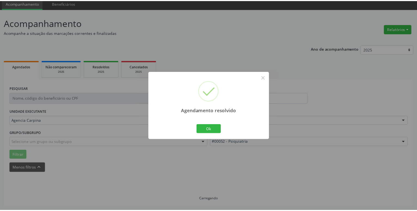
scroll to position [21, 0]
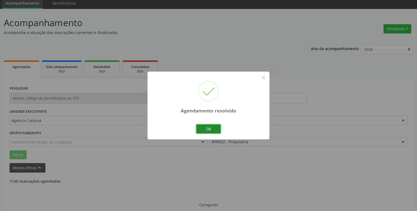
click at [219, 129] on button "Ok" at bounding box center [208, 128] width 24 height 9
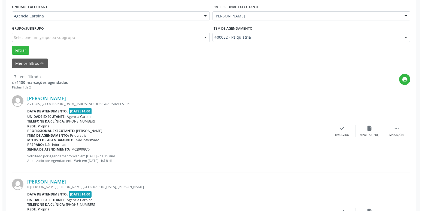
scroll to position [132, 0]
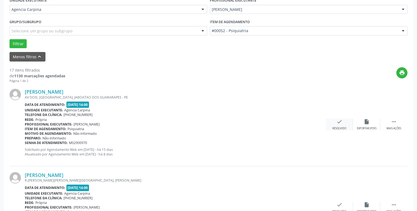
click at [340, 122] on icon "check" at bounding box center [339, 122] width 6 height 6
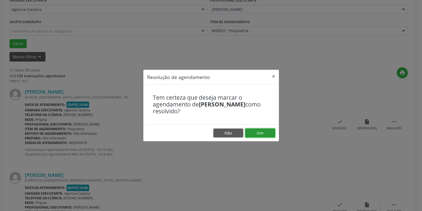
click at [268, 135] on button "Sim" at bounding box center [260, 132] width 30 height 9
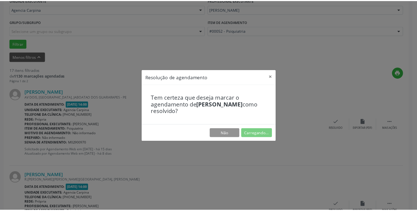
scroll to position [21, 0]
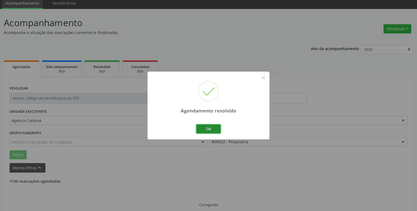
click at [217, 130] on button "Ok" at bounding box center [208, 128] width 24 height 9
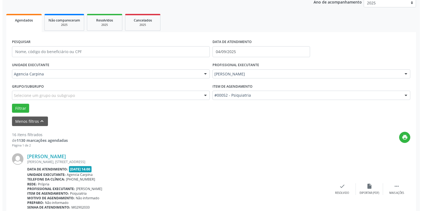
scroll to position [76, 0]
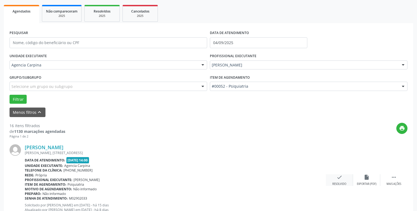
click at [340, 179] on icon "check" at bounding box center [339, 177] width 6 height 6
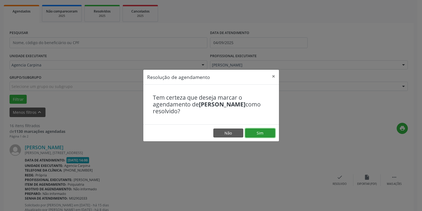
click at [262, 132] on button "Sim" at bounding box center [260, 132] width 30 height 9
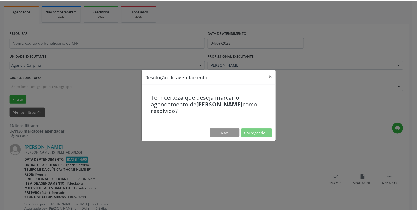
scroll to position [21, 0]
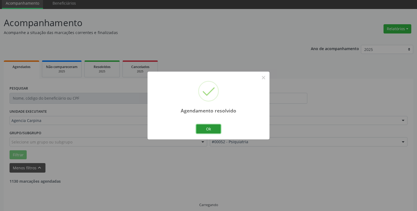
click at [212, 126] on button "Ok" at bounding box center [208, 128] width 24 height 9
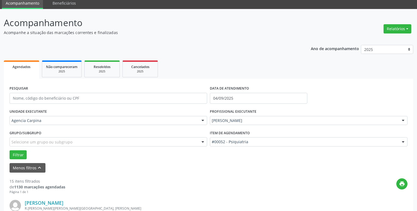
scroll to position [76, 0]
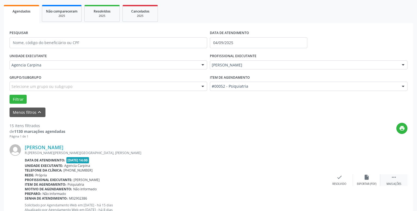
click at [396, 177] on icon "" at bounding box center [394, 177] width 6 height 6
click at [367, 179] on icon "alarm_off" at bounding box center [367, 177] width 6 height 6
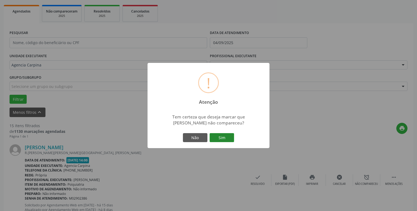
click at [227, 140] on button "Sim" at bounding box center [222, 137] width 24 height 9
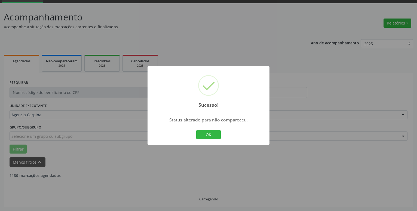
scroll to position [27, 0]
click at [208, 136] on button "OK" at bounding box center [208, 134] width 24 height 9
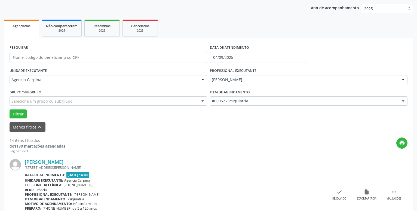
scroll to position [82, 0]
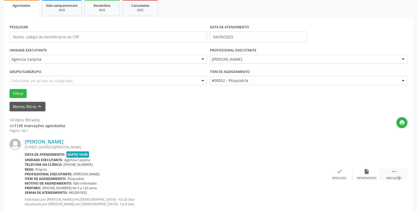
click at [392, 176] on div " Mais ações" at bounding box center [393, 174] width 27 height 12
click at [363, 176] on div "alarm_off Não compareceu" at bounding box center [366, 174] width 27 height 12
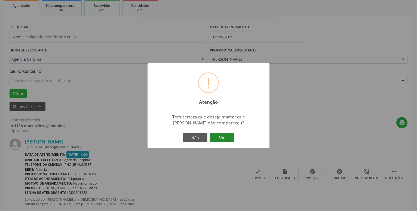
click at [219, 136] on button "Sim" at bounding box center [222, 137] width 24 height 9
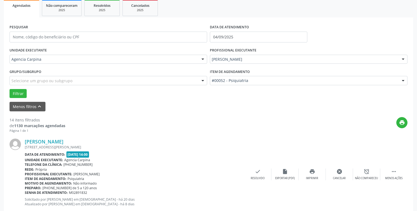
scroll to position [27, 0]
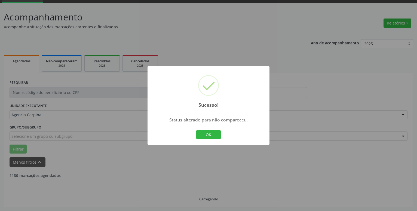
click at [211, 135] on button "OK" at bounding box center [208, 134] width 24 height 9
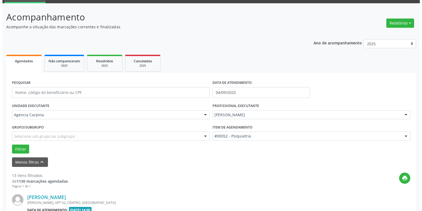
scroll to position [110, 0]
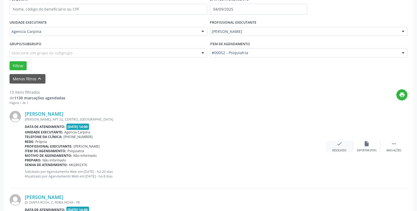
click at [337, 145] on icon "check" at bounding box center [339, 144] width 6 height 6
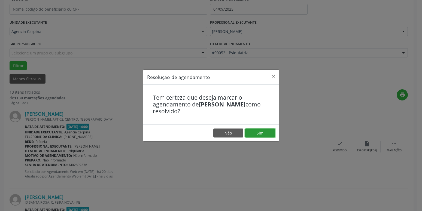
click at [268, 131] on button "Sim" at bounding box center [260, 132] width 30 height 9
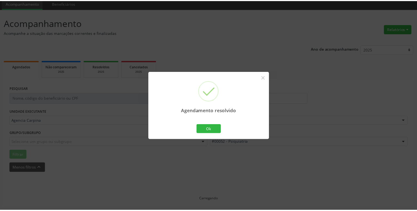
scroll to position [21, 0]
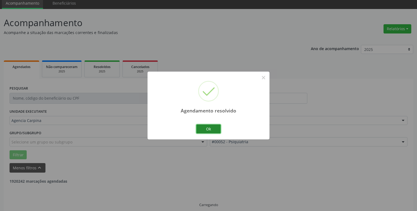
click at [217, 130] on button "Ok" at bounding box center [208, 128] width 24 height 9
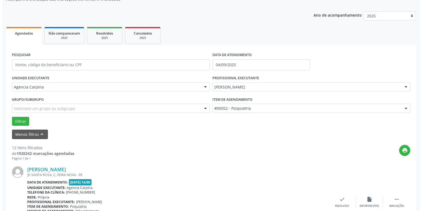
scroll to position [104, 0]
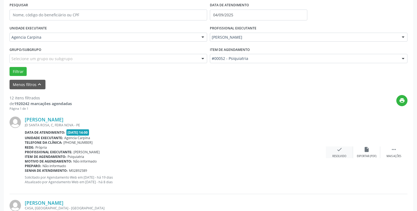
click at [341, 149] on icon "check" at bounding box center [339, 149] width 6 height 6
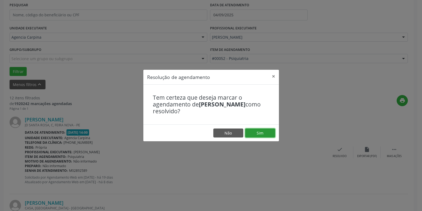
click at [266, 130] on button "Sim" at bounding box center [260, 132] width 30 height 9
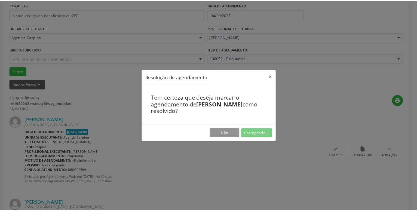
scroll to position [21, 0]
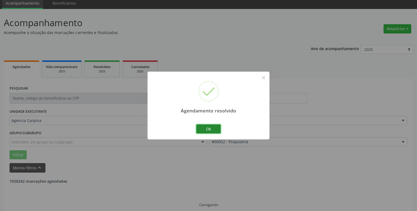
click at [214, 127] on button "Ok" at bounding box center [208, 128] width 24 height 9
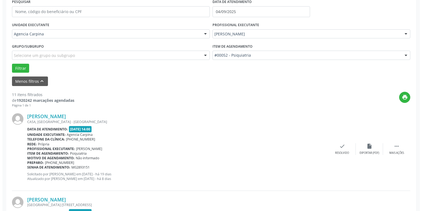
scroll to position [132, 0]
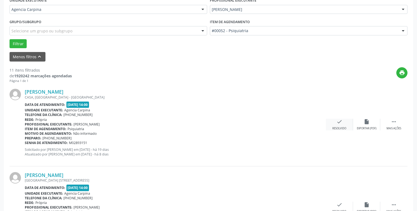
click at [340, 125] on icon "check" at bounding box center [339, 122] width 6 height 6
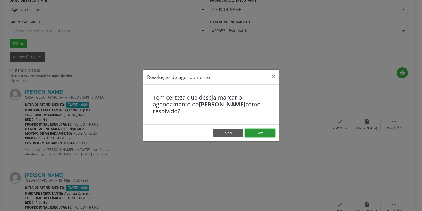
click at [267, 134] on button "Sim" at bounding box center [260, 132] width 30 height 9
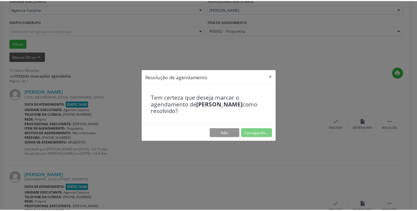
scroll to position [21, 0]
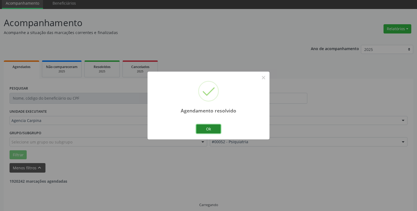
click at [213, 128] on button "Ok" at bounding box center [208, 128] width 24 height 9
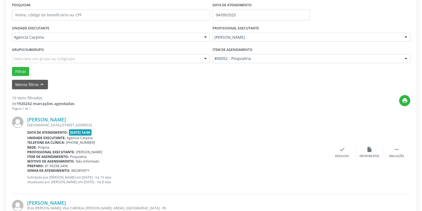
scroll to position [132, 0]
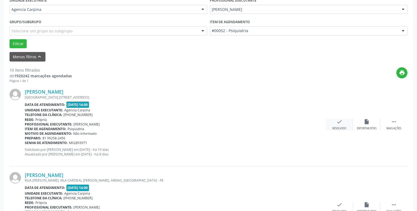
click at [340, 121] on icon "check" at bounding box center [339, 122] width 6 height 6
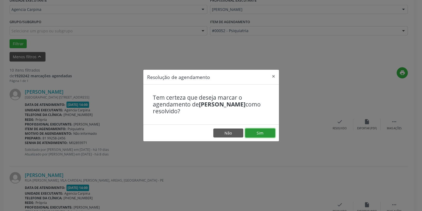
click at [251, 131] on button "Sim" at bounding box center [260, 132] width 30 height 9
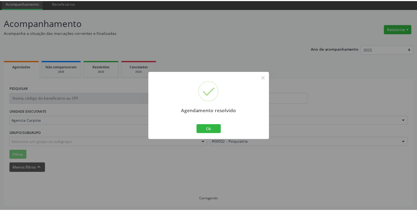
scroll to position [21, 0]
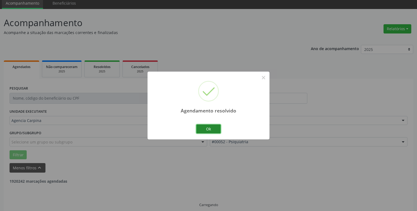
click at [206, 128] on button "Ok" at bounding box center [208, 128] width 24 height 9
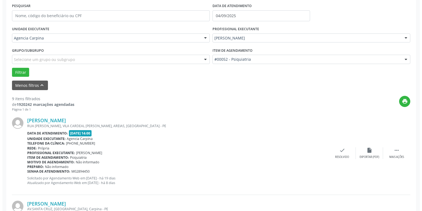
scroll to position [104, 0]
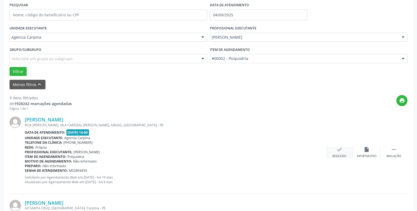
click at [338, 151] on icon "check" at bounding box center [339, 149] width 6 height 6
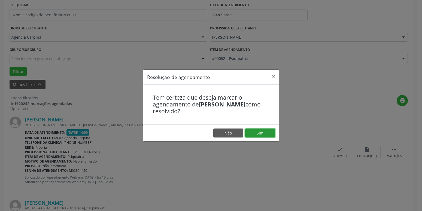
click at [262, 133] on button "Sim" at bounding box center [260, 132] width 30 height 9
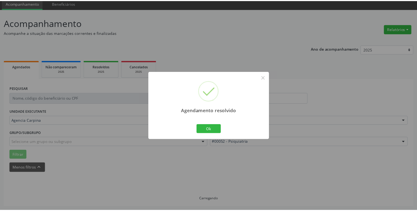
scroll to position [21, 0]
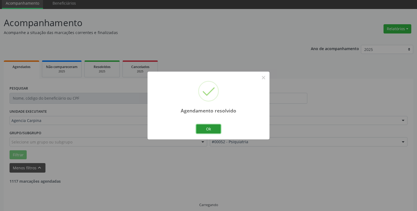
click at [205, 129] on button "Ok" at bounding box center [208, 128] width 24 height 9
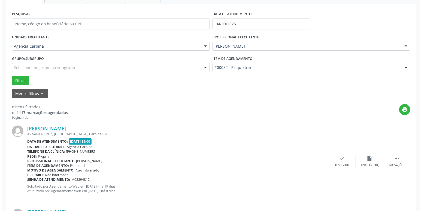
scroll to position [104, 0]
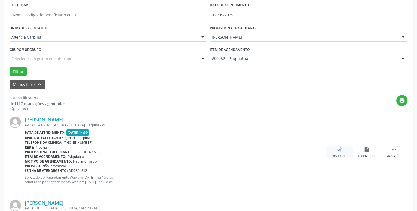
click at [337, 152] on icon "check" at bounding box center [339, 149] width 6 height 6
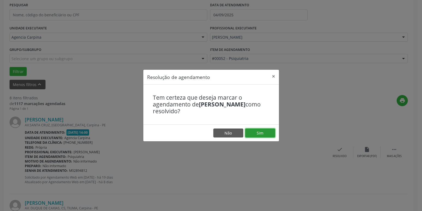
click at [259, 129] on button "Sim" at bounding box center [260, 132] width 30 height 9
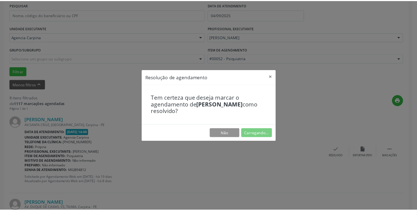
scroll to position [21, 0]
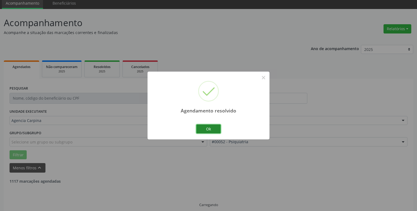
click at [217, 127] on button "Ok" at bounding box center [208, 128] width 24 height 9
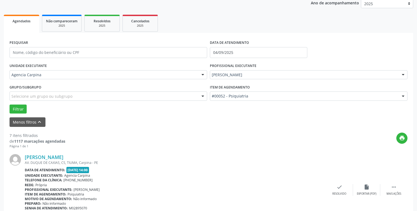
scroll to position [104, 0]
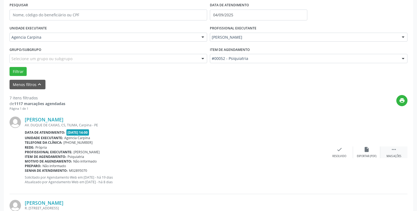
click at [393, 151] on icon "" at bounding box center [394, 149] width 6 height 6
click at [369, 150] on icon "alarm_off" at bounding box center [367, 149] width 6 height 6
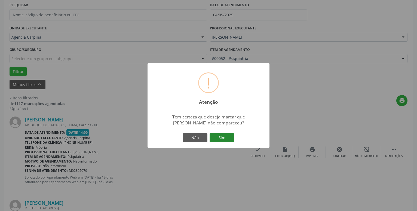
click at [223, 138] on button "Sim" at bounding box center [222, 137] width 24 height 9
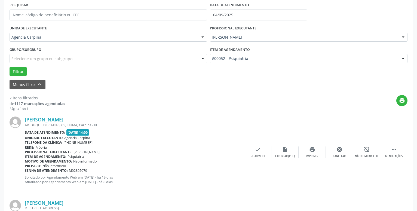
scroll to position [27, 0]
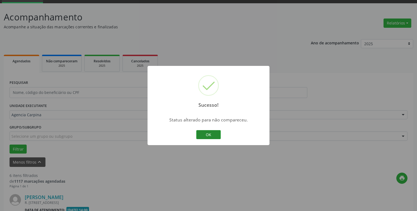
click at [215, 135] on button "OK" at bounding box center [208, 134] width 24 height 9
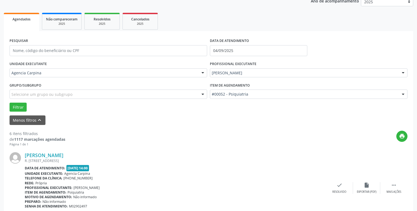
scroll to position [110, 0]
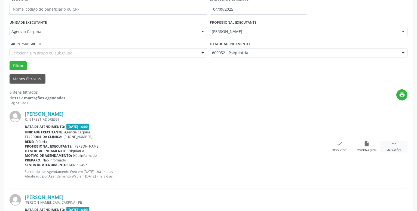
click at [394, 144] on icon "" at bounding box center [394, 144] width 6 height 6
click at [367, 145] on icon "alarm_off" at bounding box center [367, 144] width 6 height 6
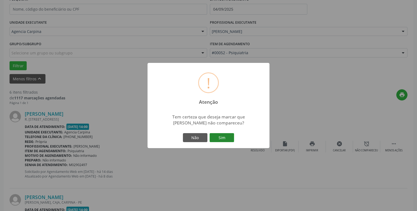
click at [232, 136] on button "Sim" at bounding box center [222, 137] width 24 height 9
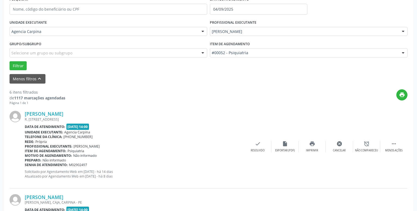
scroll to position [27, 0]
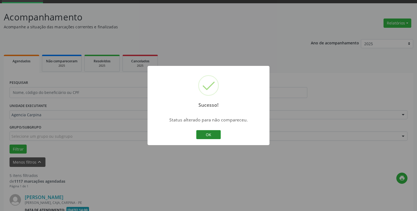
click at [212, 134] on button "OK" at bounding box center [208, 134] width 24 height 9
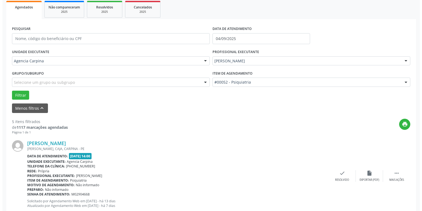
scroll to position [138, 0]
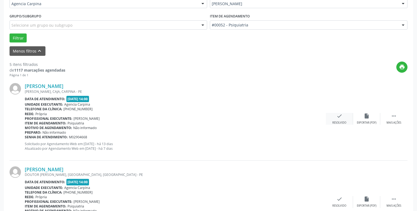
click at [335, 118] on div "check Resolvido" at bounding box center [339, 119] width 27 height 12
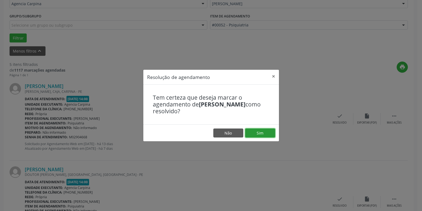
click at [249, 133] on button "Sim" at bounding box center [260, 132] width 30 height 9
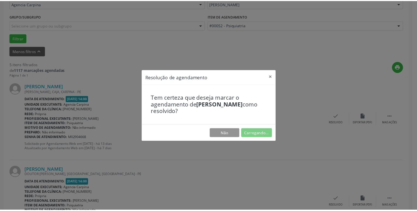
scroll to position [21, 0]
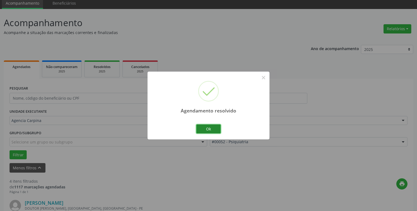
click at [214, 130] on button "Ok" at bounding box center [208, 128] width 24 height 9
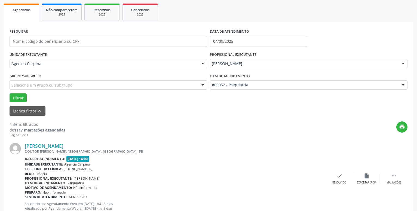
scroll to position [104, 0]
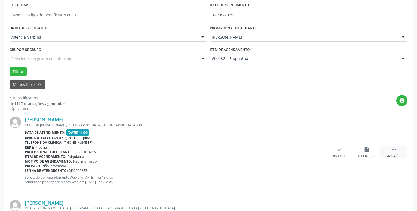
click at [398, 153] on div " Mais ações" at bounding box center [393, 152] width 27 height 12
click at [363, 150] on div "alarm_off Não compareceu" at bounding box center [366, 152] width 27 height 12
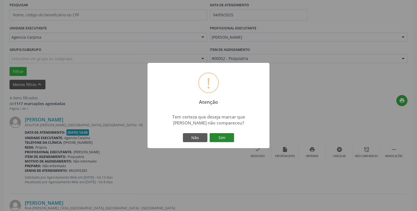
click at [223, 138] on button "Sim" at bounding box center [222, 137] width 24 height 9
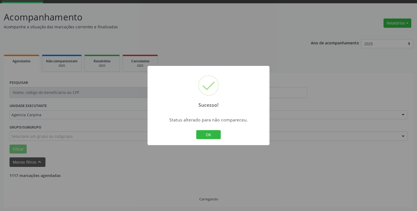
scroll to position [27, 0]
click at [208, 128] on div "Sucesso! × Status alterado para não compareceu. OK Cancel" at bounding box center [208, 105] width 122 height 79
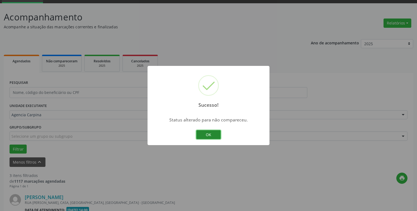
click at [208, 133] on button "OK" at bounding box center [208, 134] width 24 height 9
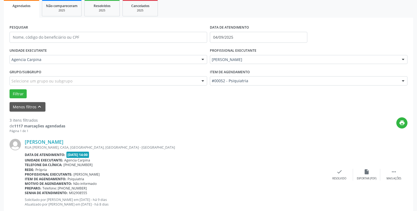
scroll to position [82, 0]
click at [395, 174] on icon "" at bounding box center [394, 171] width 6 height 6
click at [364, 170] on icon "alarm_off" at bounding box center [367, 171] width 6 height 6
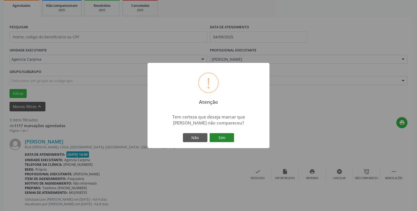
click at [223, 138] on button "Sim" at bounding box center [222, 137] width 24 height 9
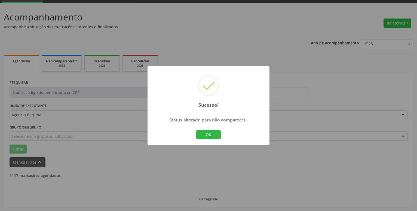
scroll to position [27, 0]
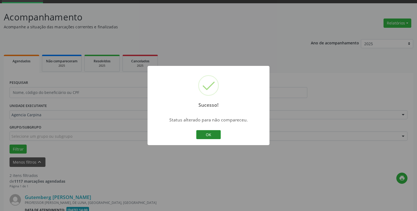
click at [216, 136] on button "OK" at bounding box center [208, 134] width 24 height 9
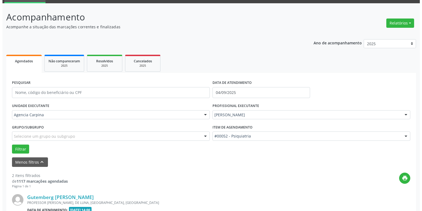
scroll to position [82, 0]
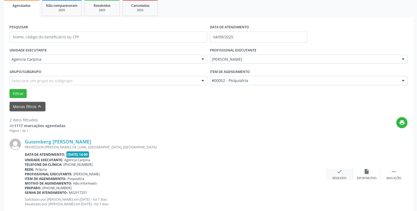
click at [340, 172] on icon "check" at bounding box center [339, 171] width 6 height 6
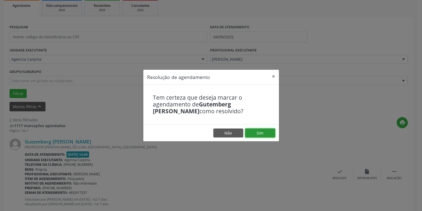
click at [260, 129] on button "Sim" at bounding box center [260, 132] width 30 height 9
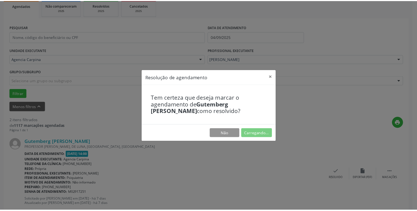
scroll to position [21, 0]
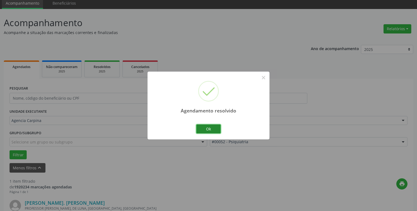
click at [209, 130] on button "Ok" at bounding box center [208, 128] width 24 height 9
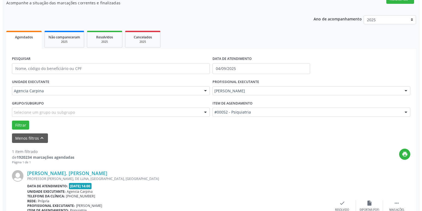
scroll to position [76, 0]
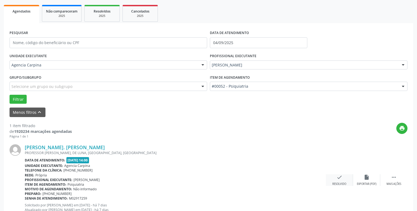
click at [341, 180] on icon "check" at bounding box center [339, 177] width 6 height 6
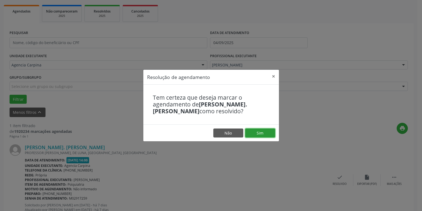
click at [255, 131] on button "Sim" at bounding box center [260, 132] width 30 height 9
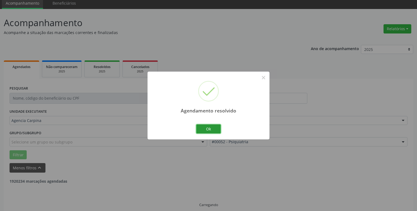
click at [210, 128] on button "Ok" at bounding box center [208, 128] width 24 height 9
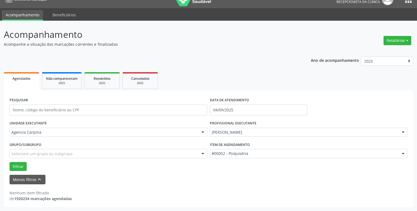
scroll to position [9, 0]
click at [245, 108] on input "04/09/2025" at bounding box center [258, 109] width 97 height 11
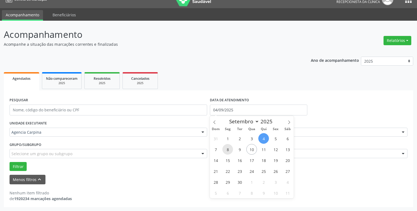
click at [229, 149] on span "8" at bounding box center [227, 149] width 11 height 11
type input "[DATE]"
click at [229, 149] on span "8" at bounding box center [227, 149] width 11 height 11
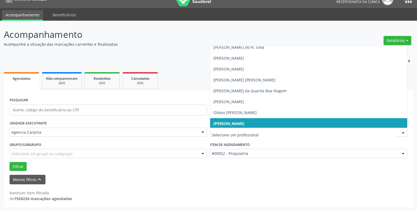
click at [404, 130] on div at bounding box center [403, 132] width 8 height 9
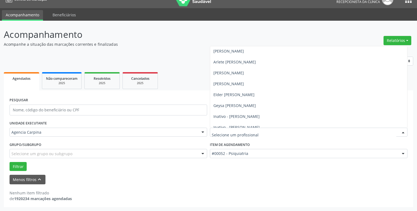
scroll to position [0, 0]
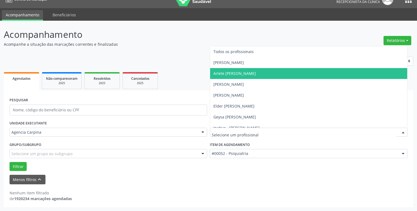
click at [254, 73] on span "Arlete [PERSON_NAME]" at bounding box center [234, 73] width 42 height 5
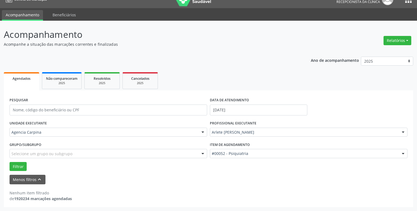
click at [403, 153] on div at bounding box center [403, 153] width 8 height 9
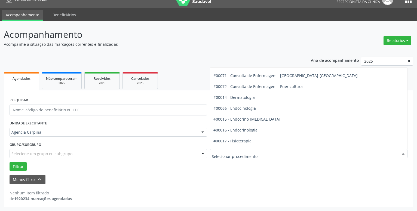
scroll to position [279, 0]
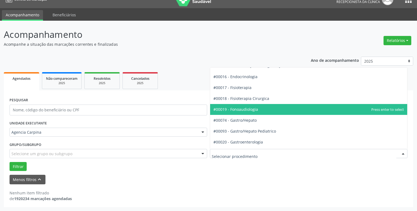
click at [273, 108] on span "#00019 - Fonoaudiologia" at bounding box center [308, 109] width 197 height 11
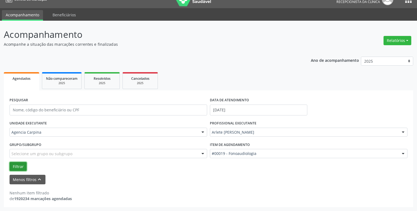
click at [20, 166] on button "Filtrar" at bounding box center [18, 166] width 17 height 9
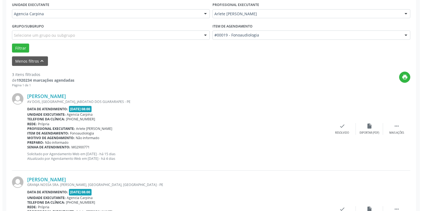
scroll to position [148, 0]
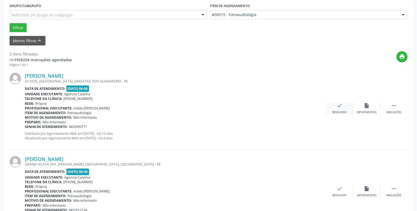
click at [337, 107] on icon "check" at bounding box center [339, 106] width 6 height 6
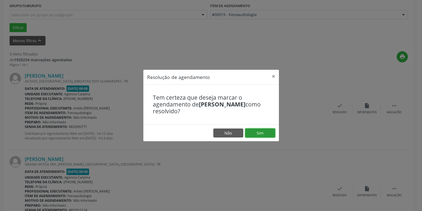
click at [270, 134] on button "Sim" at bounding box center [260, 132] width 30 height 9
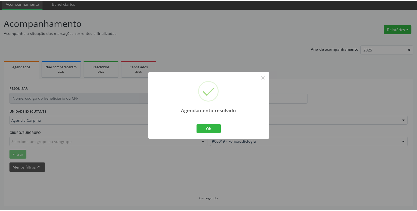
scroll to position [21, 0]
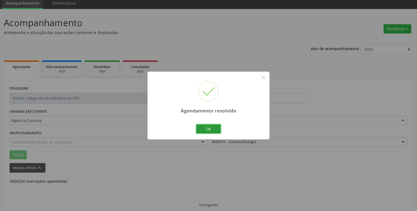
click at [212, 128] on button "Ok" at bounding box center [208, 128] width 24 height 9
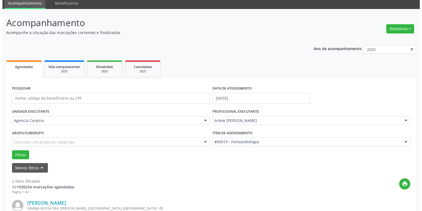
scroll to position [104, 0]
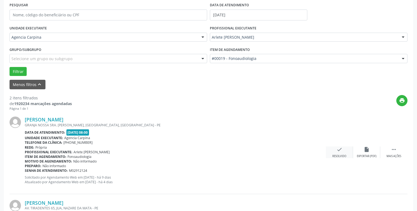
click at [339, 152] on icon "check" at bounding box center [339, 149] width 6 height 6
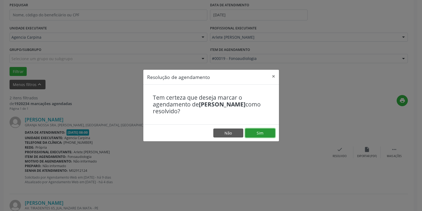
click at [263, 131] on button "Sim" at bounding box center [260, 132] width 30 height 9
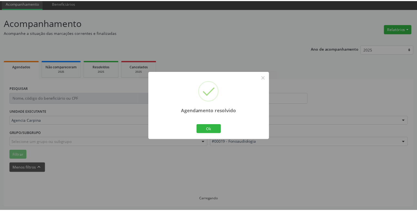
scroll to position [21, 0]
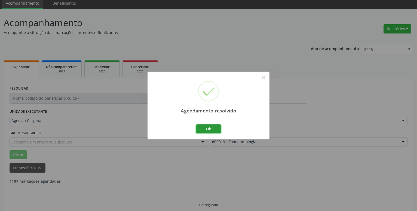
click at [214, 128] on button "Ok" at bounding box center [208, 128] width 24 height 9
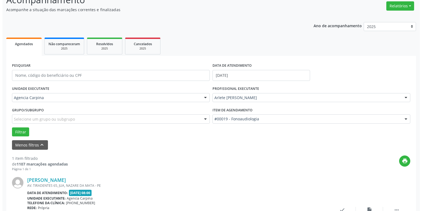
scroll to position [76, 0]
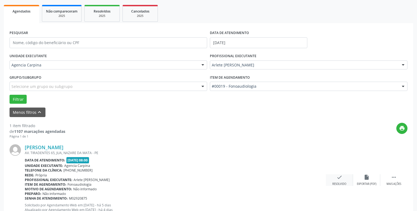
click at [337, 179] on icon "check" at bounding box center [339, 177] width 6 height 6
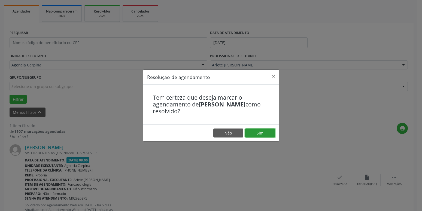
click at [255, 130] on button "Sim" at bounding box center [260, 132] width 30 height 9
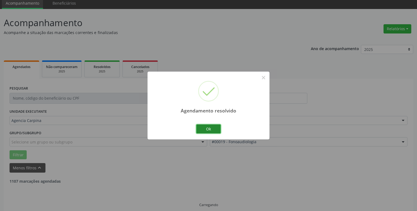
click at [207, 127] on button "Ok" at bounding box center [208, 128] width 24 height 9
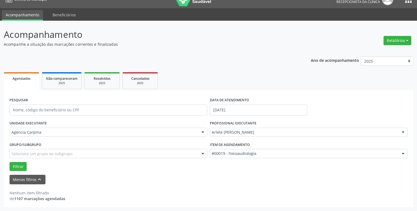
scroll to position [9, 0]
click at [245, 107] on input "[DATE]" at bounding box center [258, 109] width 97 height 11
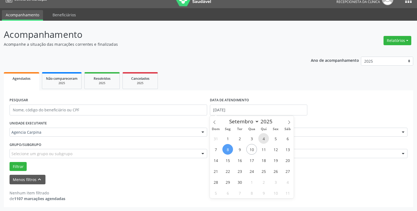
click at [265, 140] on span "4" at bounding box center [263, 138] width 11 height 11
type input "04/09/2025"
click at [265, 140] on span "4" at bounding box center [263, 138] width 11 height 11
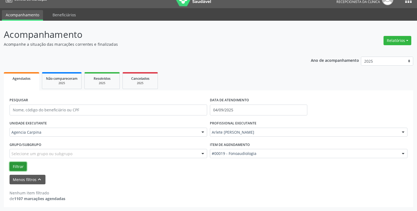
click at [21, 167] on button "Filtrar" at bounding box center [18, 166] width 17 height 9
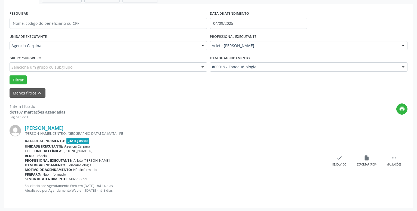
scroll to position [97, 0]
click at [392, 160] on icon "" at bounding box center [394, 157] width 6 height 6
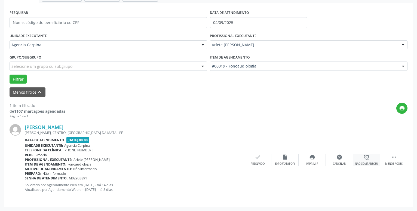
click at [367, 160] on icon "alarm_off" at bounding box center [367, 157] width 6 height 6
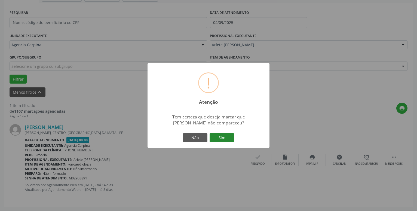
click at [223, 137] on button "Sim" at bounding box center [222, 137] width 24 height 9
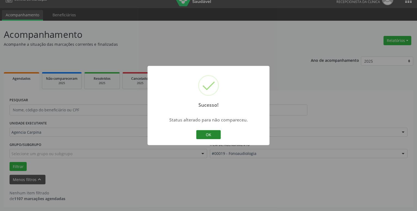
scroll to position [9, 0]
click at [210, 138] on button "OK" at bounding box center [208, 134] width 24 height 9
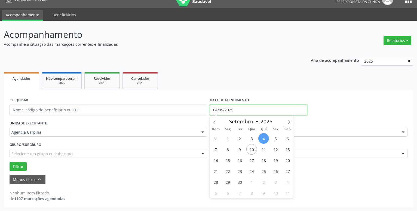
click at [238, 108] on input "04/09/2025" at bounding box center [258, 109] width 97 height 11
click at [239, 149] on span "9" at bounding box center [239, 149] width 11 height 11
type input "09/09/2025"
click at [239, 149] on span "9" at bounding box center [239, 149] width 11 height 11
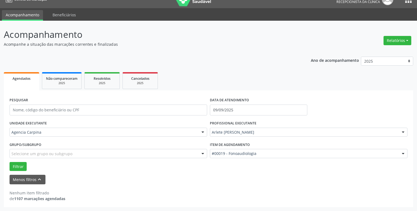
click at [404, 133] on div at bounding box center [403, 132] width 8 height 9
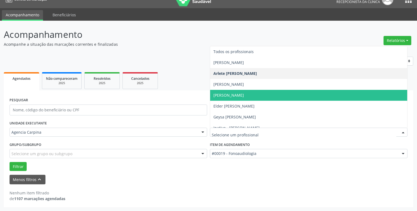
click at [260, 93] on span "[PERSON_NAME]" at bounding box center [308, 95] width 197 height 11
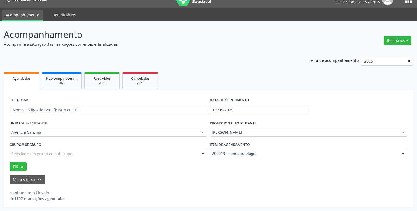
click at [402, 153] on div at bounding box center [403, 153] width 8 height 9
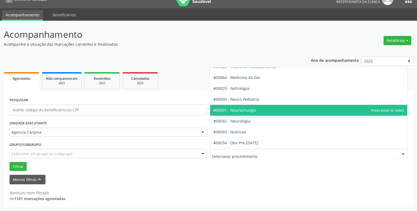
scroll to position [496, 0]
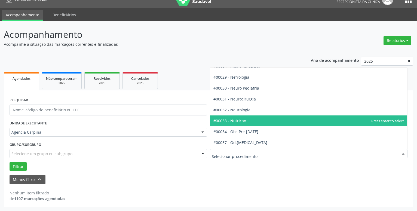
click at [279, 116] on span "#00033 - Nutricao" at bounding box center [308, 120] width 197 height 11
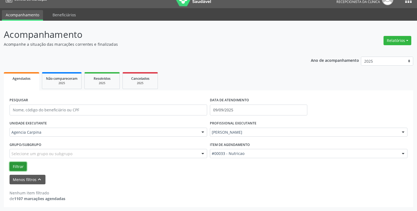
click at [20, 165] on button "Filtrar" at bounding box center [18, 166] width 17 height 9
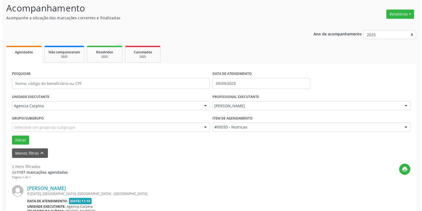
scroll to position [65, 0]
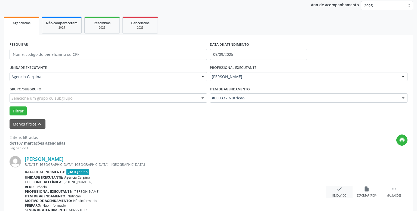
click at [337, 190] on icon "check" at bounding box center [339, 189] width 6 height 6
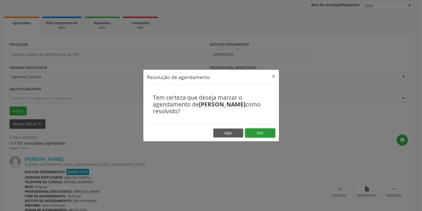
click at [258, 133] on button "Sim" at bounding box center [260, 132] width 30 height 9
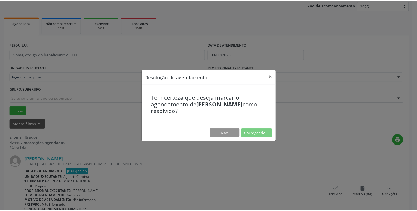
scroll to position [21, 0]
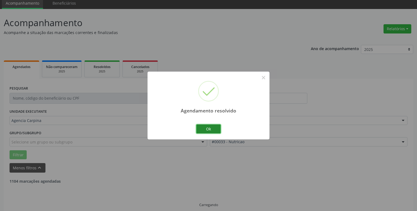
click at [209, 129] on button "Ok" at bounding box center [208, 128] width 24 height 9
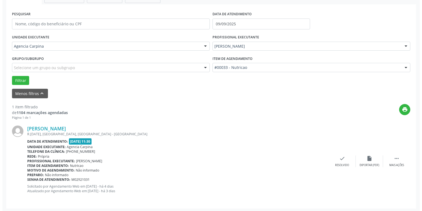
scroll to position [97, 0]
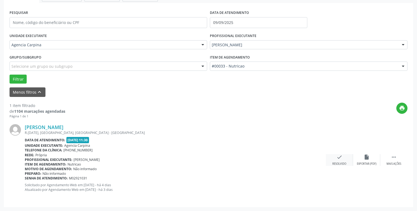
click at [337, 159] on icon "check" at bounding box center [339, 157] width 6 height 6
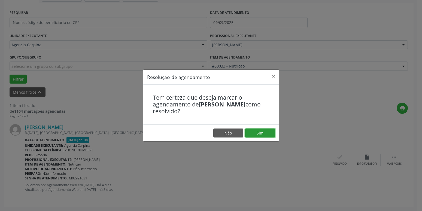
click at [262, 132] on button "Sim" at bounding box center [260, 132] width 30 height 9
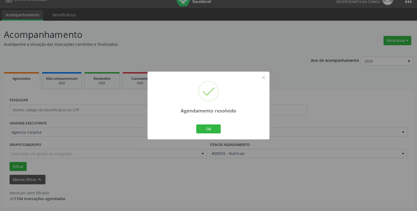
scroll to position [9, 0]
click at [205, 129] on button "Ok" at bounding box center [208, 128] width 24 height 9
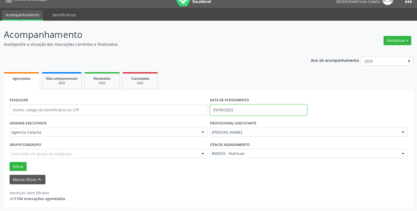
click at [239, 109] on input "09/09/2025" at bounding box center [258, 109] width 97 height 11
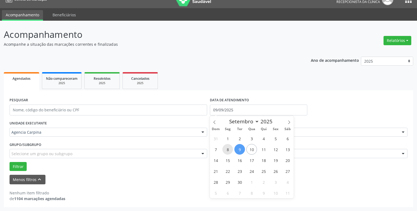
click at [229, 150] on span "8" at bounding box center [227, 149] width 11 height 11
type input "[DATE]"
click at [229, 150] on span "8" at bounding box center [227, 149] width 11 height 11
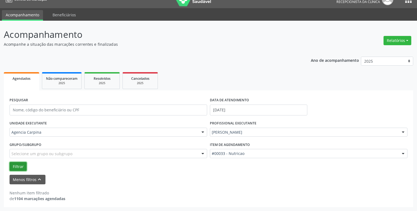
click at [23, 165] on button "Filtrar" at bounding box center [18, 166] width 17 height 9
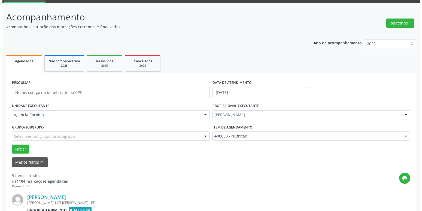
scroll to position [82, 0]
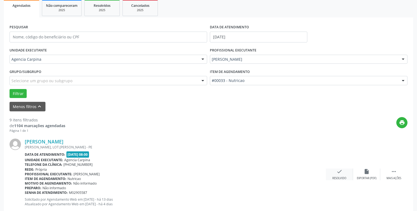
click at [337, 172] on icon "check" at bounding box center [339, 171] width 6 height 6
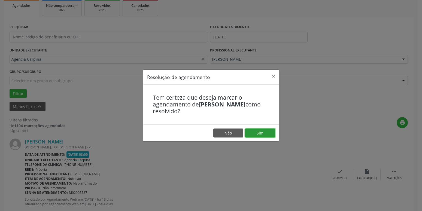
click at [273, 136] on button "Sim" at bounding box center [260, 132] width 30 height 9
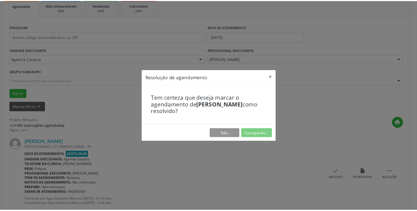
scroll to position [21, 0]
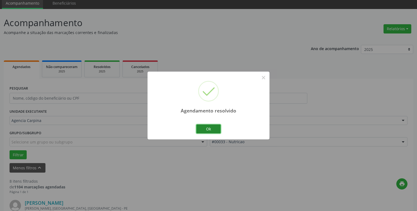
click at [207, 129] on button "Ok" at bounding box center [208, 128] width 24 height 9
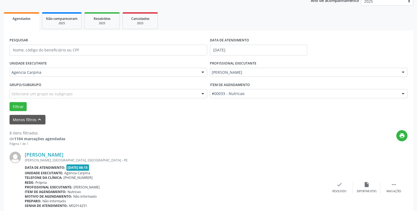
scroll to position [104, 0]
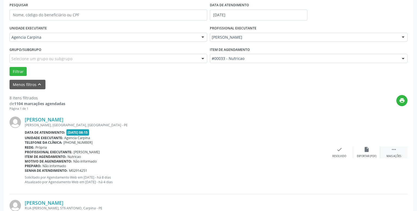
click at [393, 152] on icon "" at bounding box center [394, 149] width 6 height 6
click at [364, 152] on icon "alarm_off" at bounding box center [367, 149] width 6 height 6
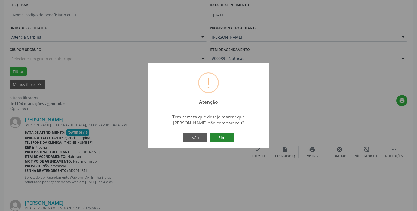
click at [220, 136] on button "Sim" at bounding box center [222, 137] width 24 height 9
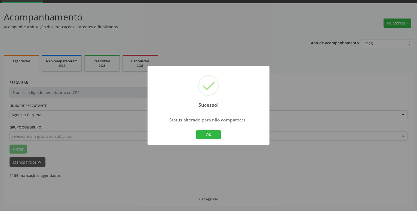
scroll to position [27, 0]
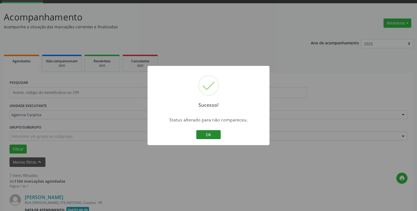
click at [216, 135] on button "OK" at bounding box center [208, 134] width 24 height 9
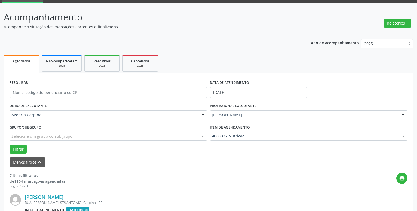
scroll to position [82, 0]
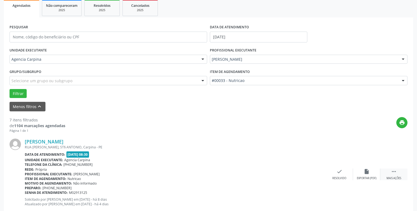
drag, startPoint x: 394, startPoint y: 170, endPoint x: 387, endPoint y: 174, distance: 7.2
click at [394, 171] on icon "" at bounding box center [394, 171] width 6 height 6
click at [364, 174] on icon "alarm_off" at bounding box center [367, 171] width 6 height 6
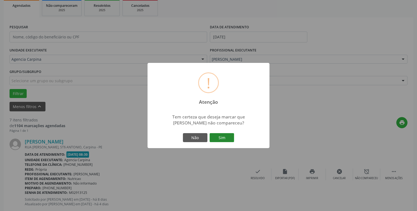
click at [226, 139] on button "Sim" at bounding box center [222, 137] width 24 height 9
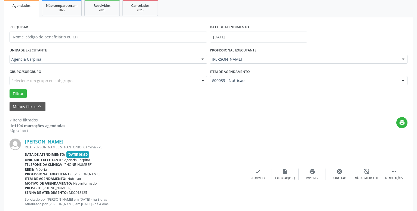
scroll to position [27, 0]
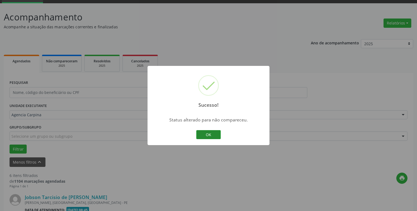
click at [210, 134] on button "OK" at bounding box center [208, 134] width 24 height 9
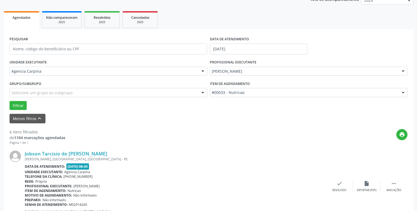
scroll to position [110, 0]
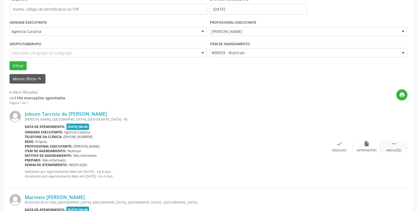
drag, startPoint x: 392, startPoint y: 144, endPoint x: 388, endPoint y: 144, distance: 3.8
click at [392, 144] on icon "" at bounding box center [394, 144] width 6 height 6
click at [368, 147] on icon "alarm_off" at bounding box center [367, 144] width 6 height 6
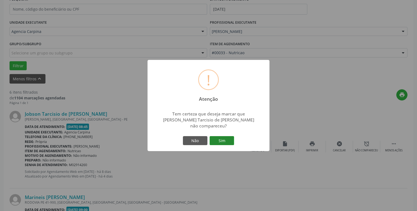
click at [229, 140] on button "Sim" at bounding box center [222, 140] width 24 height 9
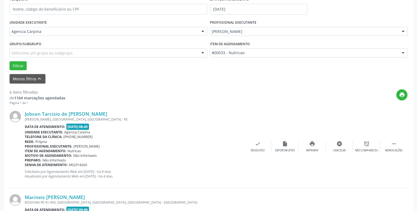
scroll to position [27, 0]
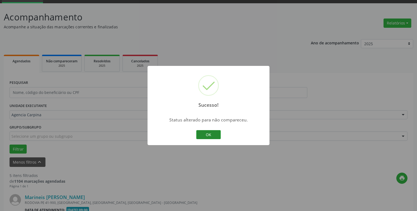
click at [214, 132] on button "OK" at bounding box center [208, 134] width 24 height 9
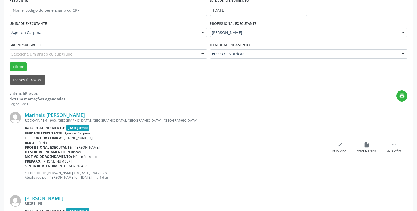
scroll to position [110, 0]
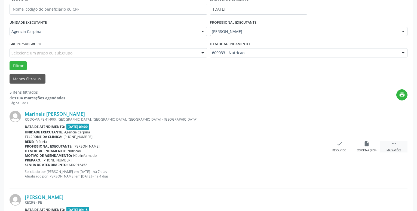
click at [394, 144] on icon "" at bounding box center [394, 144] width 6 height 6
click at [366, 147] on icon "alarm_off" at bounding box center [367, 144] width 6 height 6
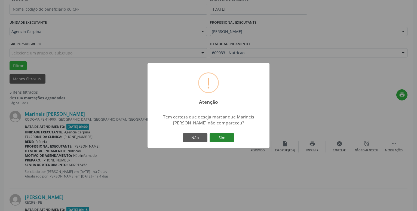
click at [216, 139] on button "Sim" at bounding box center [222, 137] width 24 height 9
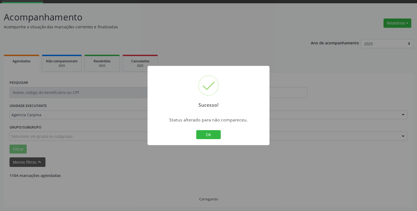
scroll to position [27, 0]
click at [210, 134] on button "OK" at bounding box center [208, 134] width 24 height 9
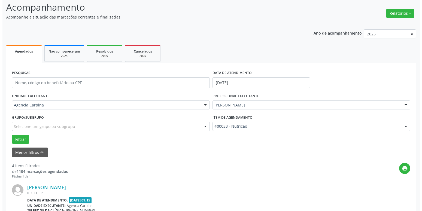
scroll to position [82, 0]
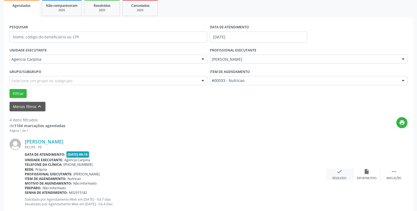
click at [340, 174] on icon "check" at bounding box center [339, 171] width 6 height 6
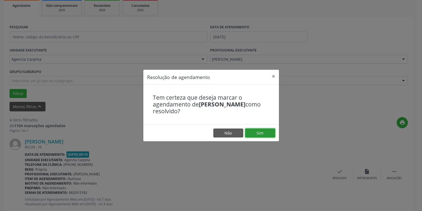
click at [264, 131] on button "Sim" at bounding box center [260, 132] width 30 height 9
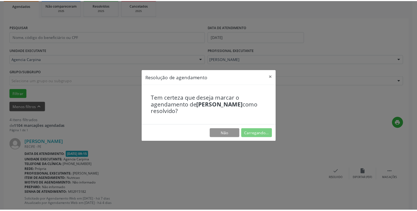
scroll to position [21, 0]
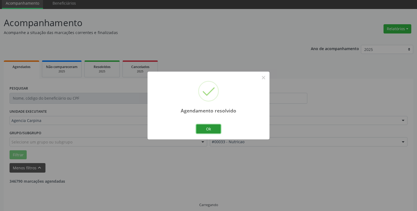
click at [214, 128] on button "Ok" at bounding box center [208, 128] width 24 height 9
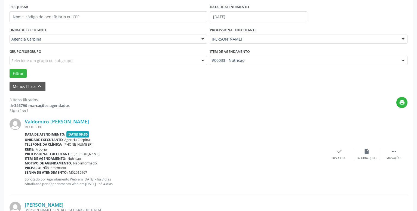
scroll to position [104, 0]
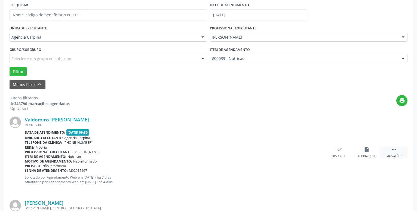
click at [394, 150] on icon "" at bounding box center [394, 149] width 6 height 6
click at [366, 152] on icon "alarm_off" at bounding box center [367, 149] width 6 height 6
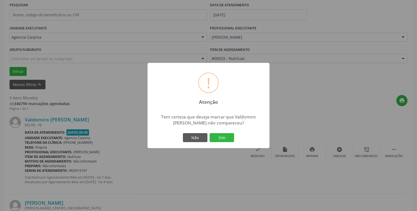
drag, startPoint x: 217, startPoint y: 136, endPoint x: 201, endPoint y: 126, distance: 18.6
click at [217, 136] on button "Sim" at bounding box center [222, 137] width 24 height 9
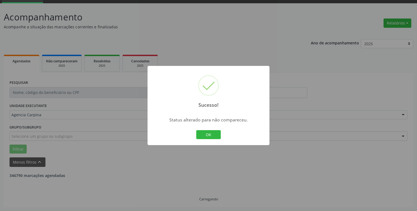
scroll to position [27, 0]
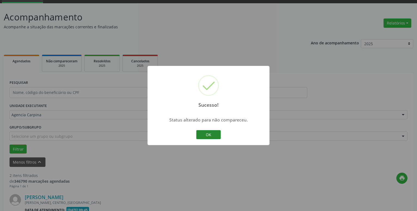
click at [201, 134] on button "OK" at bounding box center [208, 134] width 24 height 9
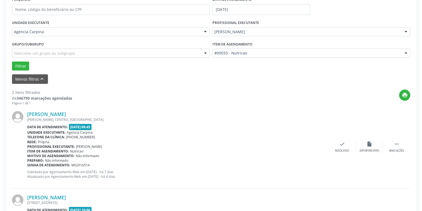
scroll to position [110, 0]
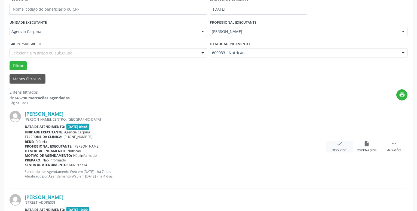
click at [340, 144] on icon "check" at bounding box center [339, 144] width 6 height 6
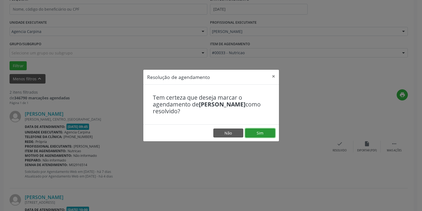
click at [260, 131] on button "Sim" at bounding box center [260, 132] width 30 height 9
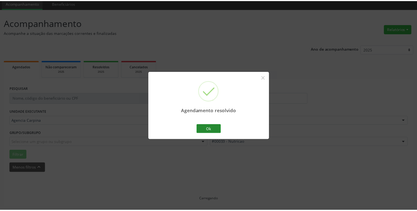
scroll to position [21, 0]
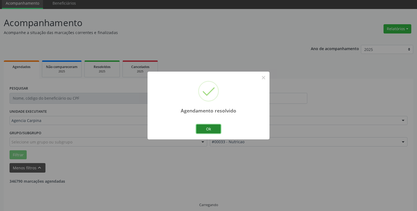
click at [214, 127] on button "Ok" at bounding box center [208, 128] width 24 height 9
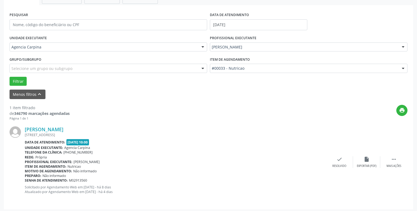
scroll to position [97, 0]
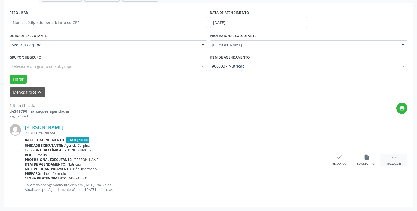
click at [393, 159] on icon "" at bounding box center [394, 157] width 6 height 6
click at [367, 159] on icon "alarm_off" at bounding box center [367, 157] width 6 height 6
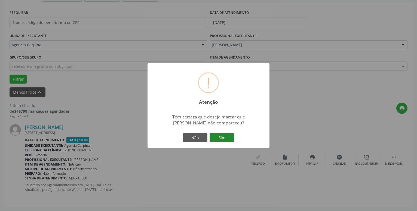
click at [228, 141] on button "Sim" at bounding box center [222, 137] width 24 height 9
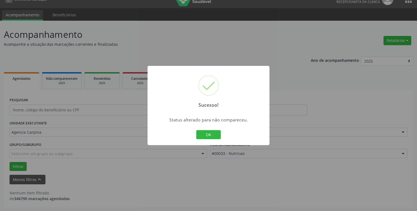
scroll to position [9, 0]
click at [213, 134] on button "OK" at bounding box center [208, 134] width 24 height 9
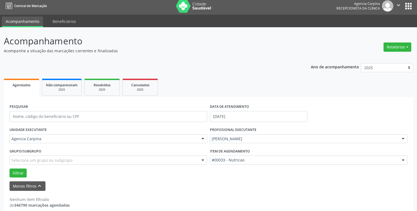
scroll to position [0, 0]
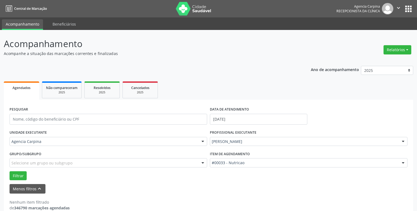
click at [398, 7] on icon "" at bounding box center [398, 8] width 6 height 6
click at [377, 34] on link "Sair" at bounding box center [385, 33] width 38 height 8
